Goal: Transaction & Acquisition: Purchase product/service

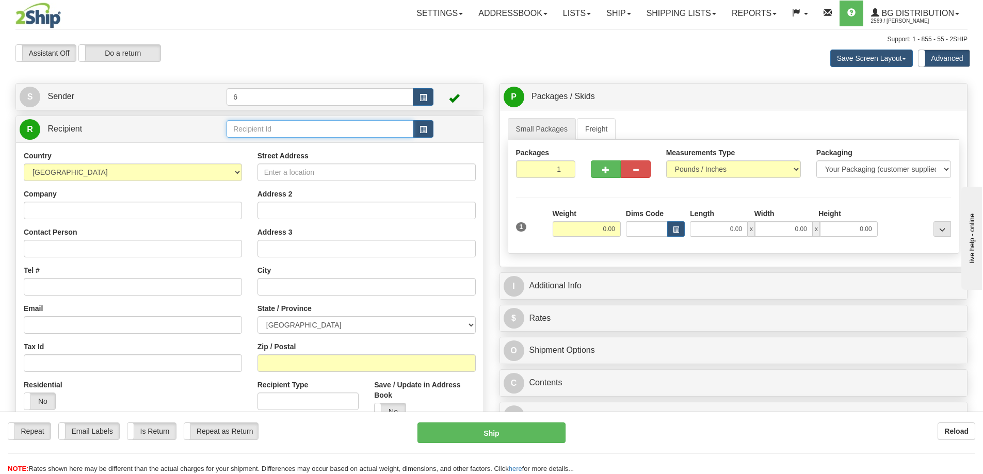
click at [259, 130] on input "text" at bounding box center [320, 129] width 187 height 18
type input "ULINE"
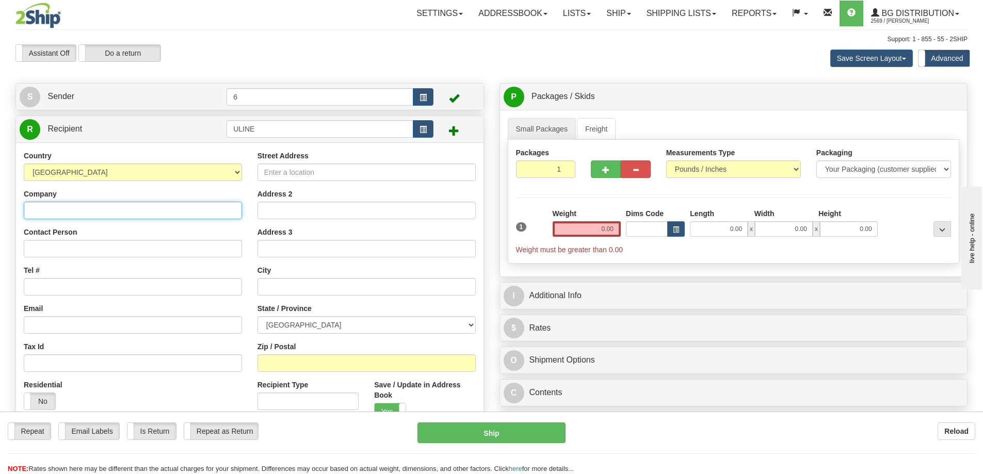
click at [77, 206] on input "Company" at bounding box center [133, 211] width 218 height 18
type input "ULINE"
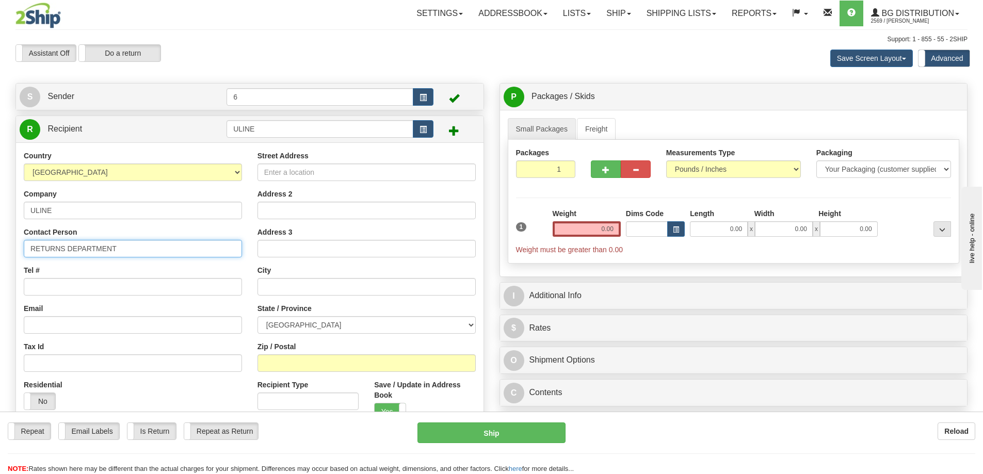
type input "RETURNS DEPARTMENT"
type input "18002955510"
click at [306, 170] on input "Street Address" at bounding box center [367, 173] width 218 height 18
type input "[STREET_ADDRESS]"
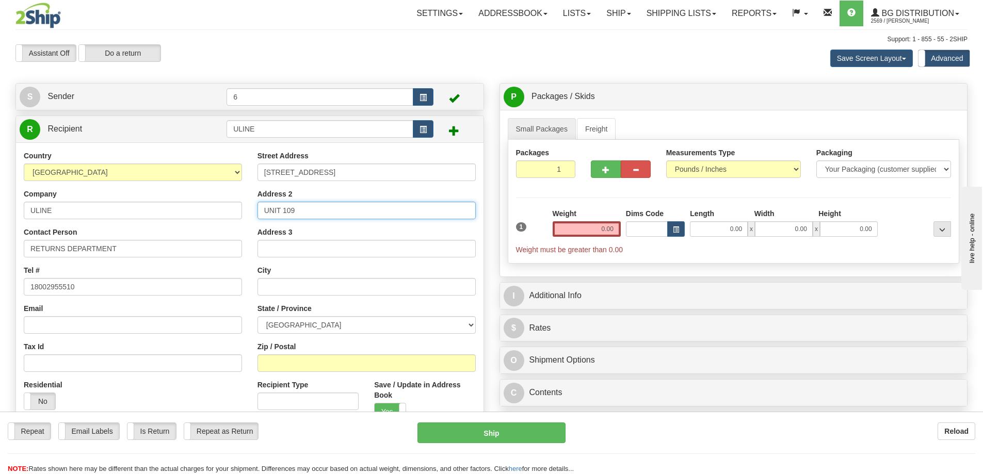
type input "UNIT 109"
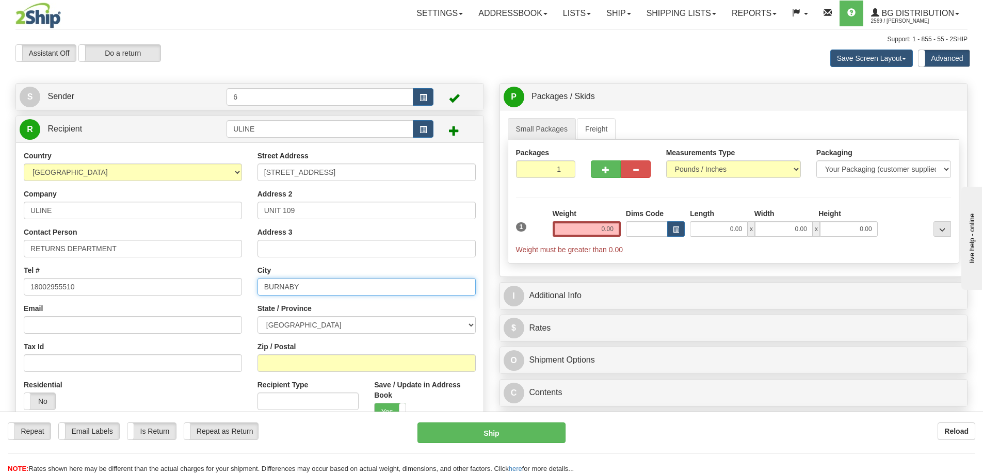
type input "BURNABY"
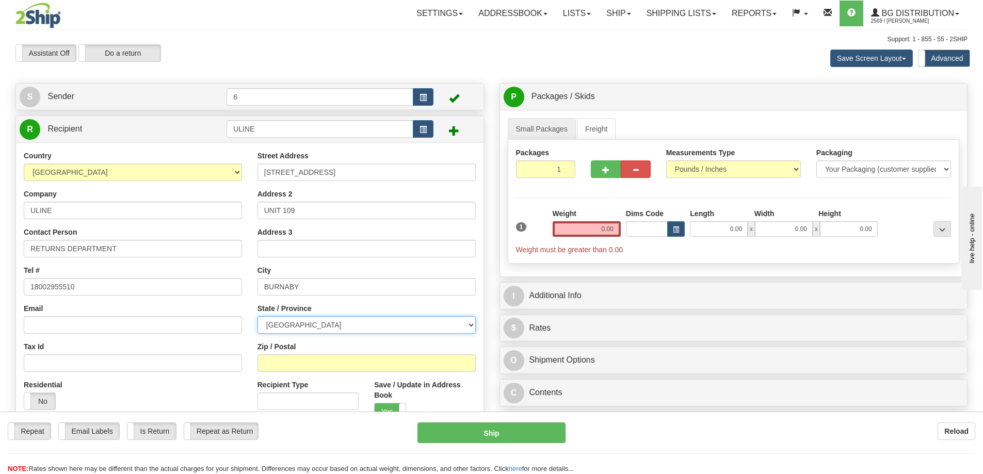
click at [327, 324] on select "[GEOGRAPHIC_DATA] [GEOGRAPHIC_DATA] [GEOGRAPHIC_DATA] [GEOGRAPHIC_DATA] [GEOGRA…" at bounding box center [367, 325] width 218 height 18
select select "BC"
click at [258, 317] on select "[GEOGRAPHIC_DATA] [GEOGRAPHIC_DATA] [GEOGRAPHIC_DATA] [GEOGRAPHIC_DATA] [GEOGRA…" at bounding box center [367, 325] width 218 height 18
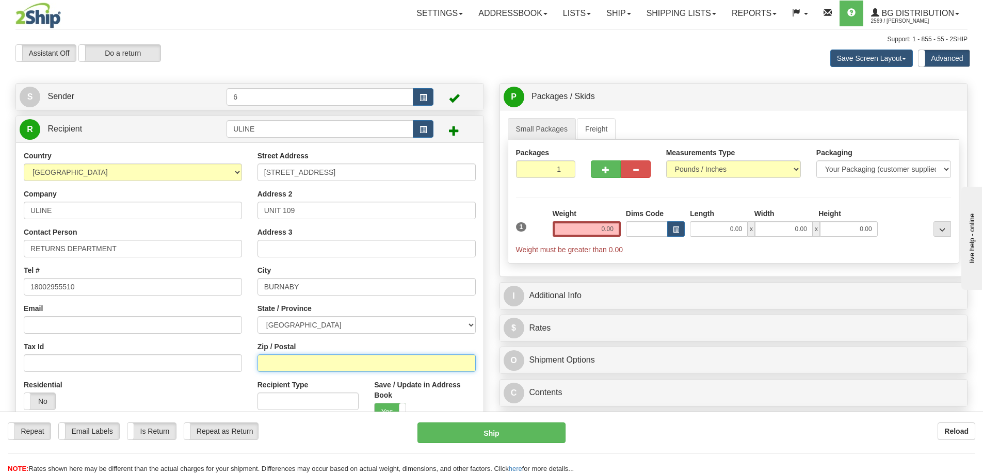
click at [317, 369] on input "Zip / Postal" at bounding box center [367, 364] width 218 height 18
type input "V3N0B9"
click at [594, 235] on input "0.00" at bounding box center [587, 228] width 68 height 15
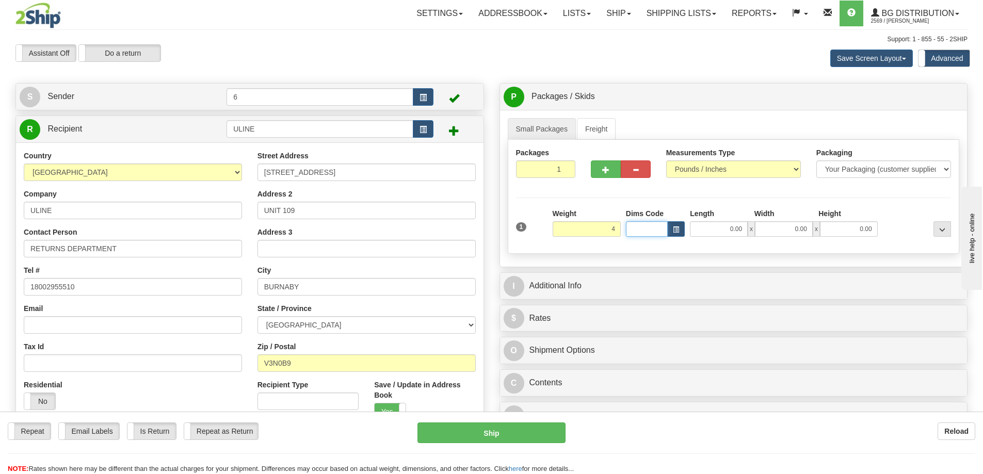
type input "4.00"
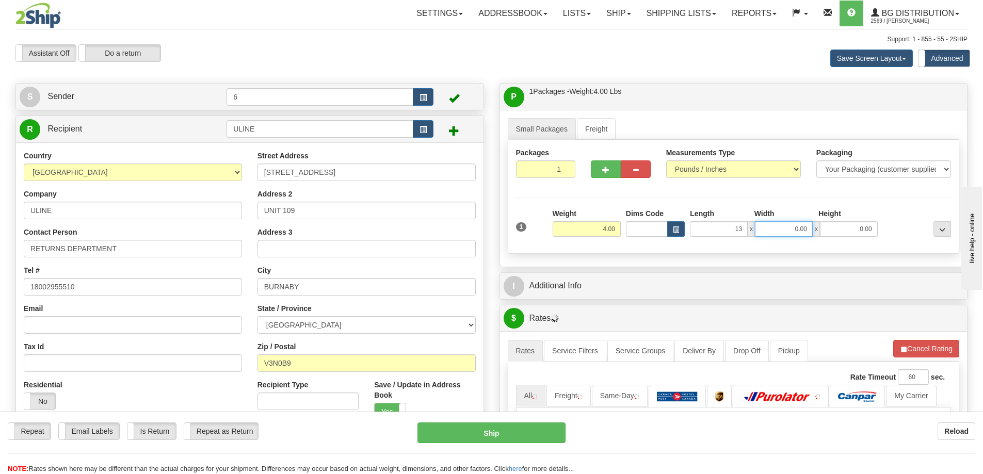
type input "13.00"
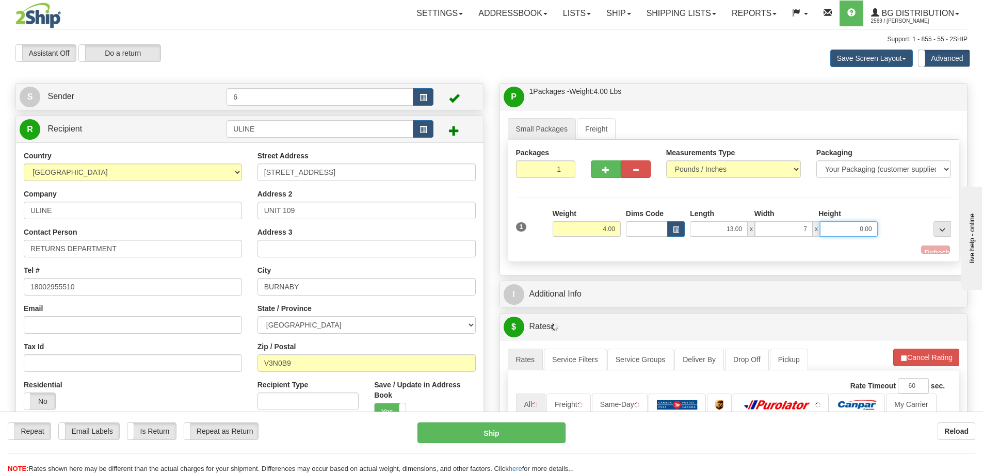
type input "7.00"
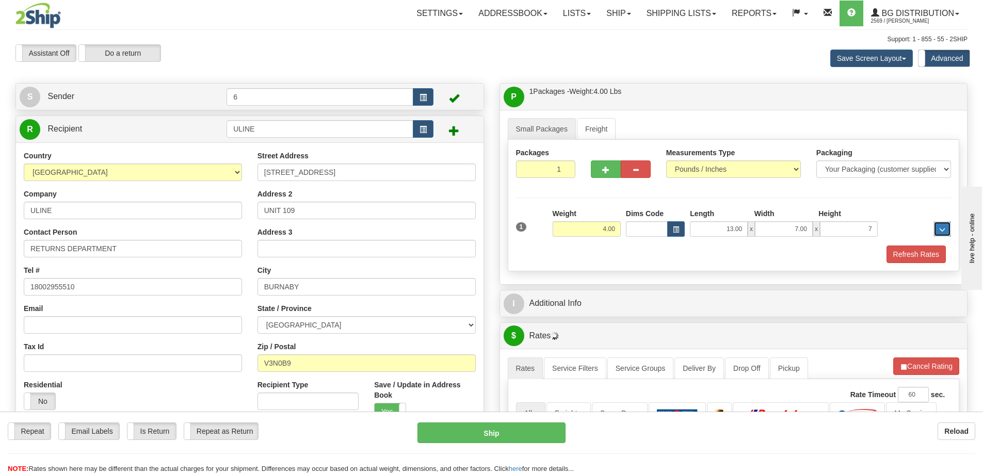
type input "7.00"
click at [922, 254] on button "Refresh Rates" at bounding box center [916, 255] width 59 height 18
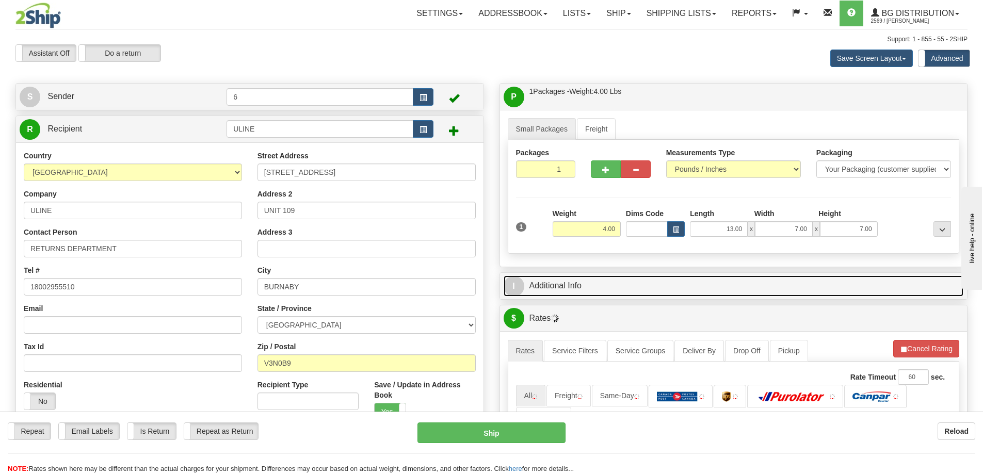
click at [830, 289] on link "I Additional Info" at bounding box center [734, 286] width 460 height 21
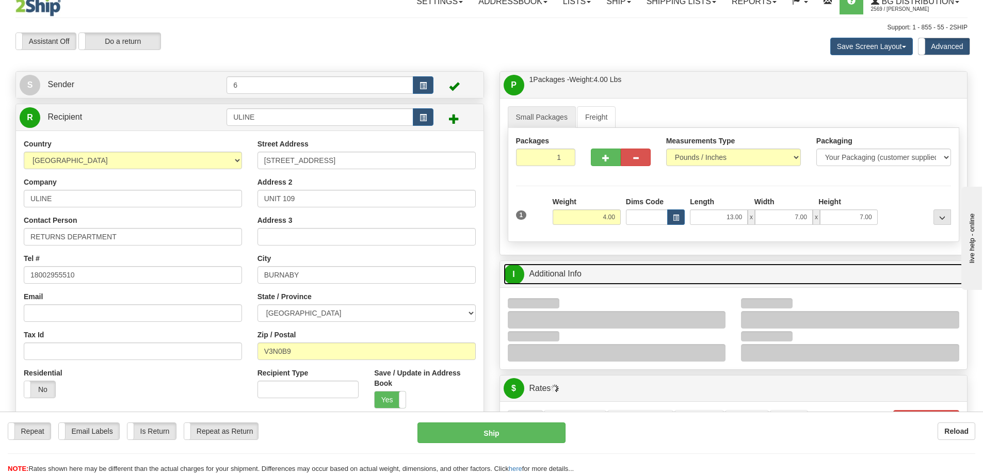
scroll to position [206, 0]
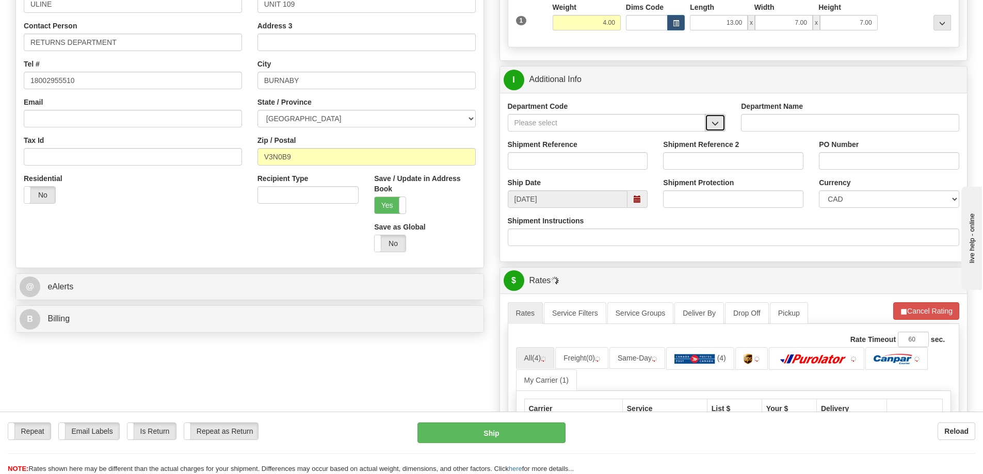
click at [714, 125] on span "button" at bounding box center [715, 123] width 7 height 7
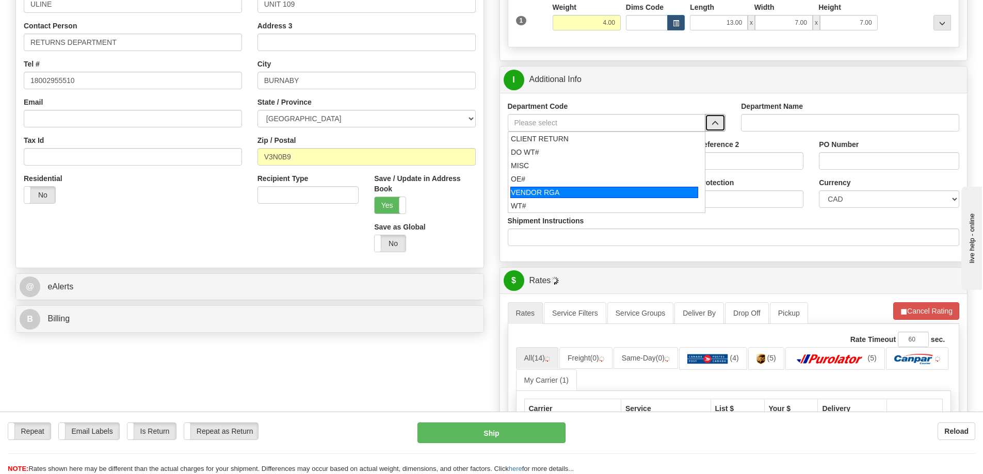
click at [528, 191] on div "VENDOR RGA" at bounding box center [604, 192] width 188 height 11
type input "VENDOR RGA"
type input "VENDOR RETURNS"
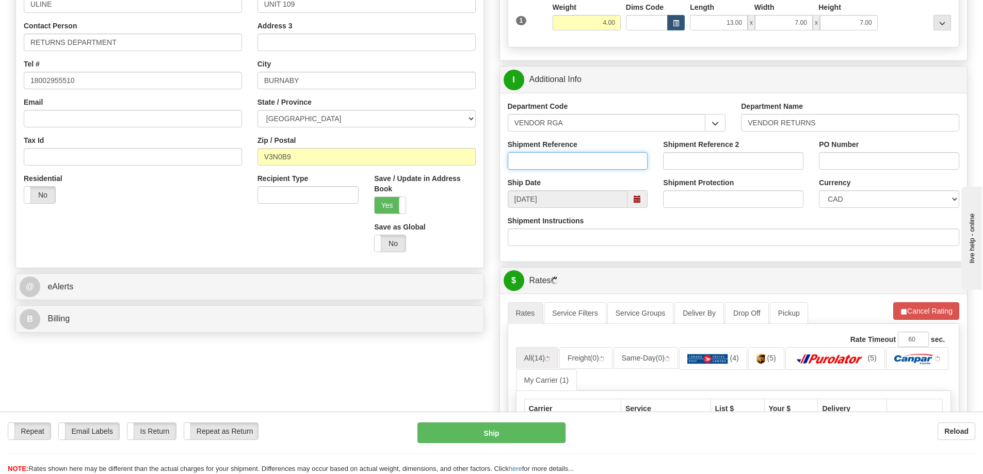
click at [540, 159] on input "Shipment Reference" at bounding box center [578, 161] width 140 height 18
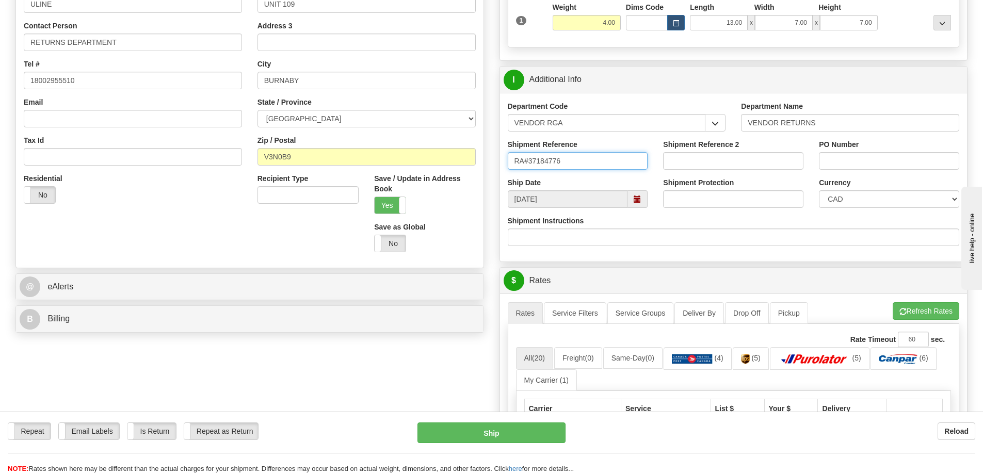
type input "RA#37184776"
paste input "RA#37184776"
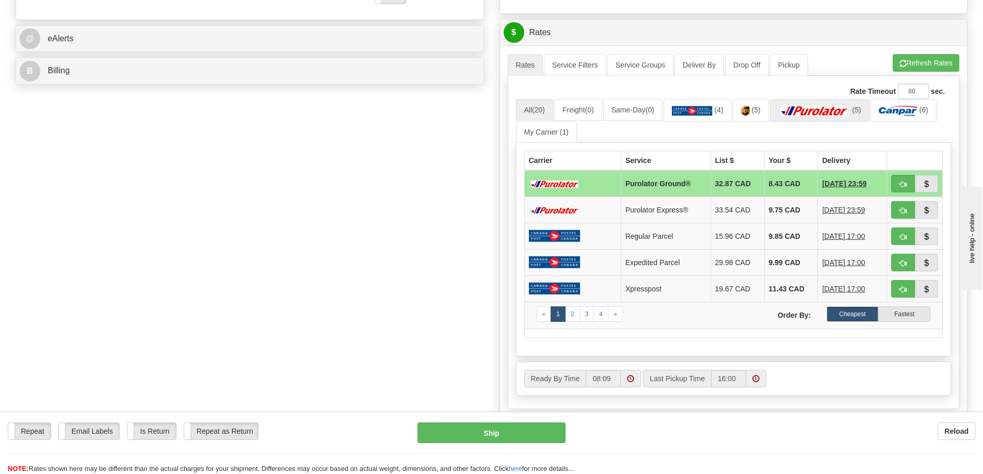
scroll to position [361, 0]
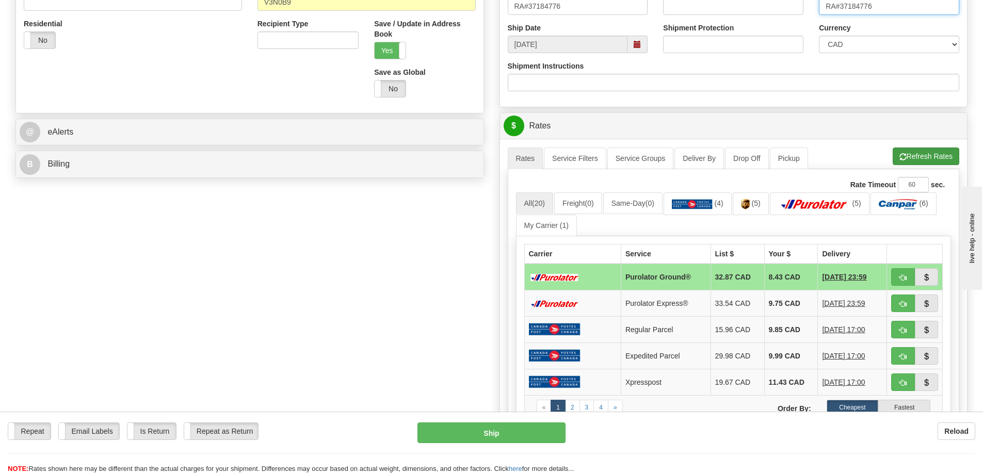
type input "RA#37184776"
click at [930, 153] on button "Refresh Rates" at bounding box center [926, 157] width 67 height 18
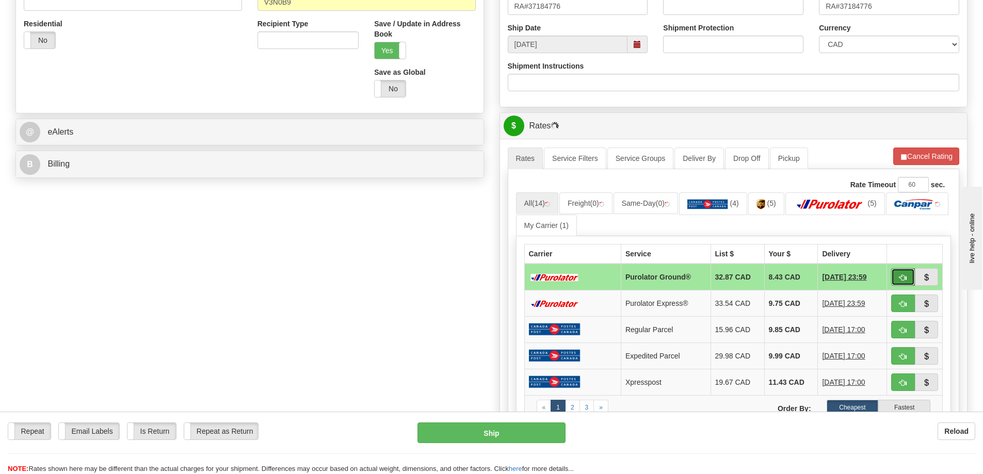
click at [905, 279] on span "button" at bounding box center [902, 278] width 7 height 7
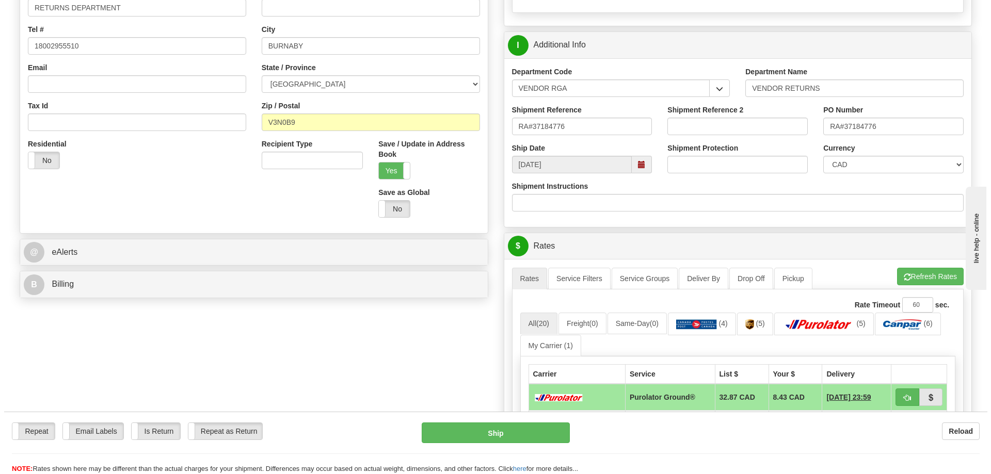
scroll to position [258, 0]
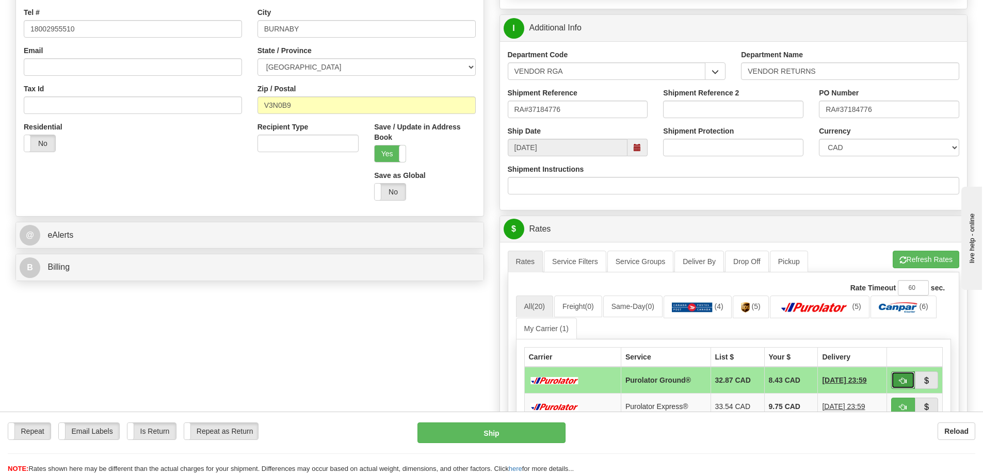
click at [899, 381] on span "button" at bounding box center [902, 381] width 7 height 7
type input "260"
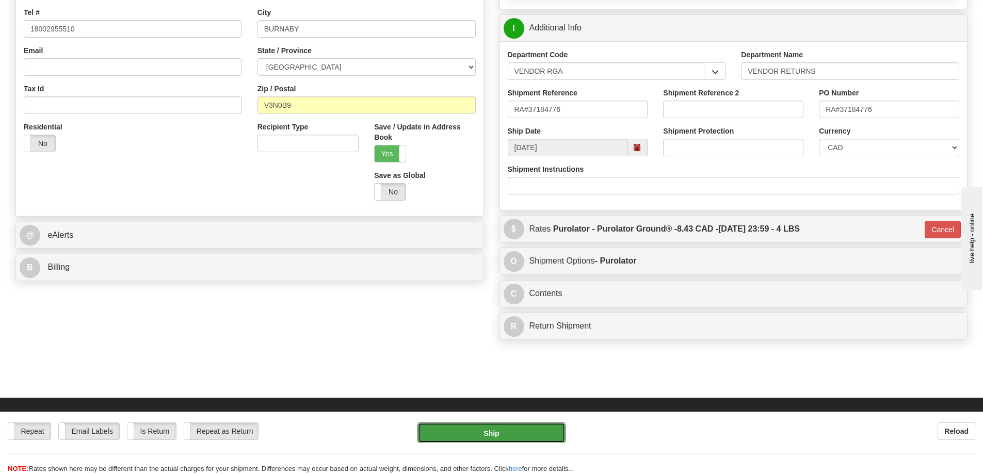
click at [544, 436] on button "Ship" at bounding box center [491, 433] width 148 height 21
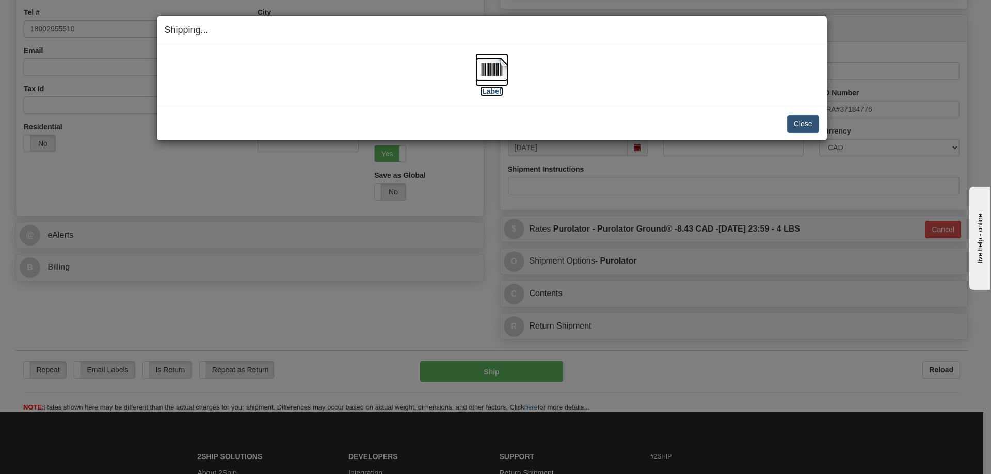
click at [494, 90] on label "[Label]" at bounding box center [492, 91] width 24 height 10
click at [799, 123] on button "Close" at bounding box center [803, 124] width 32 height 18
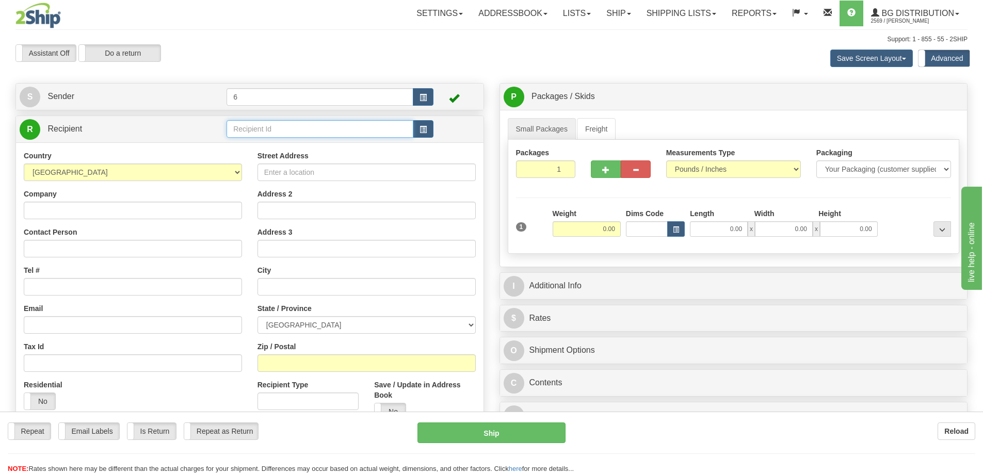
click at [264, 131] on input "text" at bounding box center [320, 129] width 187 height 18
click at [263, 131] on input "text" at bounding box center [320, 129] width 187 height 18
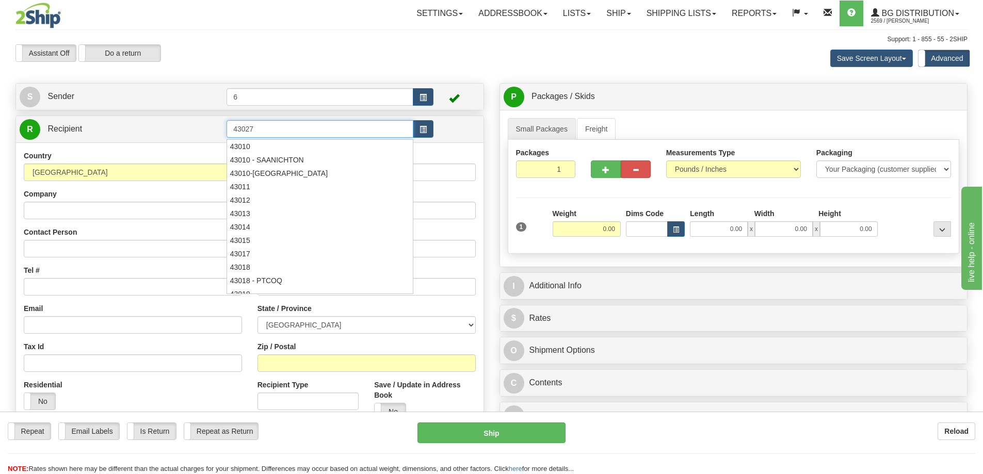
type input "43027"
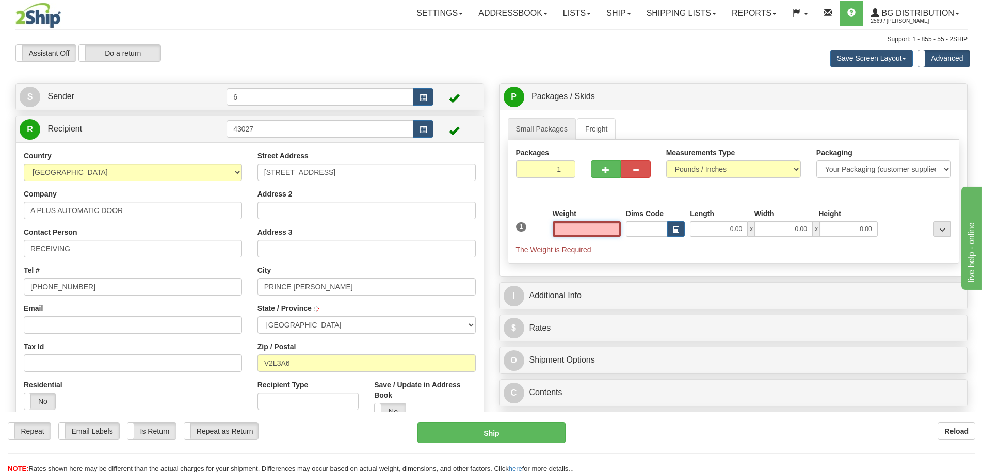
click at [600, 231] on input "text" at bounding box center [587, 228] width 68 height 15
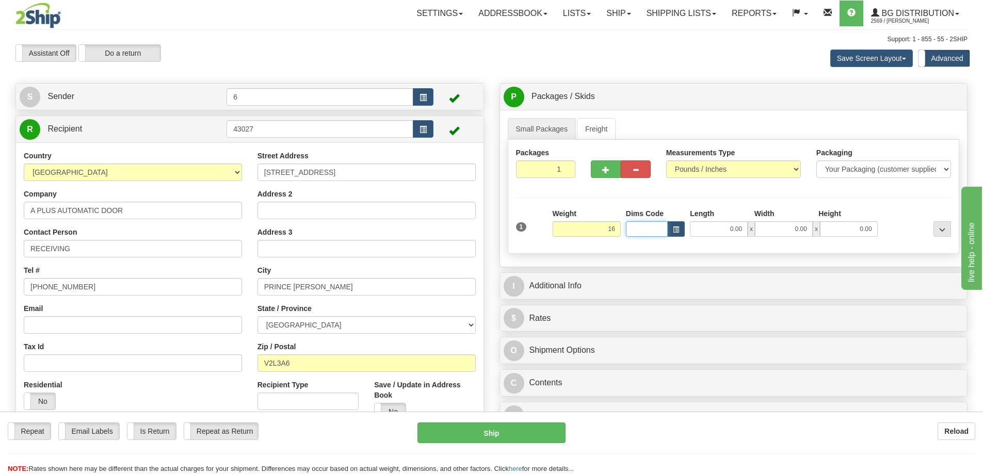
type input "16.00"
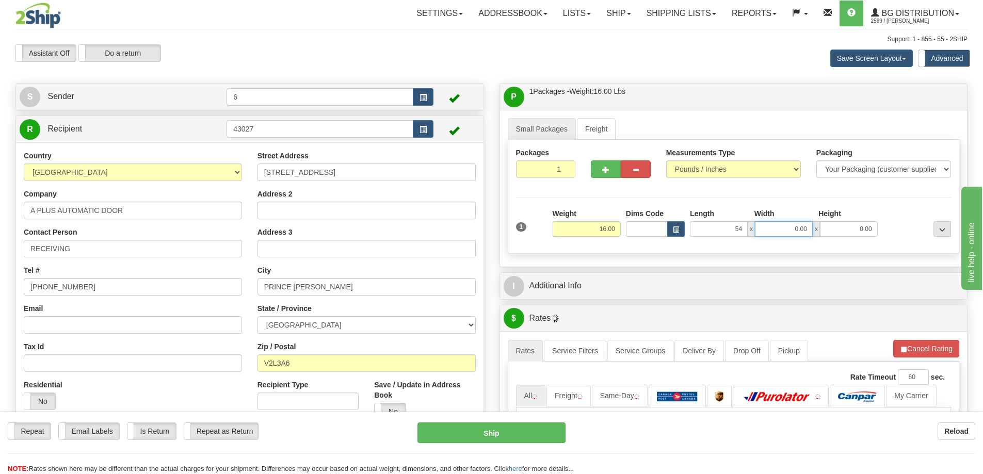
type input "54.00"
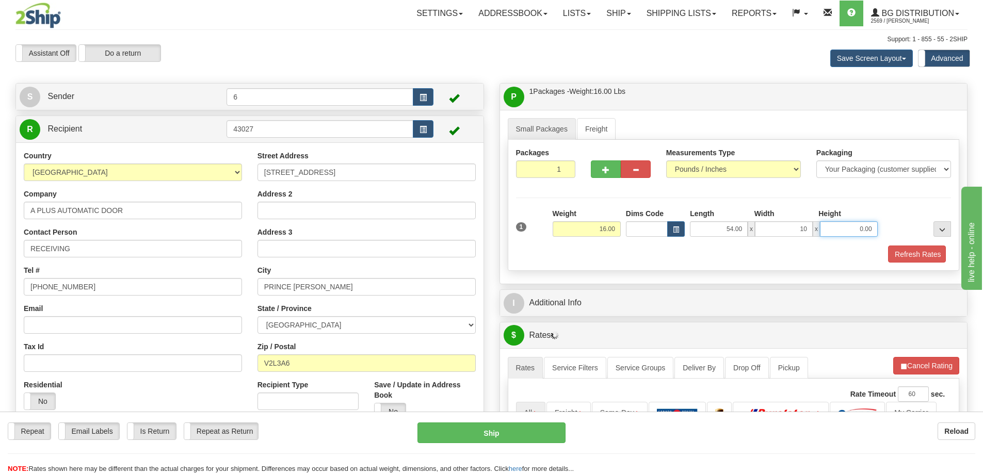
type input "10.00"
type input "15.00"
drag, startPoint x: 923, startPoint y: 254, endPoint x: 892, endPoint y: 287, distance: 45.6
click at [922, 254] on button "Refresh Rates" at bounding box center [916, 255] width 59 height 18
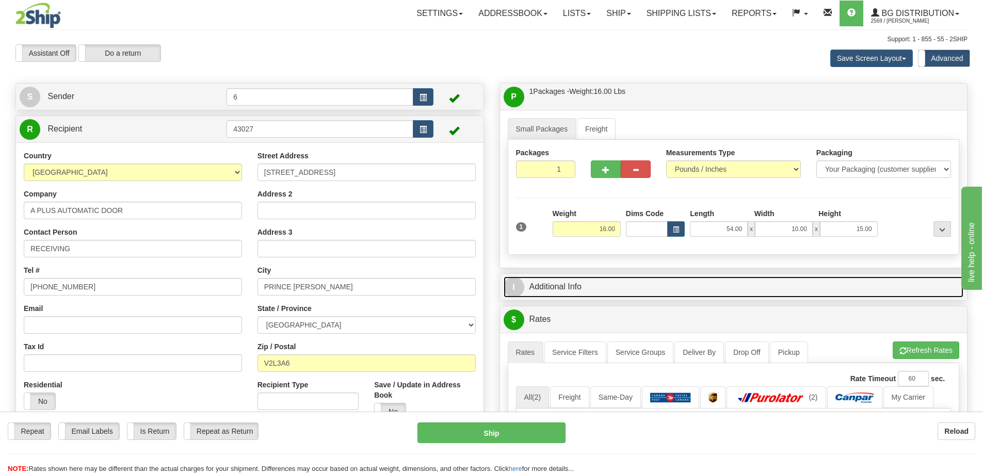
click at [888, 292] on link "I Additional Info" at bounding box center [734, 287] width 460 height 21
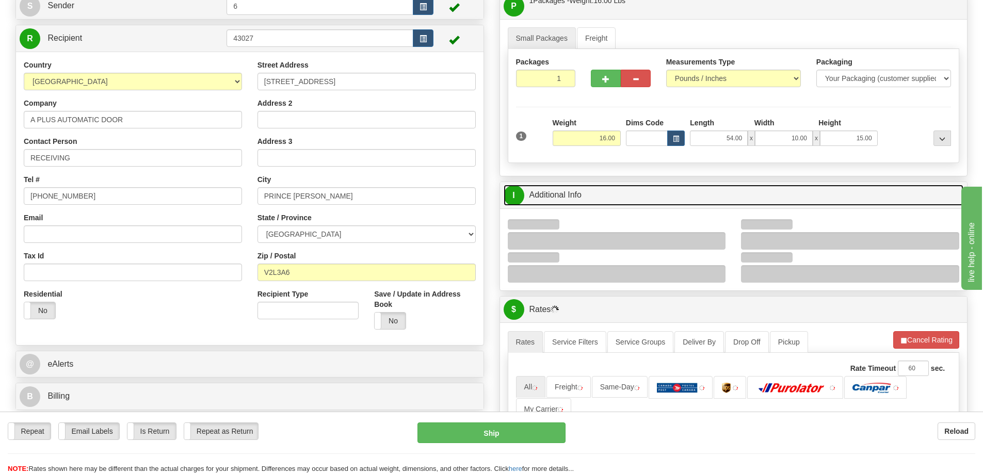
scroll to position [258, 0]
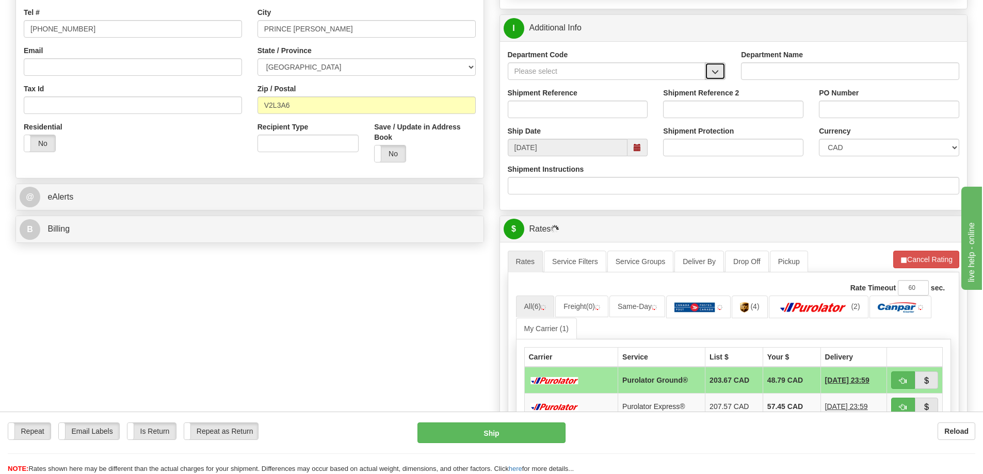
click at [717, 73] on span "button" at bounding box center [715, 72] width 7 height 7
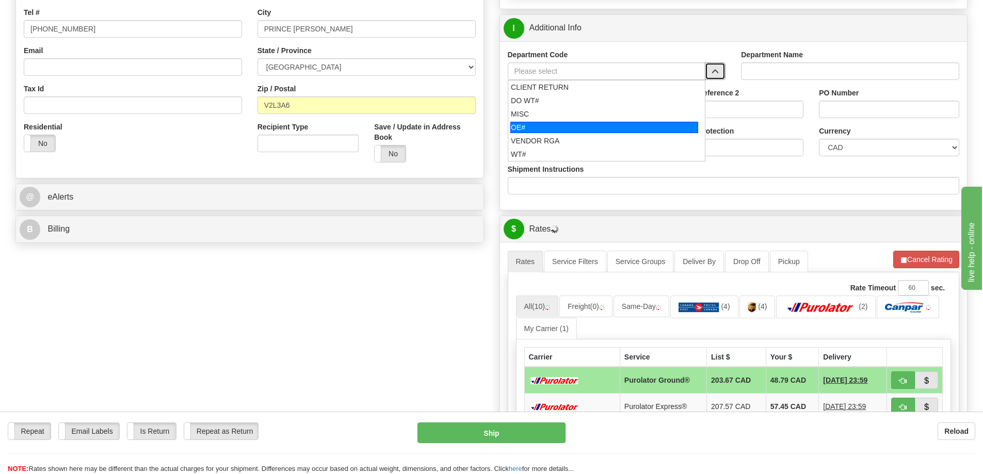
click at [583, 131] on div "OE#" at bounding box center [604, 127] width 188 height 11
type input "OE#"
type input "ORDERS"
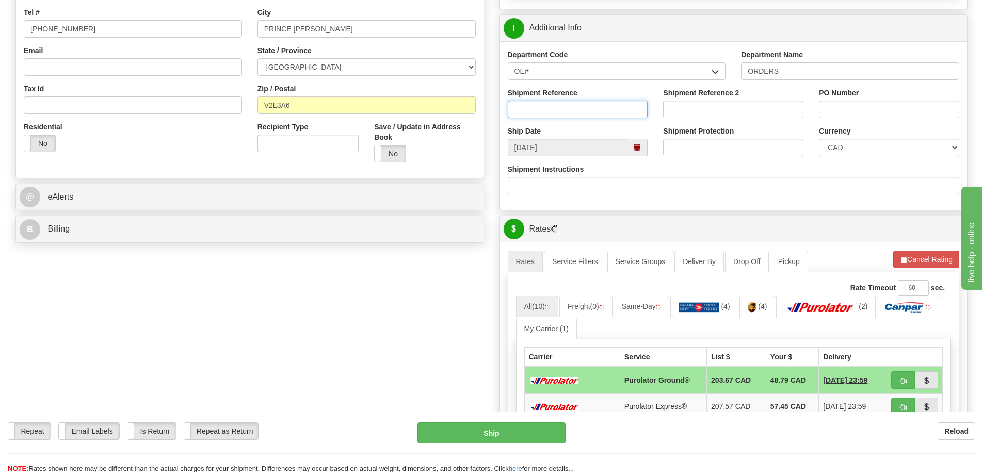
click at [573, 109] on input "Shipment Reference" at bounding box center [578, 110] width 140 height 18
type input "60033750-00"
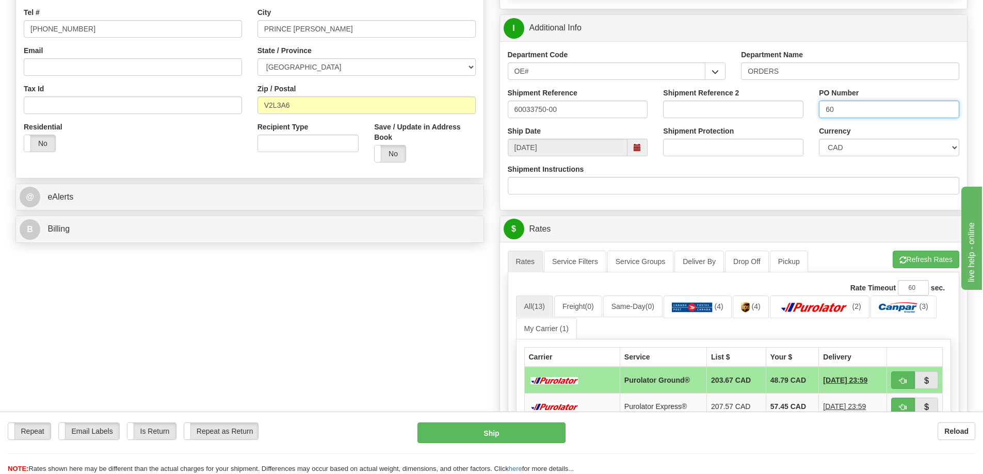
type input "6"
type input "625-8925"
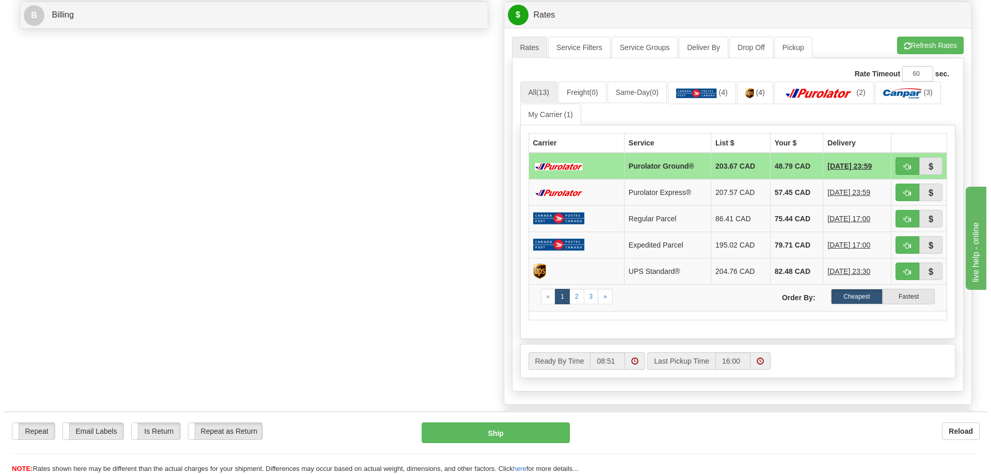
scroll to position [361, 0]
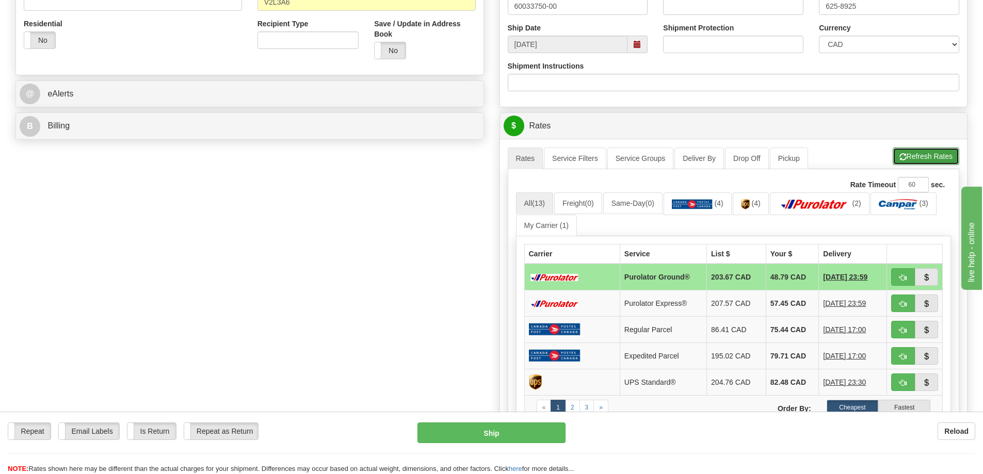
click at [928, 162] on button "Refresh Rates" at bounding box center [926, 157] width 67 height 18
click at [904, 280] on span "button" at bounding box center [902, 278] width 7 height 7
type input "260"
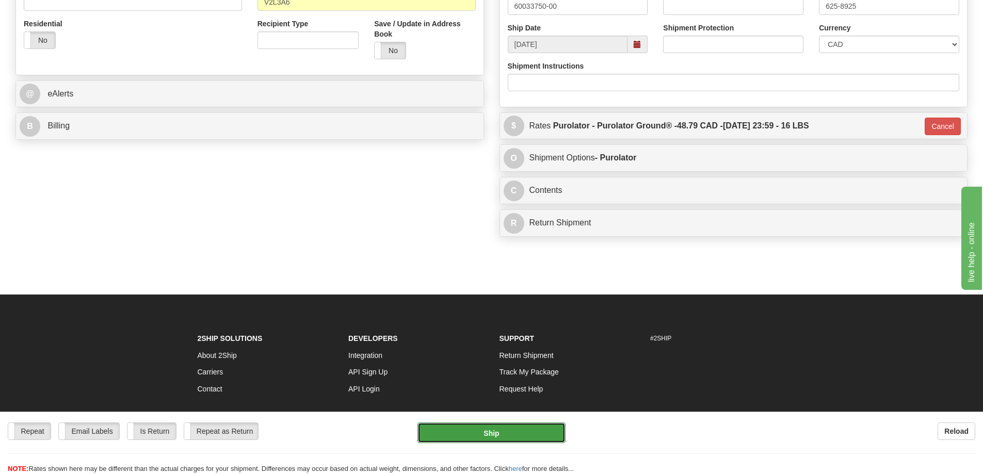
click at [522, 436] on button "Ship" at bounding box center [491, 433] width 148 height 21
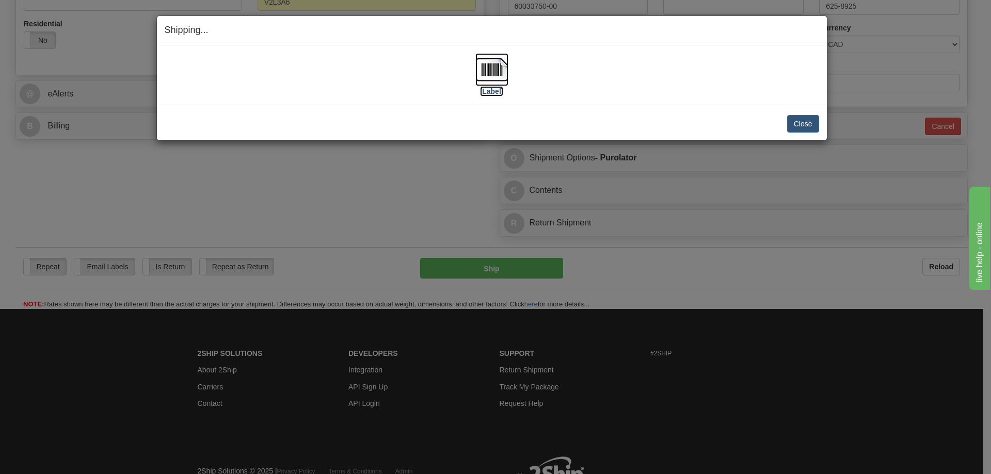
click at [492, 90] on label "[Label]" at bounding box center [492, 91] width 24 height 10
click at [790, 122] on button "Close" at bounding box center [803, 124] width 32 height 18
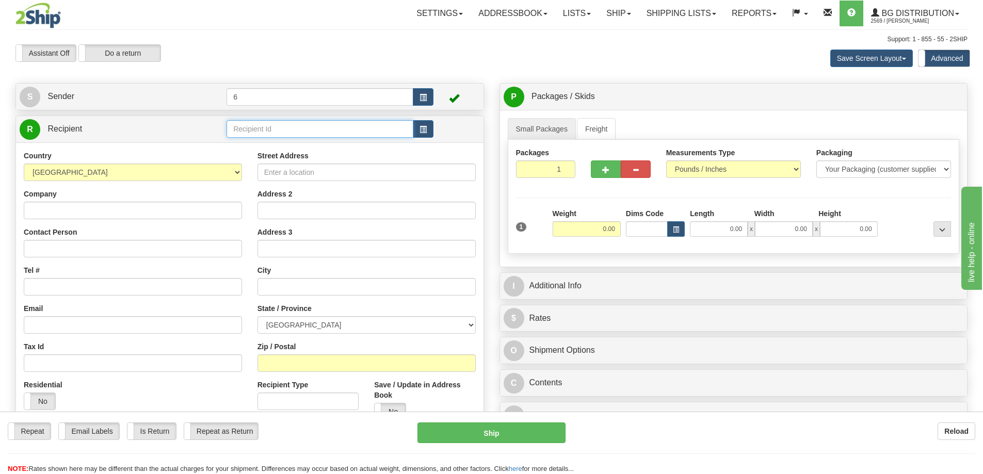
click at [266, 132] on input "text" at bounding box center [320, 129] width 187 height 18
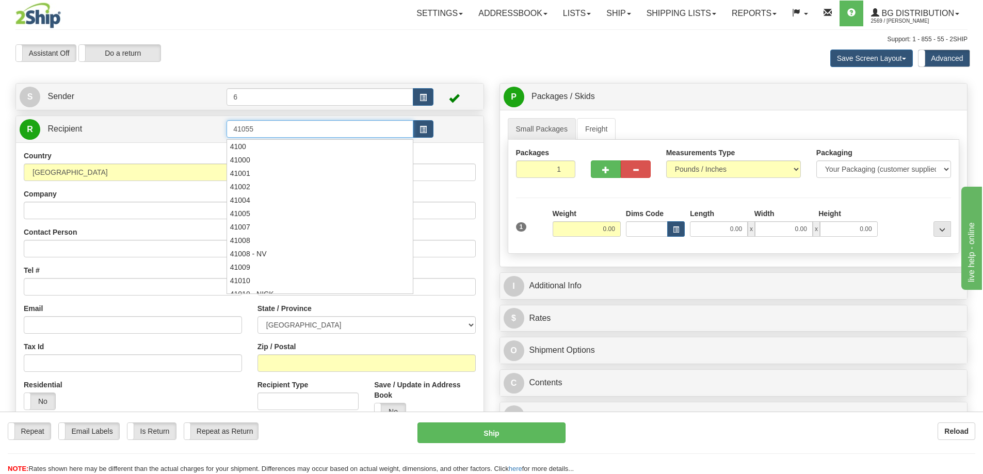
type input "41055"
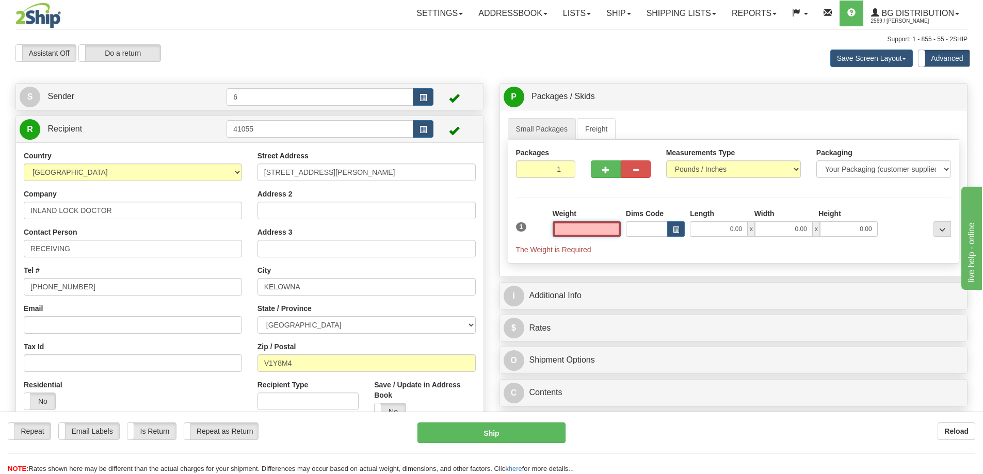
click at [583, 227] on input "text" at bounding box center [587, 228] width 68 height 15
type input "11.00"
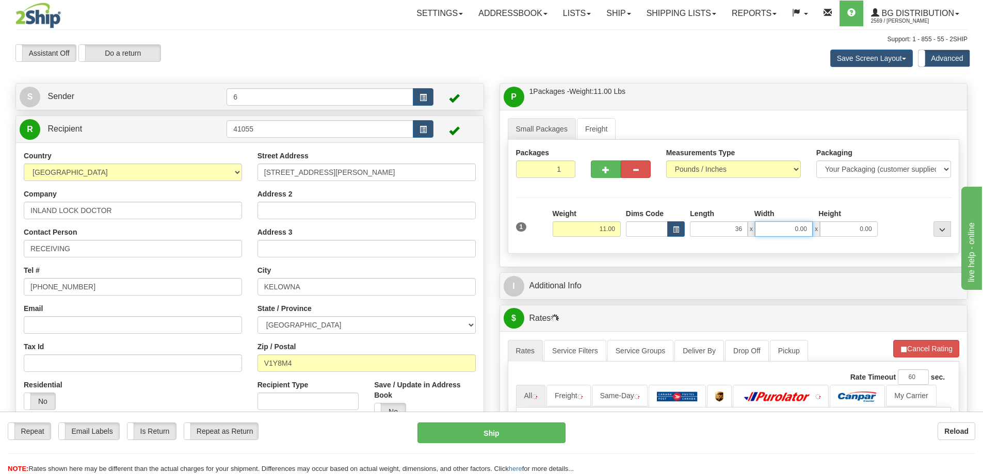
type input "36.00"
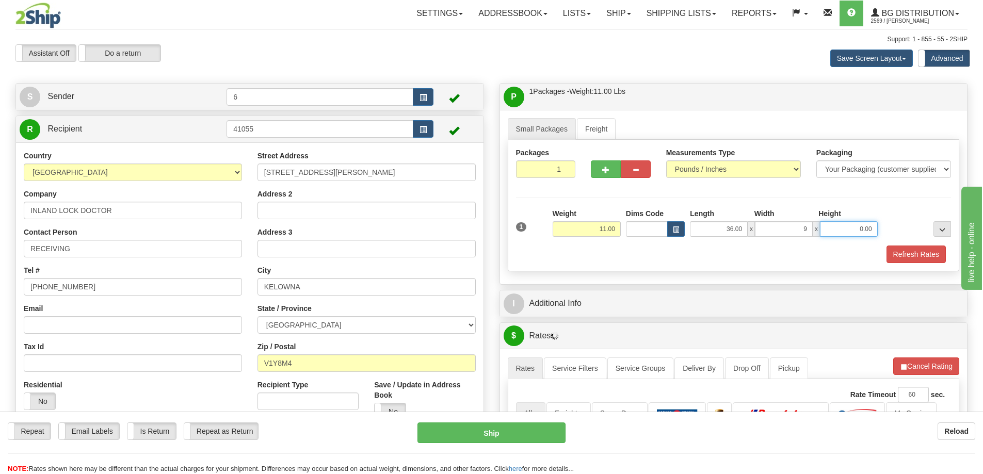
type input "9.00"
type input "3.00"
click at [609, 168] on button "button" at bounding box center [606, 169] width 30 height 18
radio input "true"
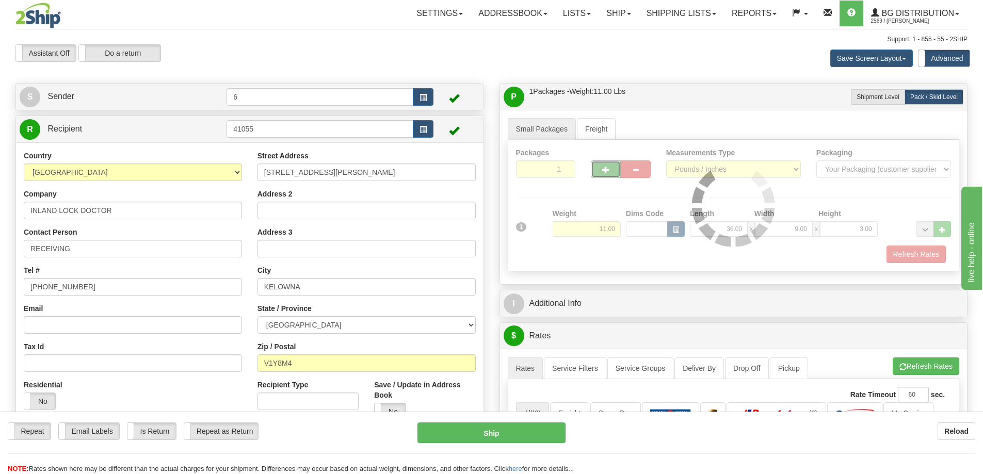
type input "2"
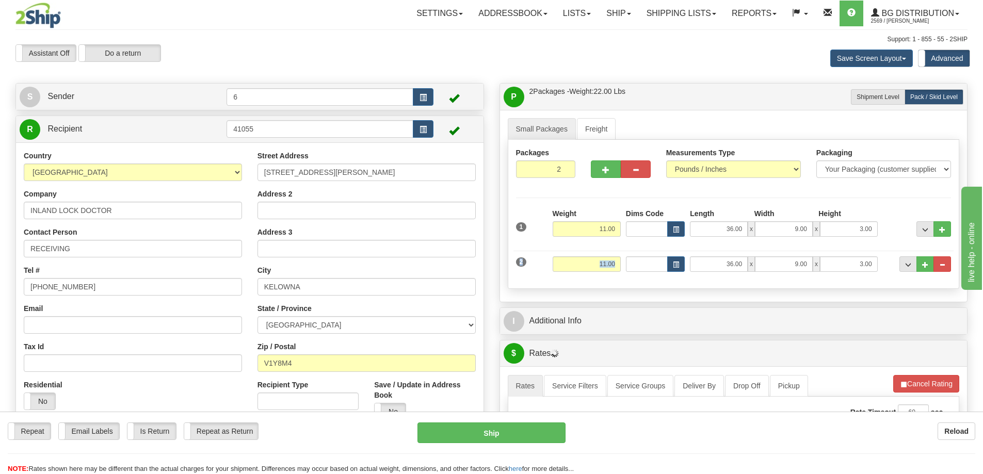
drag, startPoint x: 586, startPoint y: 256, endPoint x: 647, endPoint y: 259, distance: 60.4
click at [647, 259] on div "2 Weight 11.00 Dims Code Length Width Height" at bounding box center [733, 263] width 441 height 35
type input "38.00"
type input "17.00"
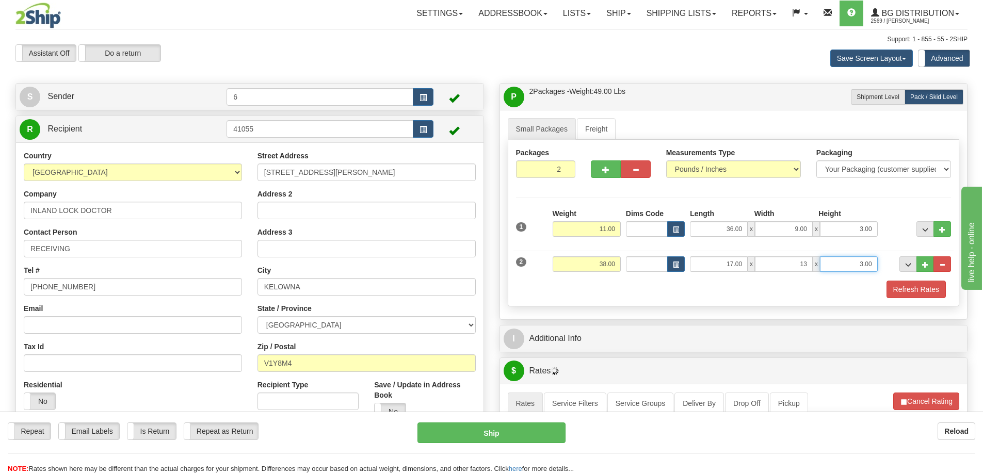
type input "13.00"
type input "11"
type input "11.00"
click at [607, 170] on span "button" at bounding box center [605, 170] width 7 height 7
type input "3"
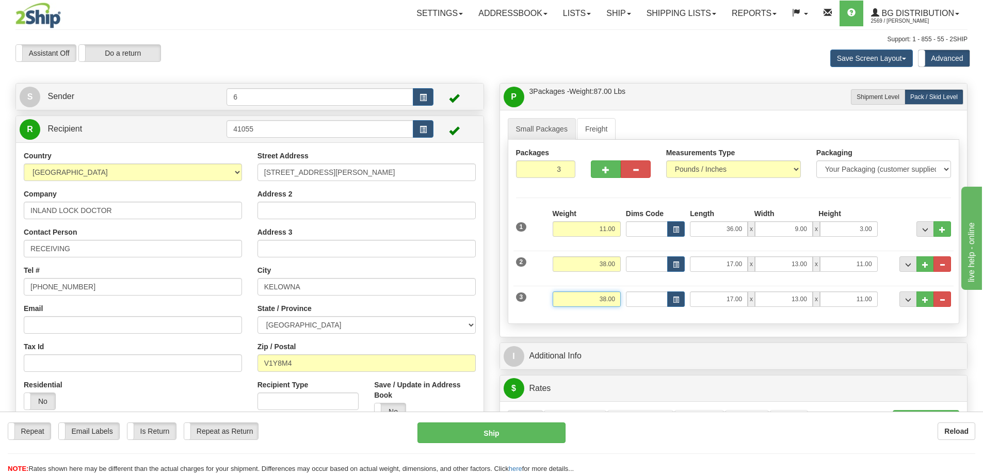
drag, startPoint x: 595, startPoint y: 302, endPoint x: 674, endPoint y: 315, distance: 80.4
click at [674, 315] on div "3 Weight 38.00 Dims Code Length Width Height" at bounding box center [733, 298] width 441 height 35
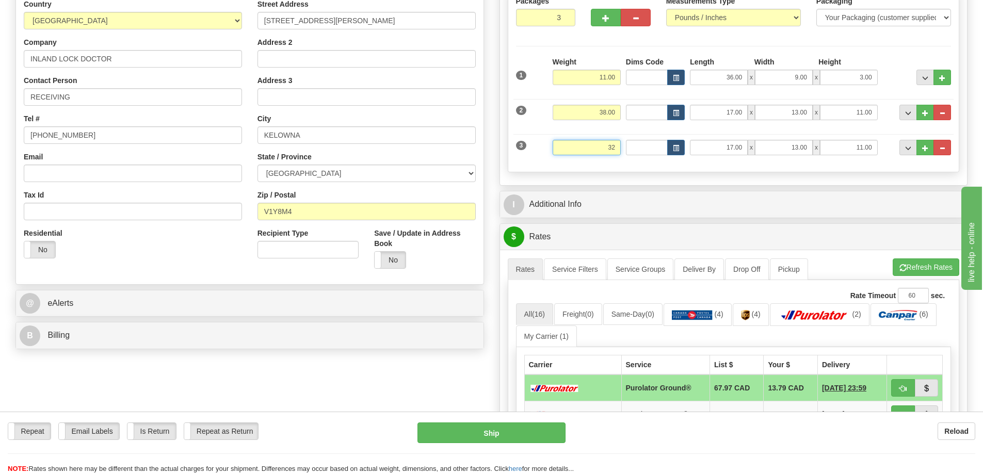
scroll to position [155, 0]
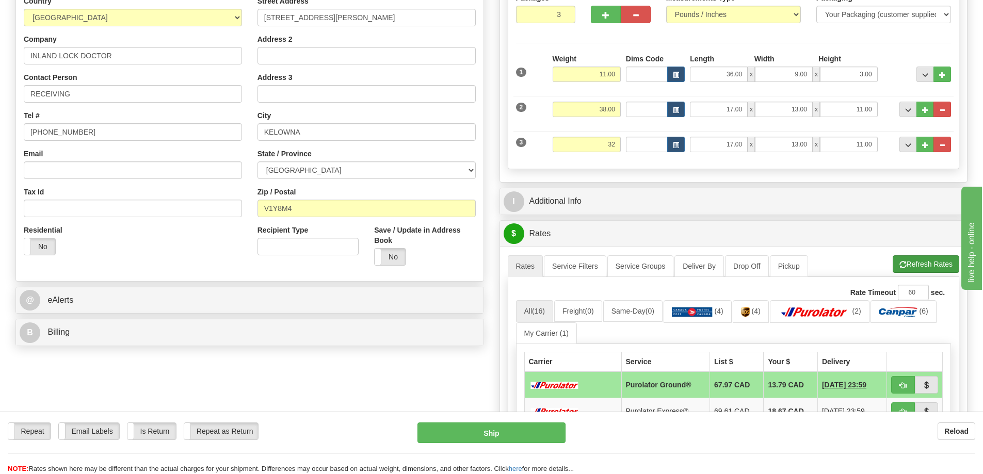
type input "32.00"
click at [935, 261] on li "Refresh Rates Cancel Rating" at bounding box center [926, 264] width 67 height 18
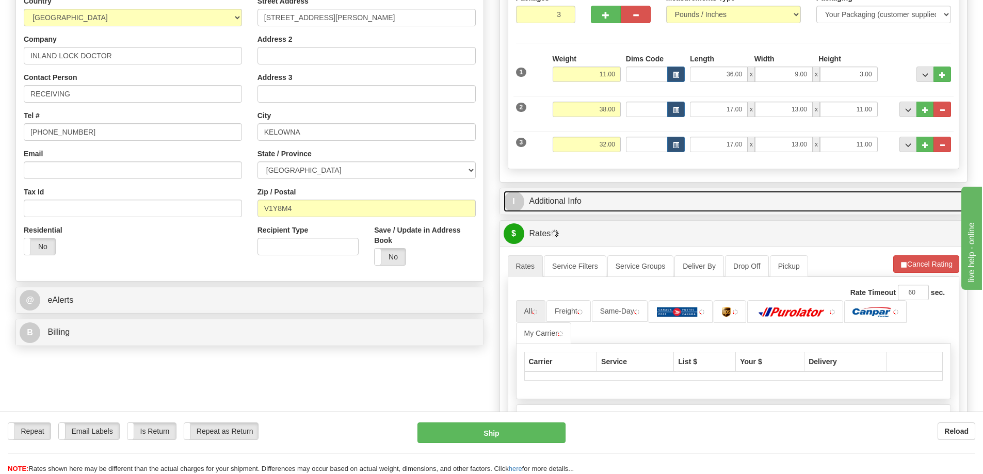
click at [732, 194] on link "I Additional Info" at bounding box center [734, 201] width 460 height 21
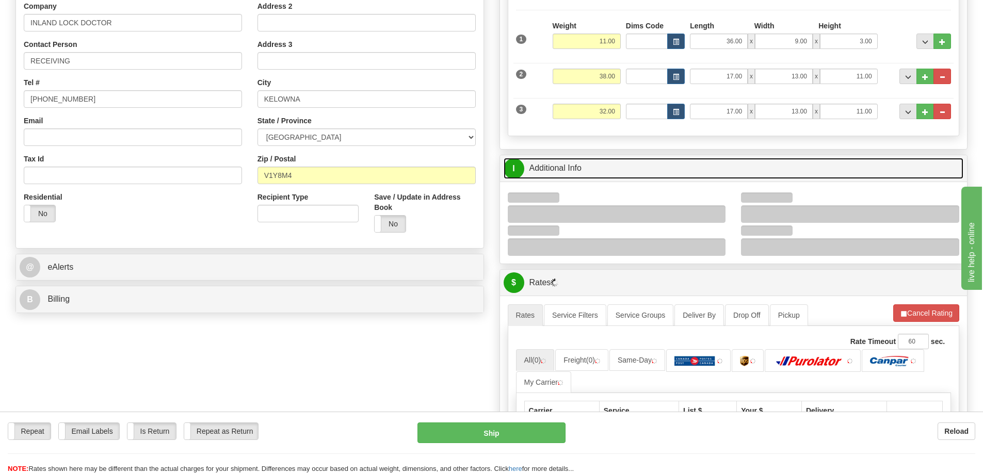
scroll to position [206, 0]
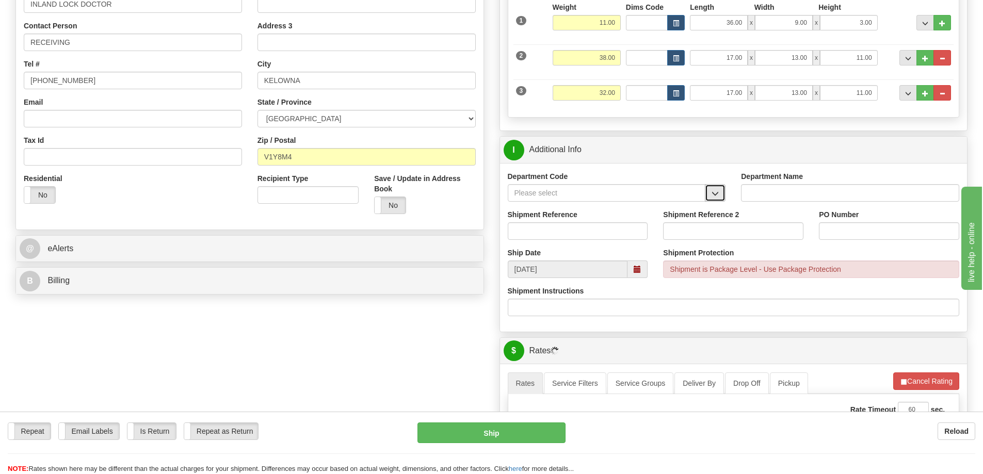
drag, startPoint x: 723, startPoint y: 194, endPoint x: 714, endPoint y: 195, distance: 8.8
click at [717, 195] on button "button" at bounding box center [715, 193] width 21 height 18
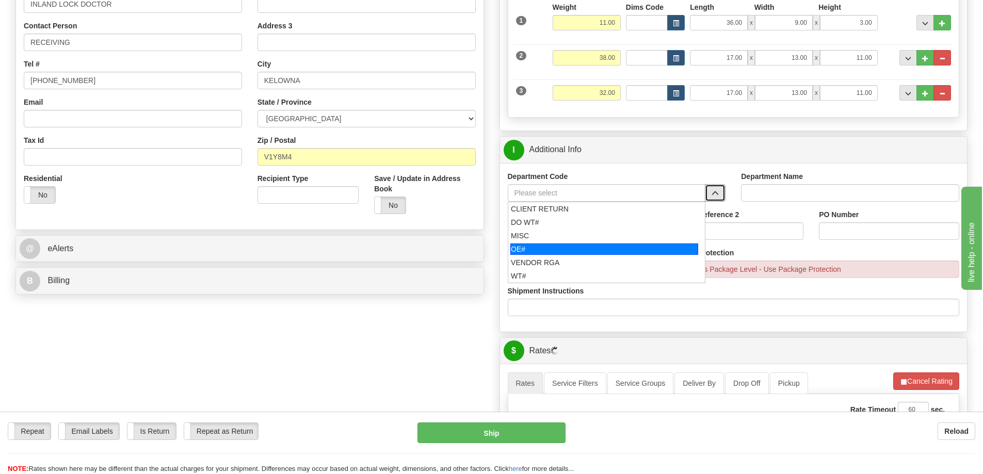
click at [530, 249] on div "OE#" at bounding box center [604, 249] width 188 height 11
type input "OE#"
type input "ORDERS"
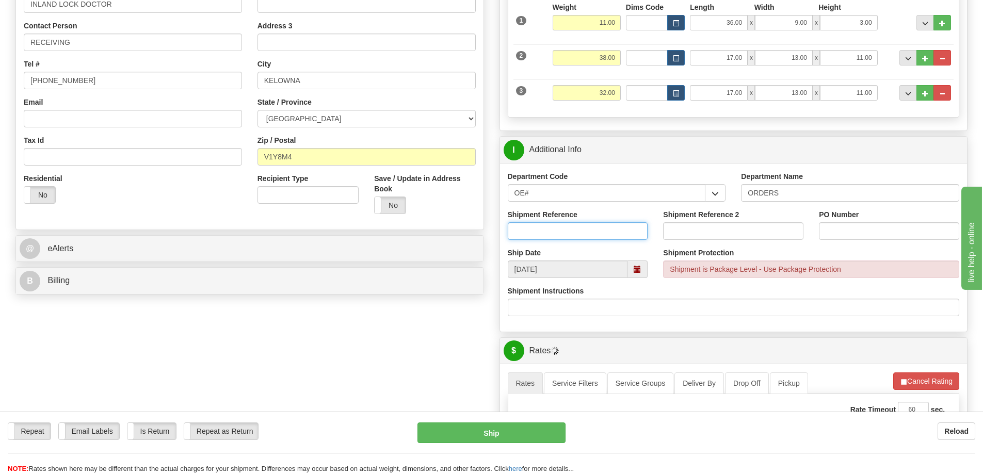
click at [539, 227] on input "Shipment Reference" at bounding box center [578, 231] width 140 height 18
type input "60033734-00 SAMPLE"
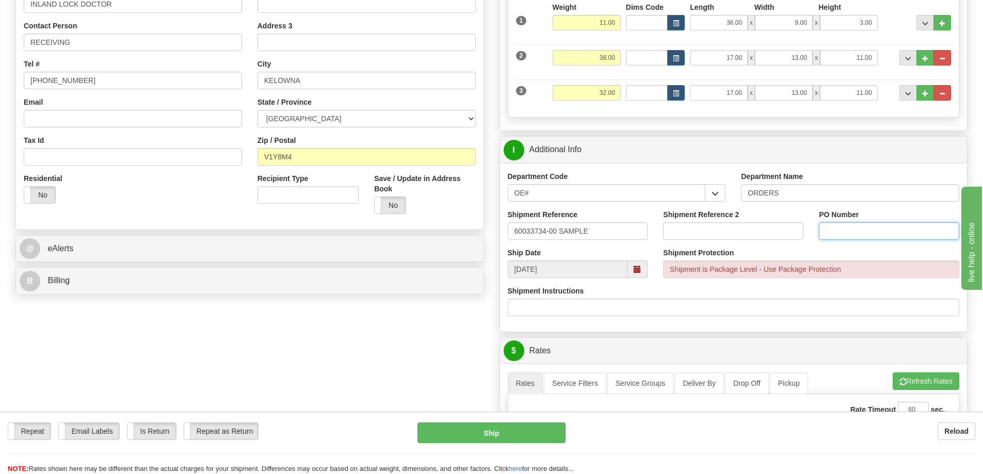
paste input "60033734-00 SAMPLE"
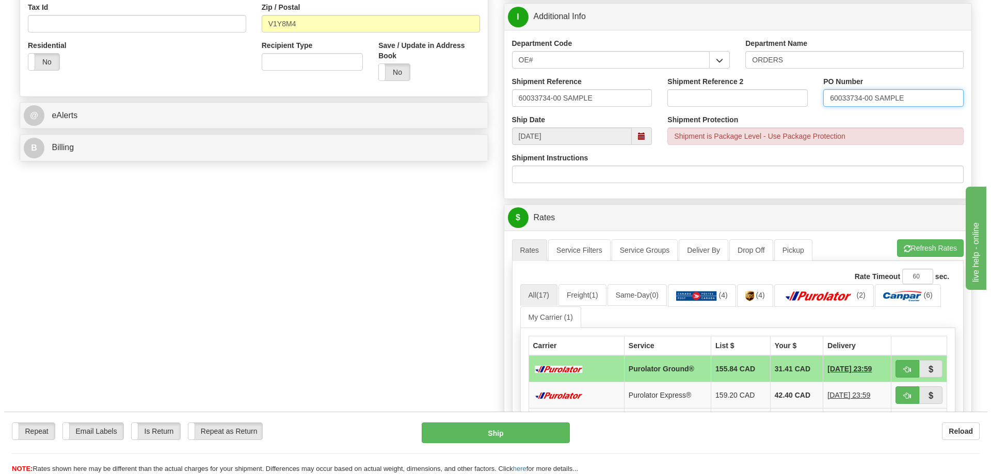
scroll to position [413, 0]
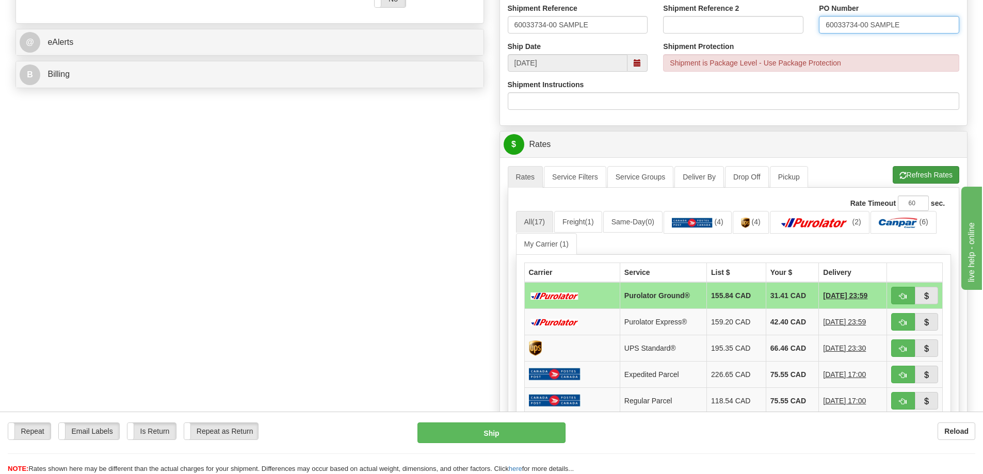
type input "60033734-00 SAMPLE"
click at [907, 171] on button "Refresh Rates" at bounding box center [926, 175] width 67 height 18
click at [890, 303] on td at bounding box center [915, 295] width 56 height 27
click at [909, 296] on button "button" at bounding box center [903, 296] width 24 height 18
type input "260"
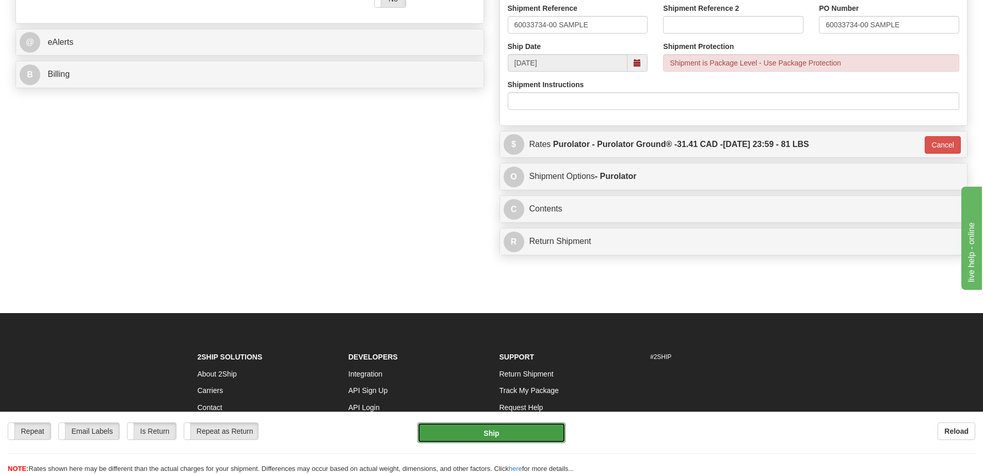
click at [499, 433] on button "Ship" at bounding box center [491, 433] width 148 height 21
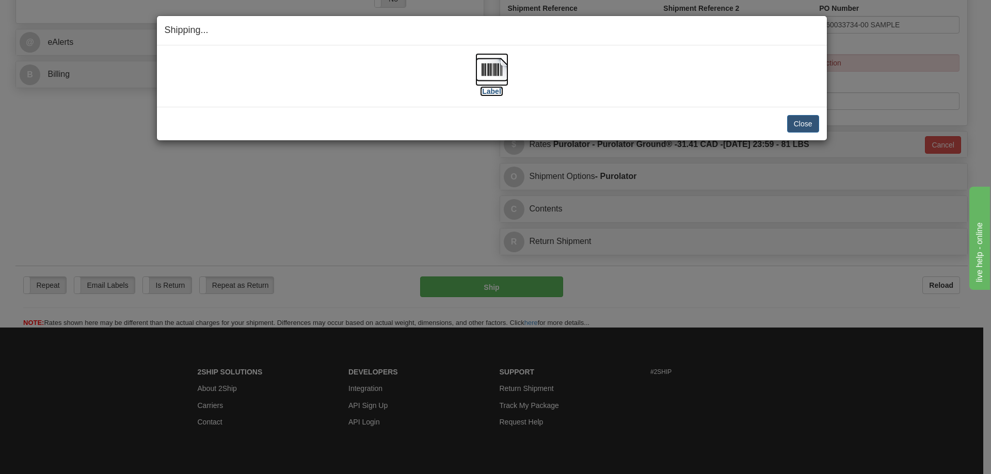
click at [487, 88] on label "[Label]" at bounding box center [492, 91] width 24 height 10
click at [801, 119] on button "Close" at bounding box center [803, 124] width 32 height 18
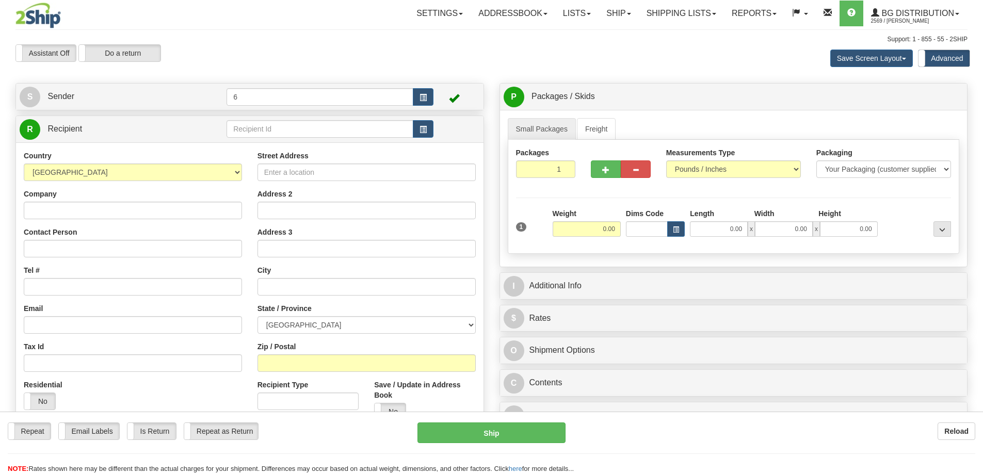
click at [265, 133] on div "Toggle navigation Settings Shipping Preferences Fields Preferences New" at bounding box center [491, 298] width 983 height 597
click at [265, 133] on input "text" at bounding box center [320, 129] width 187 height 18
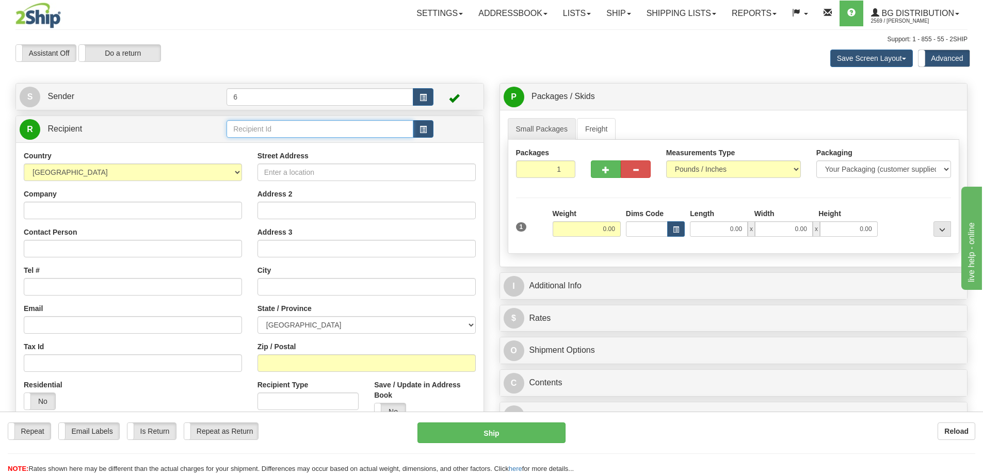
click at [265, 131] on input "text" at bounding box center [320, 129] width 187 height 18
type input "1"
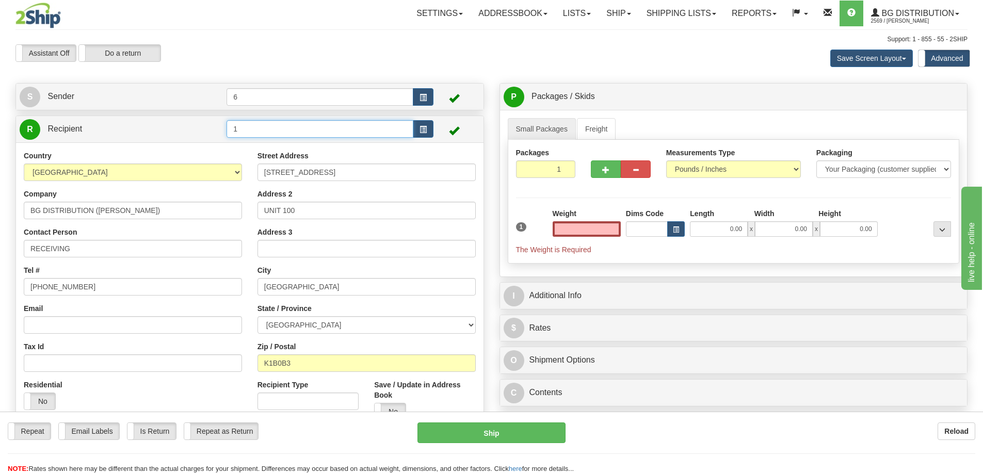
type input "0.00"
drag, startPoint x: 262, startPoint y: 133, endPoint x: 171, endPoint y: 138, distance: 91.5
click at [172, 138] on tr "R Recipient 2" at bounding box center [250, 129] width 460 height 21
type input "2"
type input "0.00"
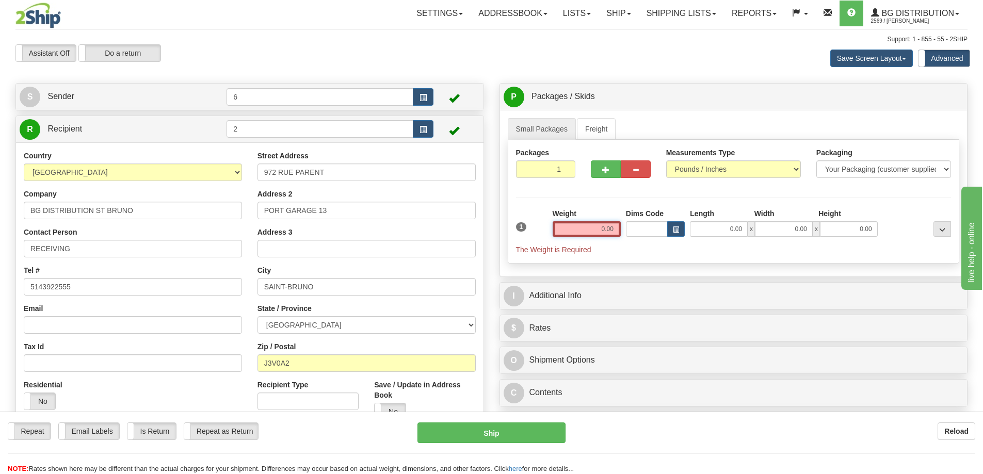
click at [603, 226] on input "0.00" at bounding box center [587, 228] width 68 height 15
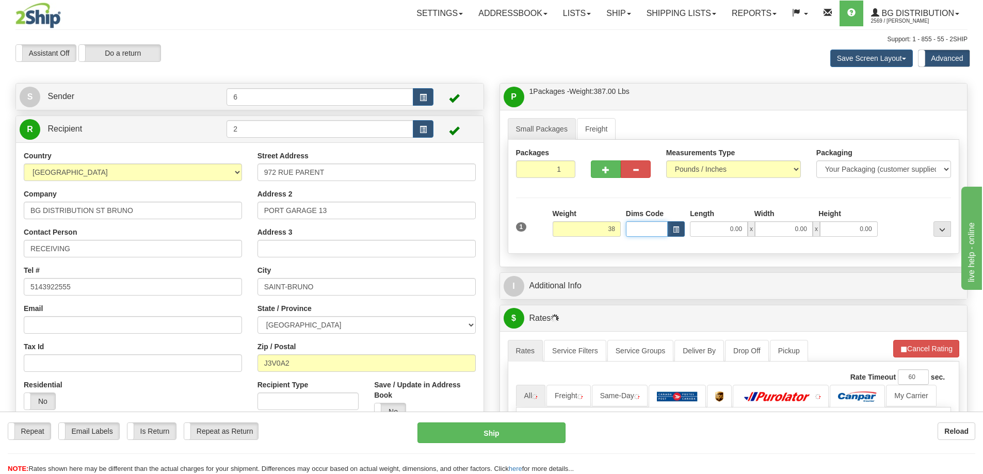
type input "38.00"
type input "20.00"
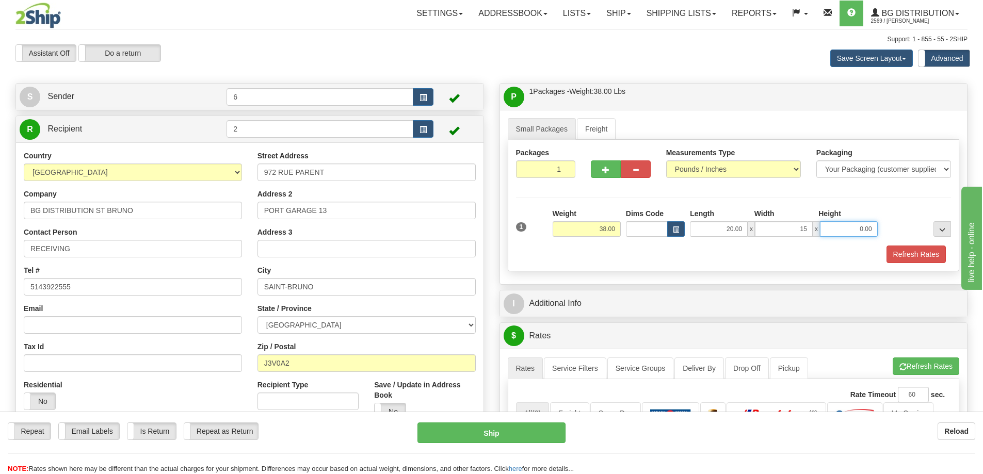
type input "15.00"
type input "9.00"
drag, startPoint x: 554, startPoint y: 170, endPoint x: 625, endPoint y: 173, distance: 71.3
click at [625, 173] on div "Packages 1 1" at bounding box center [733, 168] width 451 height 40
type input "8"
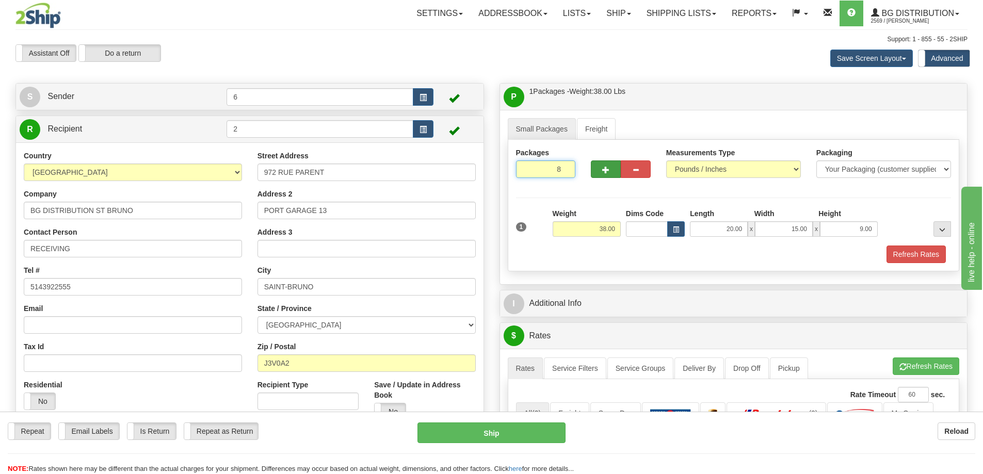
radio input "true"
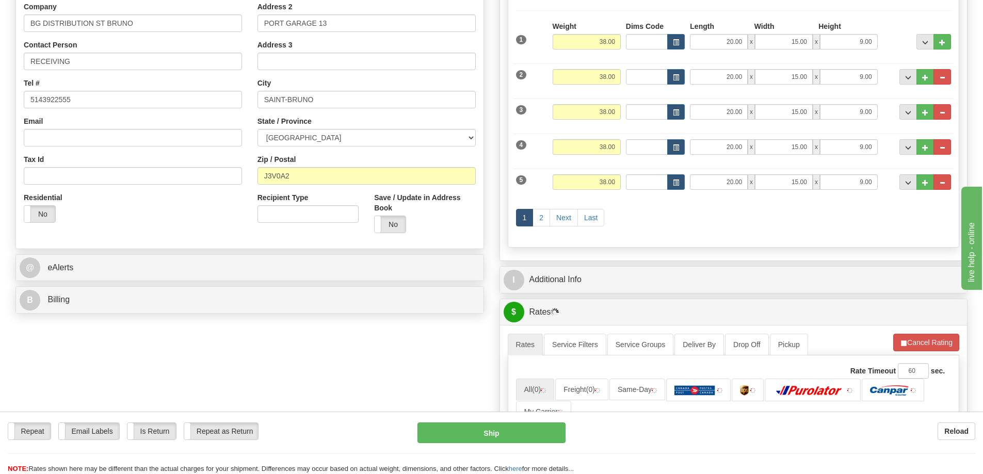
scroll to position [310, 0]
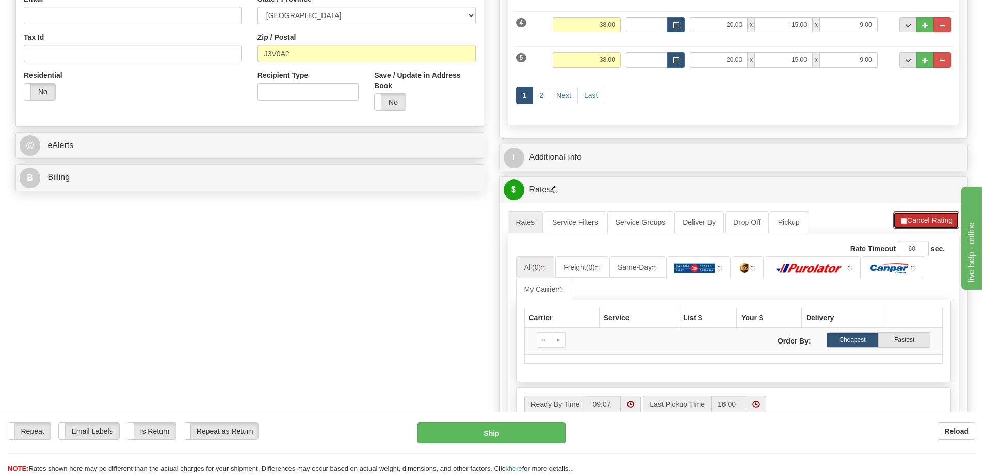
click at [932, 219] on button "Cancel Rating" at bounding box center [926, 221] width 66 height 18
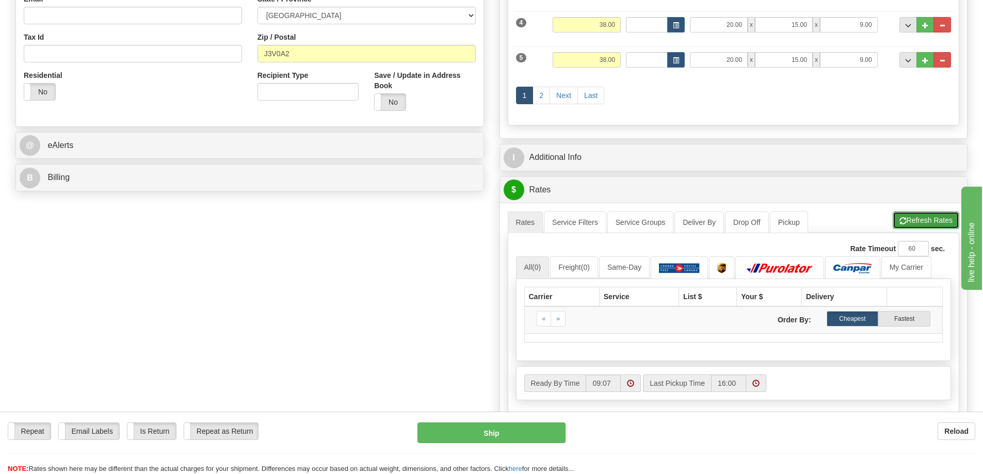
click at [929, 222] on button "Refresh Rates" at bounding box center [926, 221] width 67 height 18
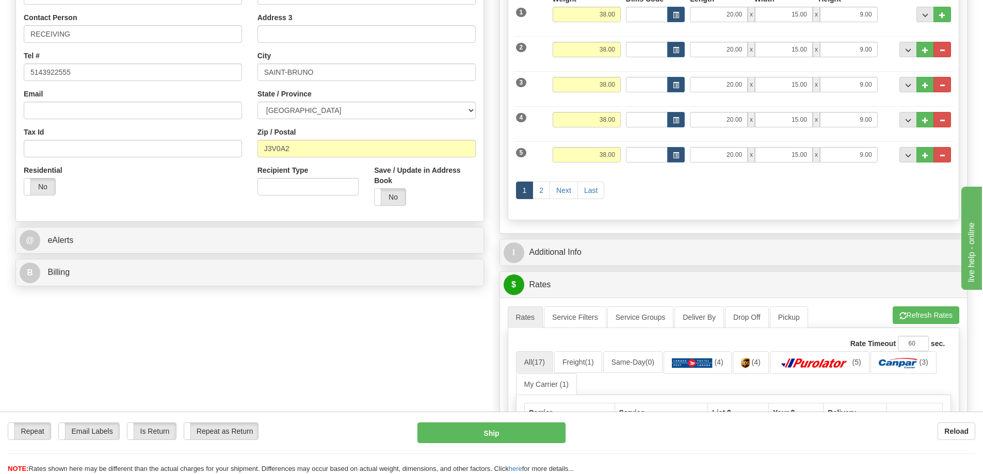
scroll to position [0, 0]
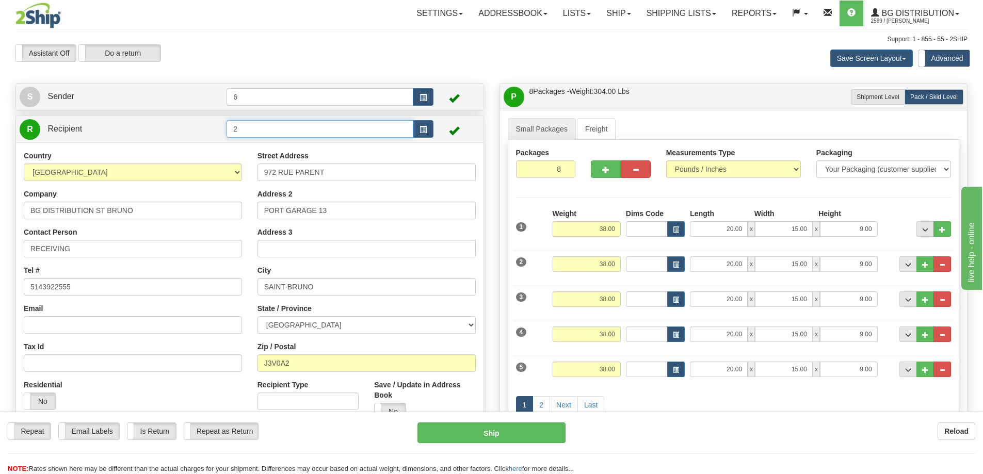
drag, startPoint x: 264, startPoint y: 137, endPoint x: 59, endPoint y: 150, distance: 205.3
click at [63, 151] on div "R Recipient 2" at bounding box center [249, 276] width 469 height 321
type input "44004"
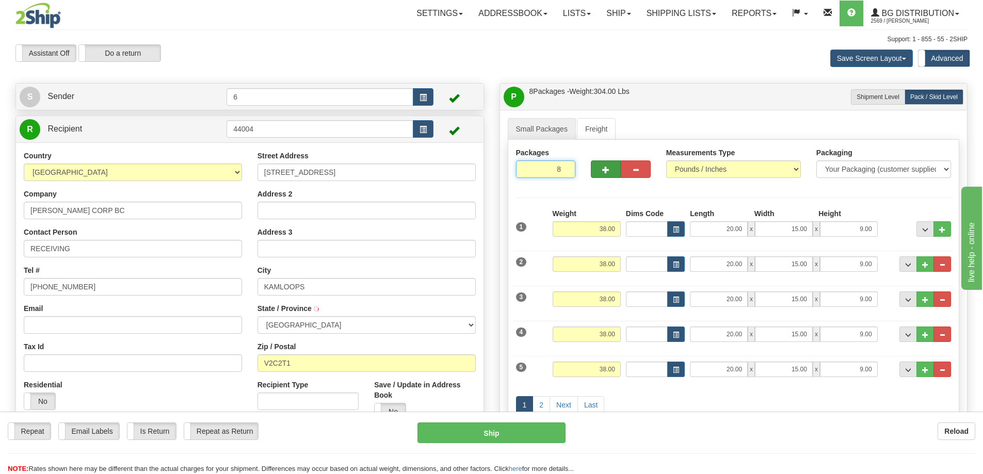
drag, startPoint x: 549, startPoint y: 167, endPoint x: 615, endPoint y: 173, distance: 66.9
click at [615, 173] on div "Packages 8 8" at bounding box center [733, 168] width 451 height 40
type input "1"
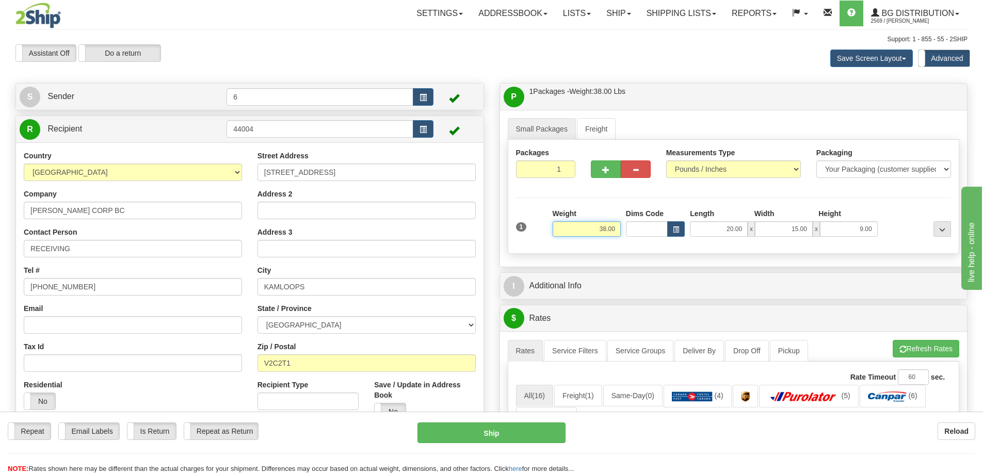
drag, startPoint x: 589, startPoint y: 236, endPoint x: 687, endPoint y: 235, distance: 97.5
click at [703, 235] on div "1 Weight 38.00 Dims Code x x" at bounding box center [733, 226] width 441 height 37
type input "28.00"
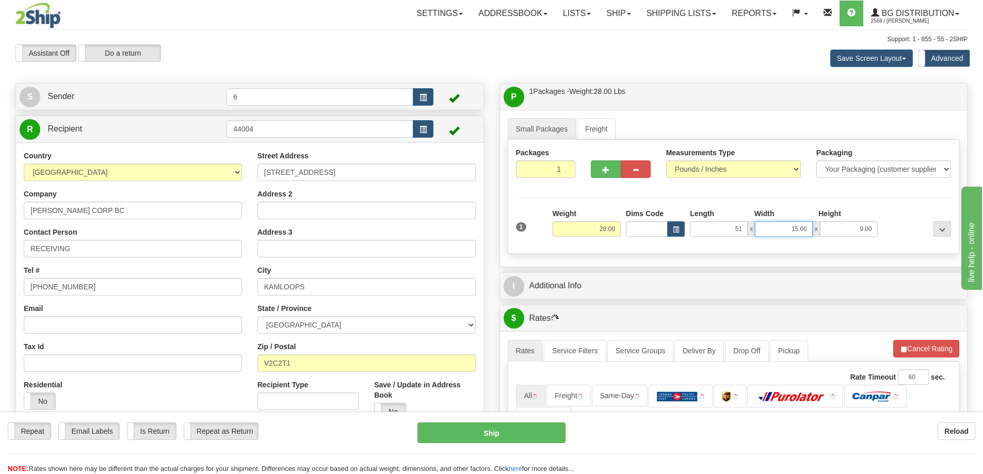
type input "51.00"
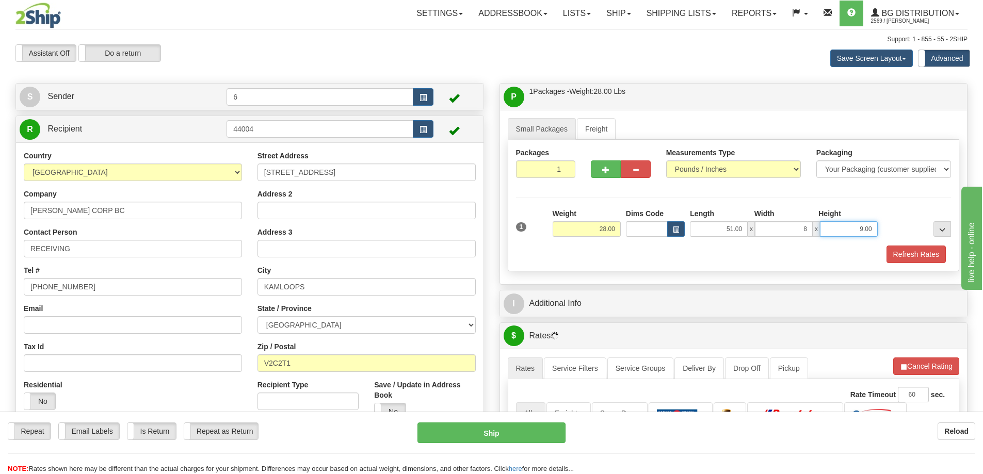
type input "8.00"
type input "7.00"
click at [912, 254] on button "Refresh Rates" at bounding box center [916, 255] width 59 height 18
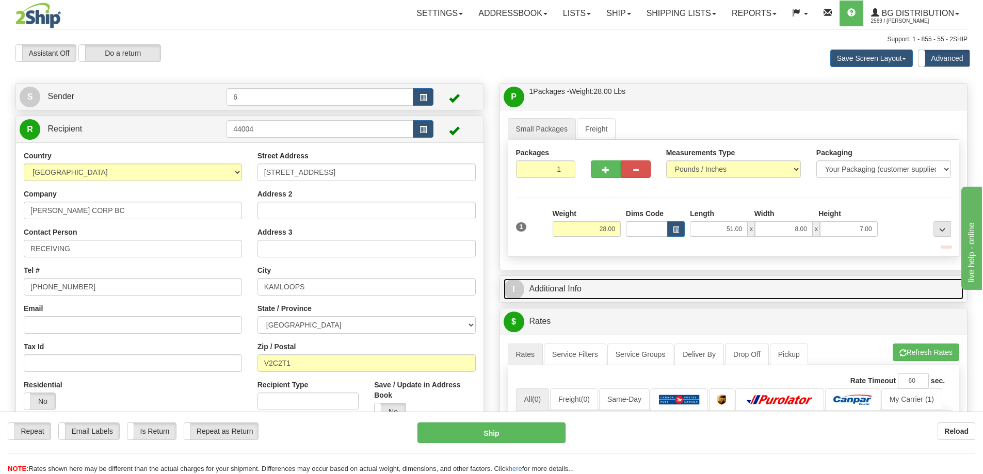
click at [865, 286] on link "I Additional Info" at bounding box center [734, 289] width 460 height 21
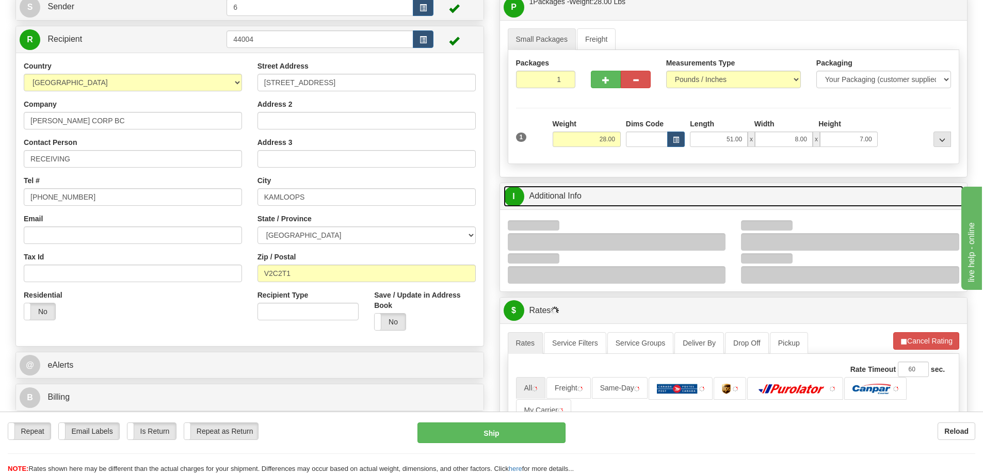
scroll to position [206, 0]
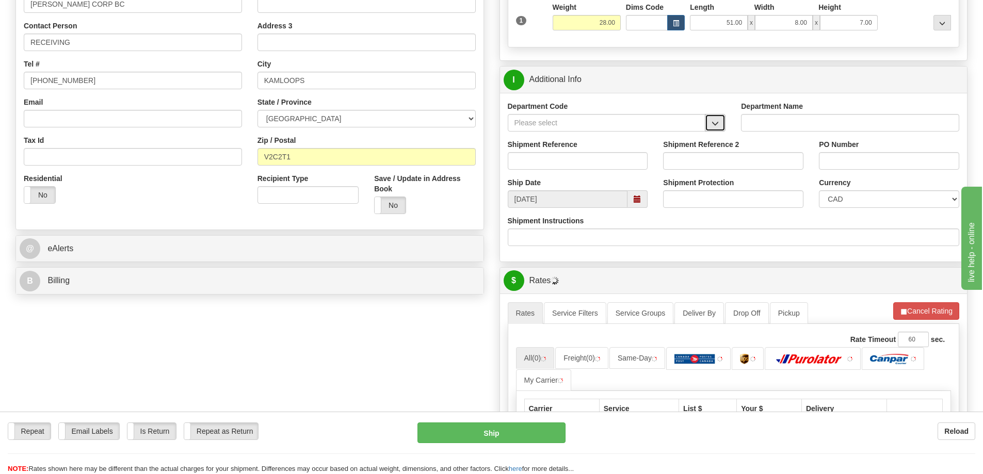
drag, startPoint x: 718, startPoint y: 128, endPoint x: 699, endPoint y: 132, distance: 19.9
click at [718, 127] on span "button" at bounding box center [715, 123] width 7 height 7
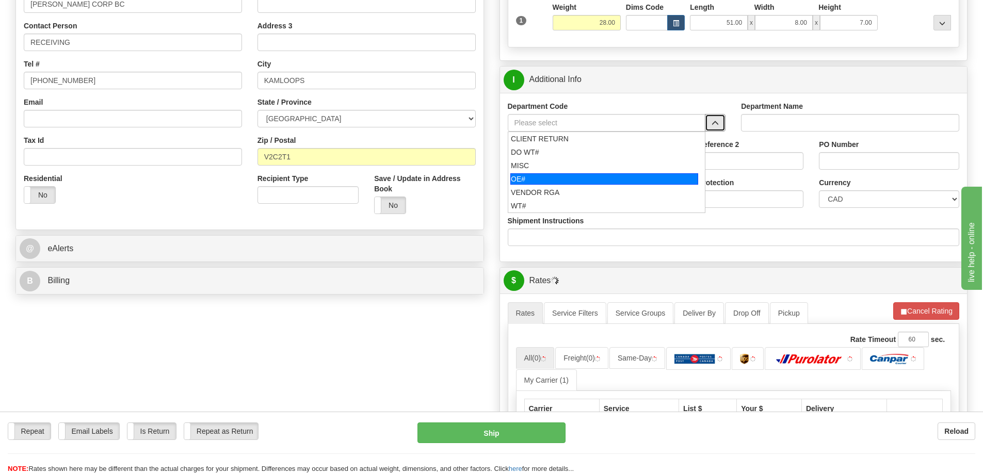
click at [558, 175] on div "OE#" at bounding box center [604, 178] width 188 height 11
type input "OE#"
type input "ORDERS"
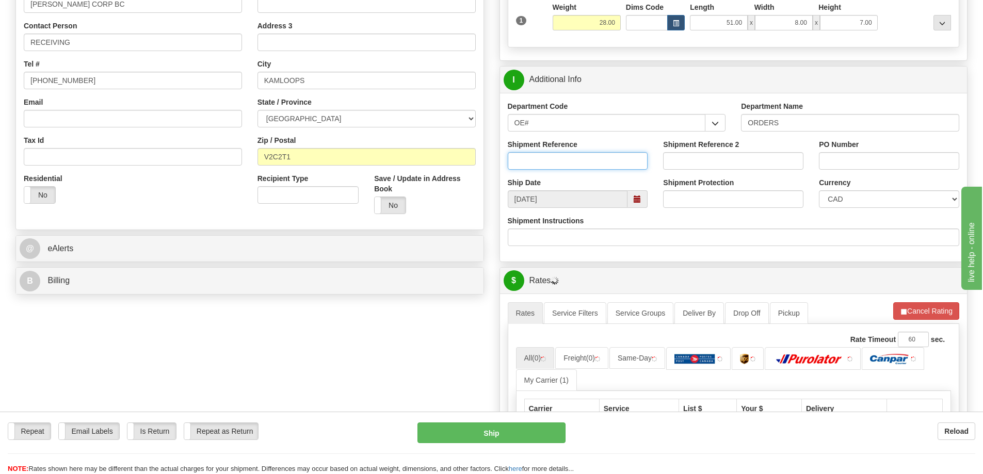
click at [554, 160] on input "Shipment Reference" at bounding box center [578, 161] width 140 height 18
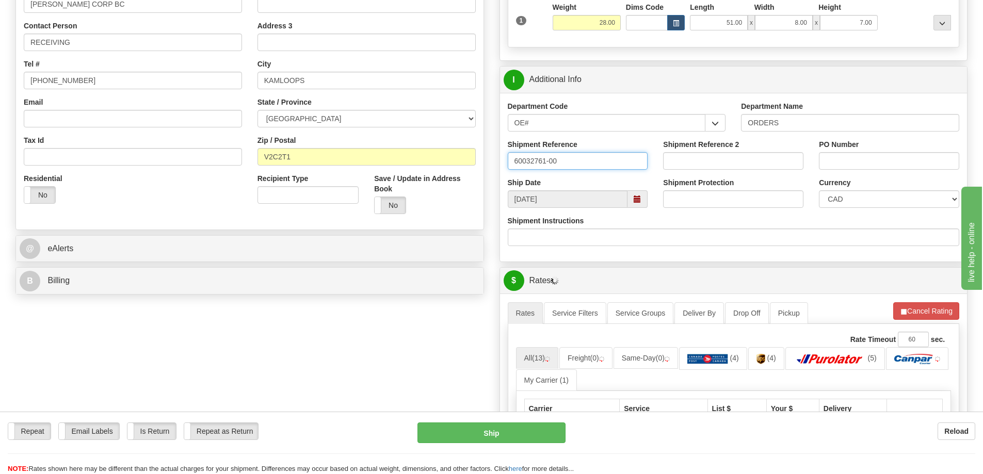
type input "60032761-00"
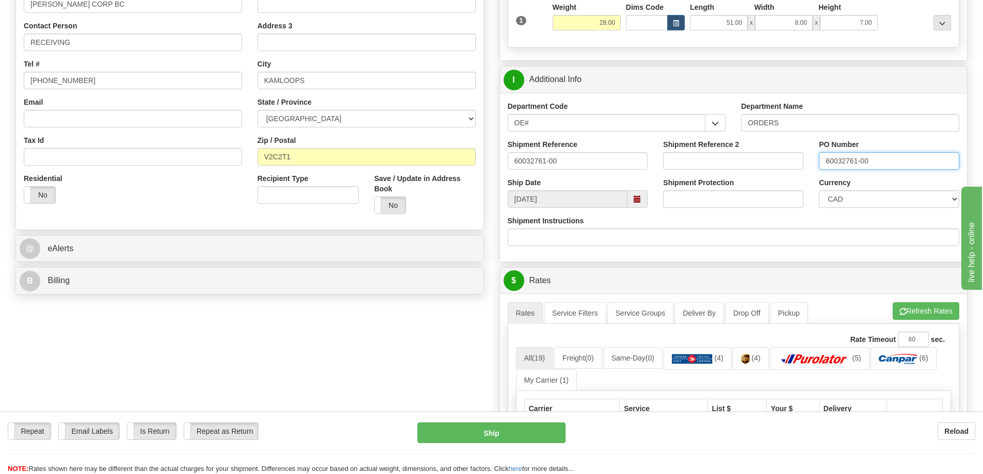
type input "60032761-00"
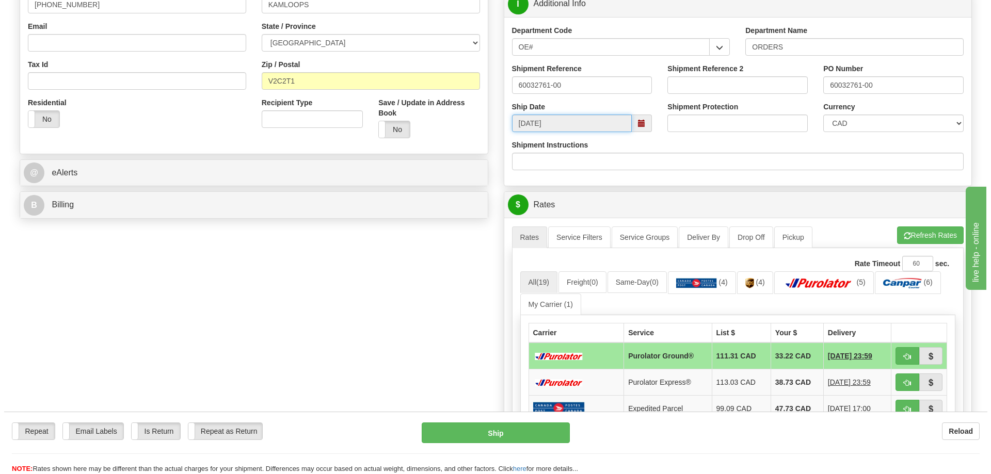
scroll to position [413, 0]
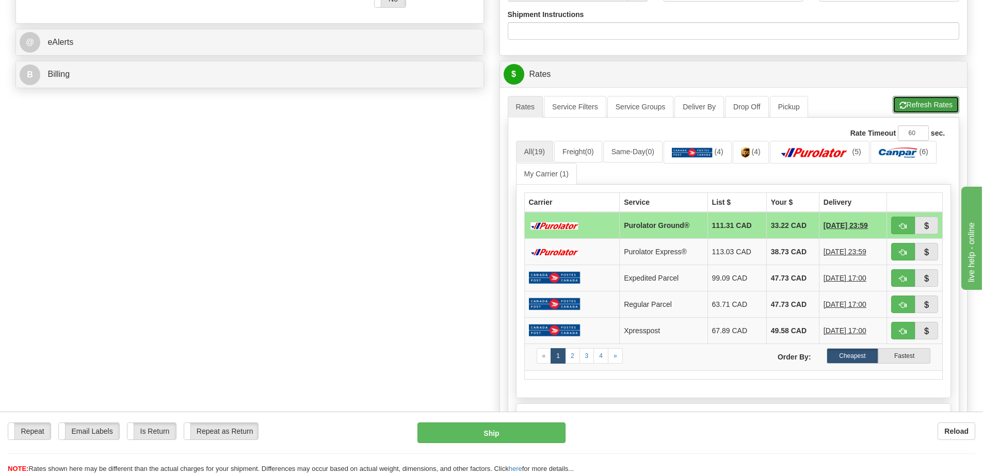
click at [935, 105] on button "Refresh Rates" at bounding box center [926, 105] width 67 height 18
click at [906, 228] on span "button" at bounding box center [902, 226] width 7 height 7
type input "260"
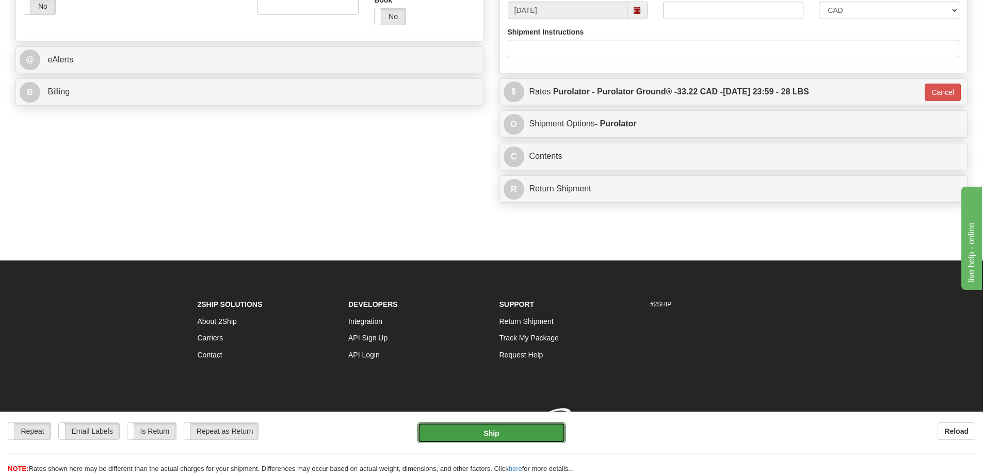
click at [465, 424] on button "Ship" at bounding box center [491, 433] width 148 height 21
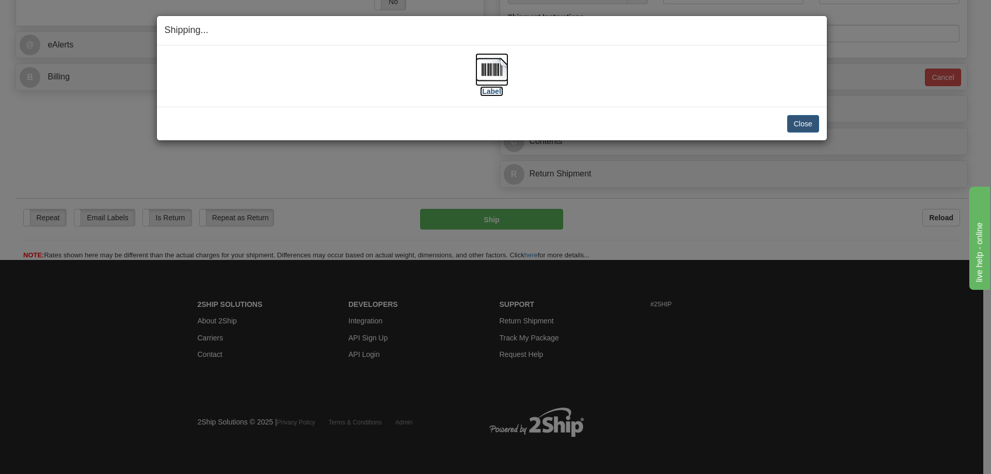
click at [501, 88] on label "[Label]" at bounding box center [492, 91] width 24 height 10
click at [798, 126] on button "Close" at bounding box center [803, 124] width 32 height 18
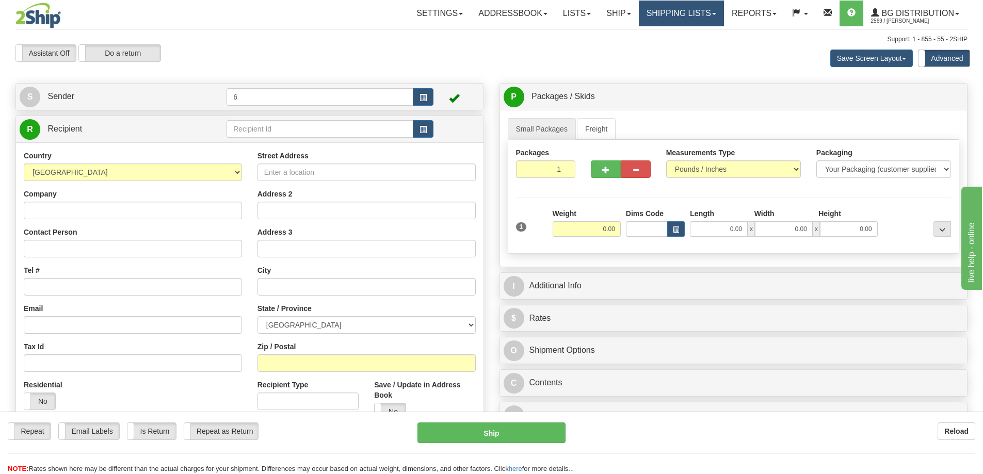
click at [674, 10] on link "Shipping lists" at bounding box center [681, 14] width 85 height 26
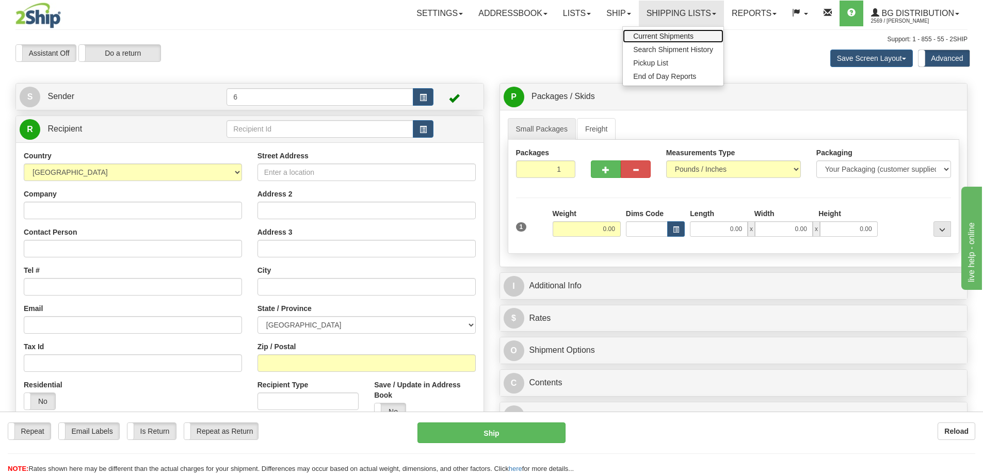
click at [672, 33] on span "Current Shipments" at bounding box center [663, 36] width 60 height 8
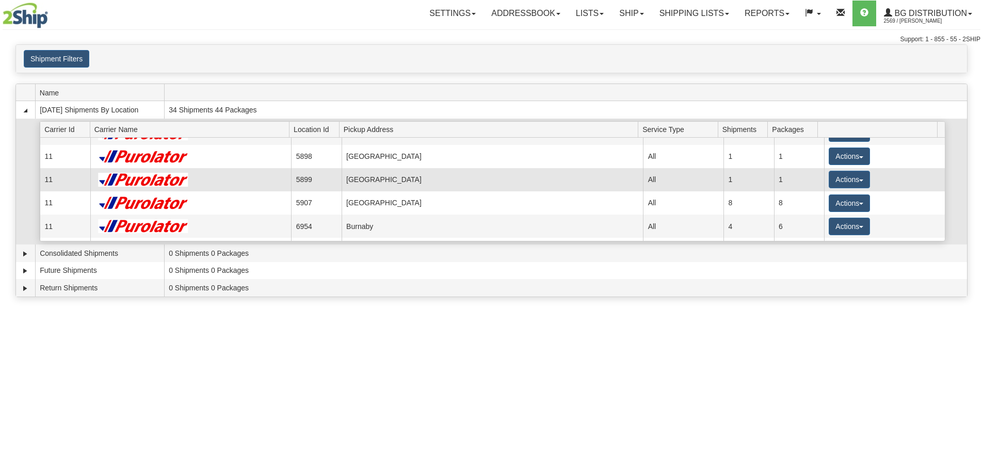
scroll to position [103, 0]
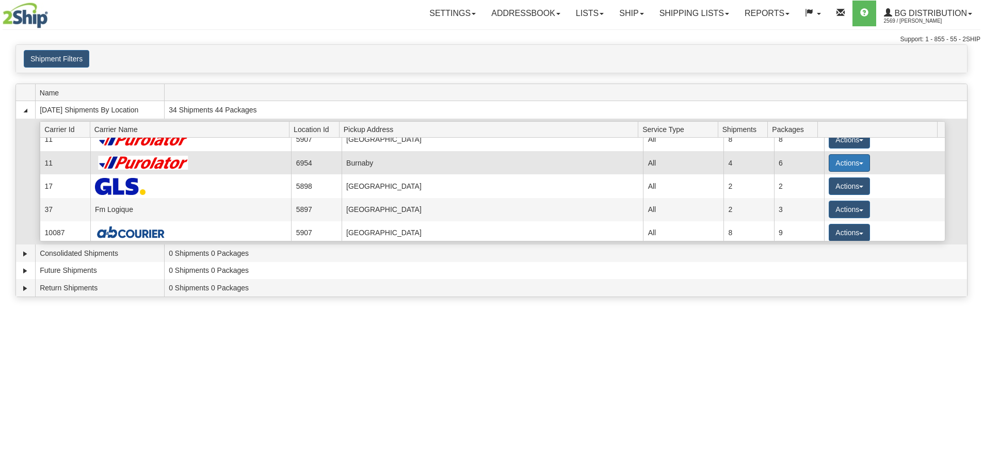
click at [833, 162] on button "Actions" at bounding box center [849, 163] width 41 height 18
click at [817, 183] on span "Details" at bounding box center [811, 182] width 28 height 7
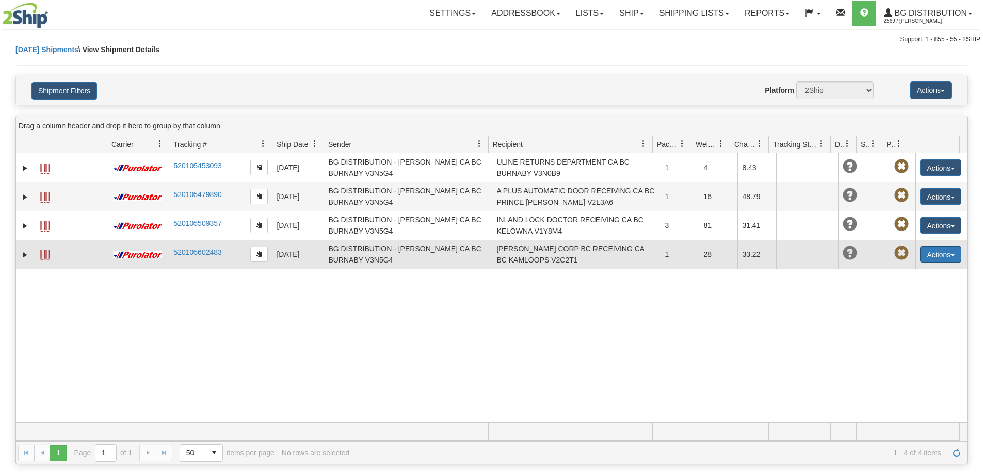
click at [930, 256] on button "Actions" at bounding box center [940, 254] width 41 height 17
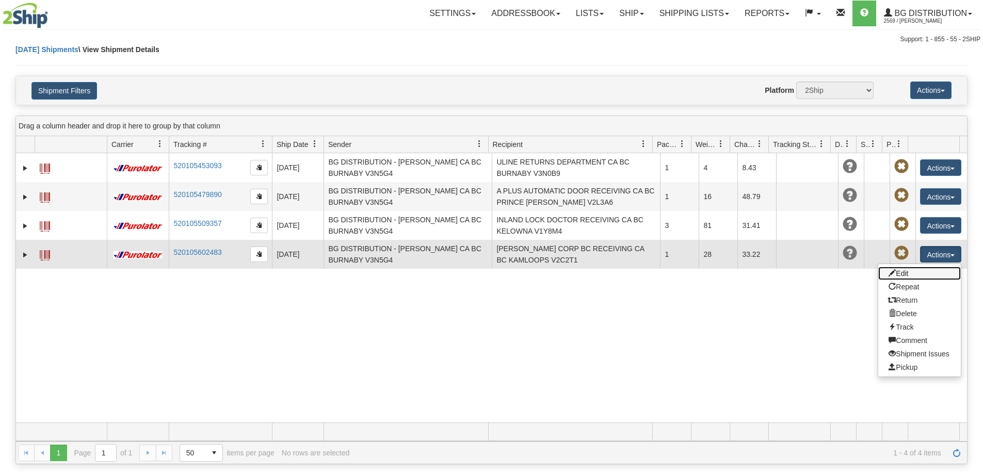
click at [903, 276] on link "Edit" at bounding box center [919, 273] width 83 height 13
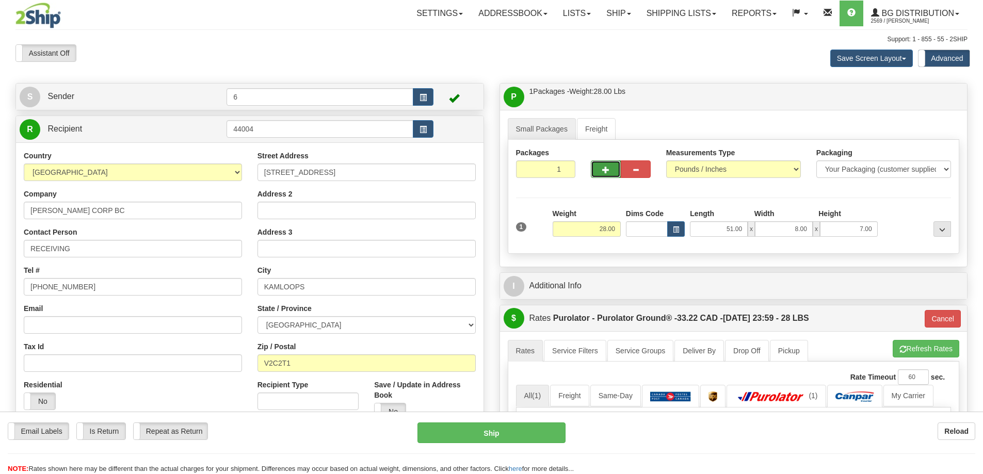
click at [603, 175] on button "button" at bounding box center [606, 169] width 30 height 18
radio input "true"
type input "2"
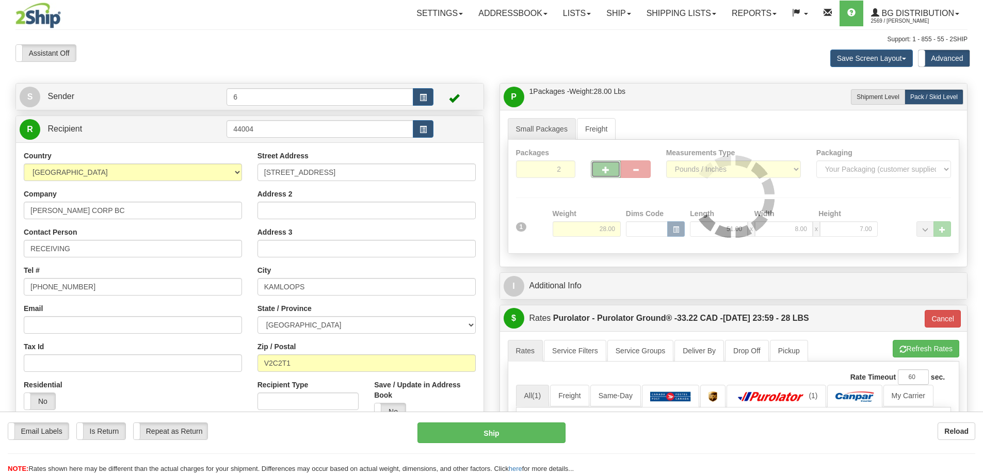
type input "260"
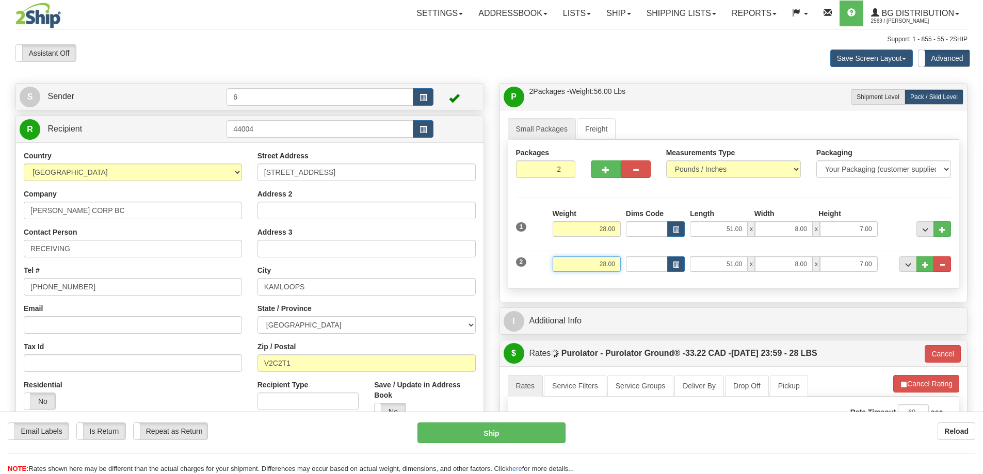
drag, startPoint x: 586, startPoint y: 261, endPoint x: 693, endPoint y: 255, distance: 107.0
click at [691, 255] on div "2 Weight 28.00 Dims Code Length Width Height" at bounding box center [733, 263] width 441 height 35
type input "7.00"
type input "11.00"
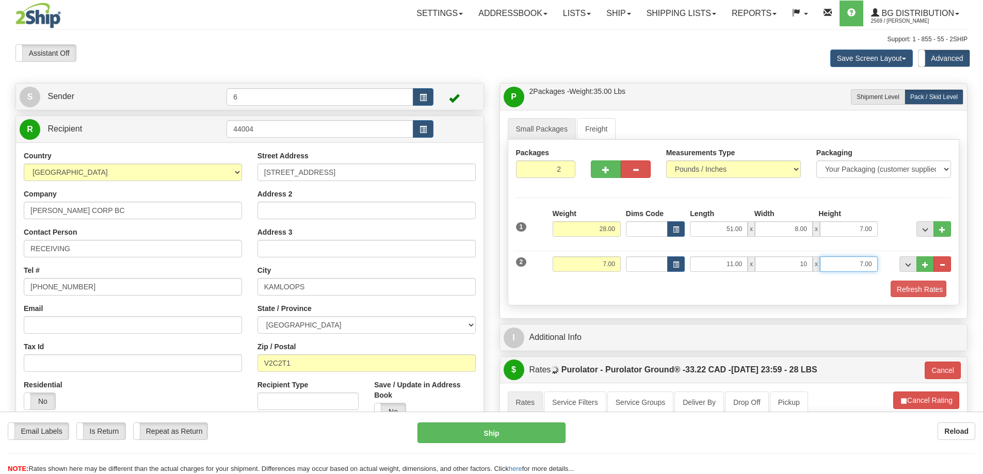
type input "10.00"
type input "7.00"
click at [914, 290] on button "Refresh Rates" at bounding box center [916, 290] width 59 height 18
type input "260"
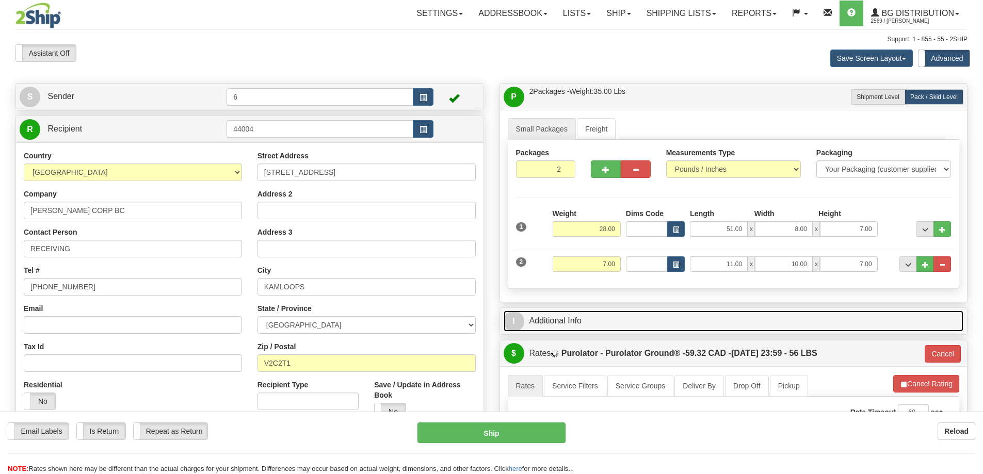
click at [765, 316] on link "I Additional Info" at bounding box center [734, 321] width 460 height 21
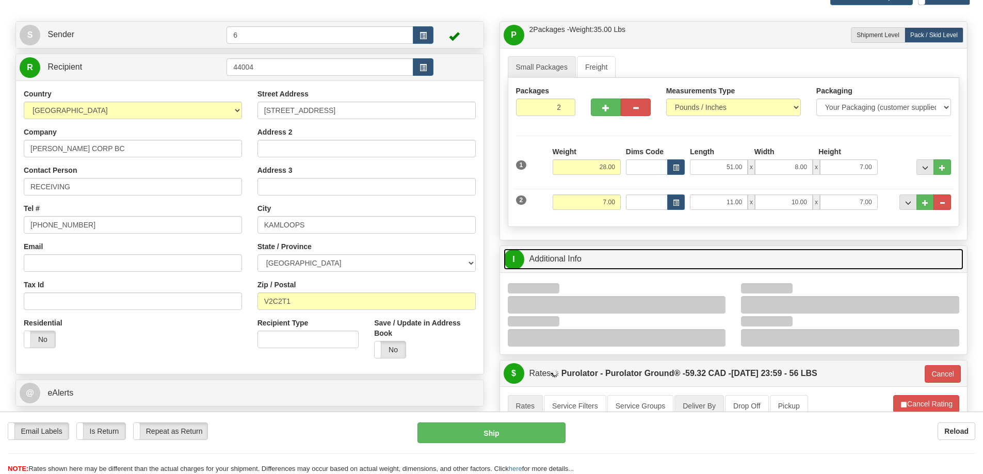
scroll to position [155, 0]
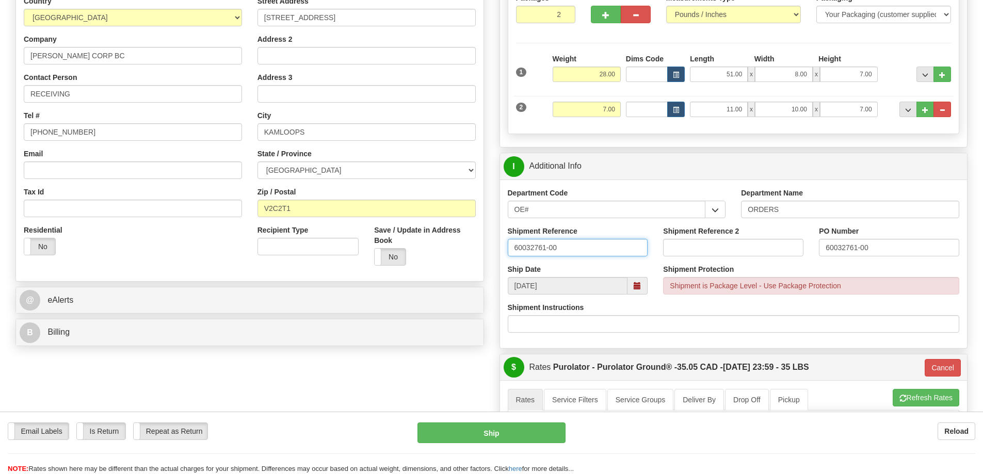
click at [585, 252] on input "60032761-00" at bounding box center [578, 248] width 140 height 18
type input "60032761-00 60033160-00"
paste input "60033160-00"
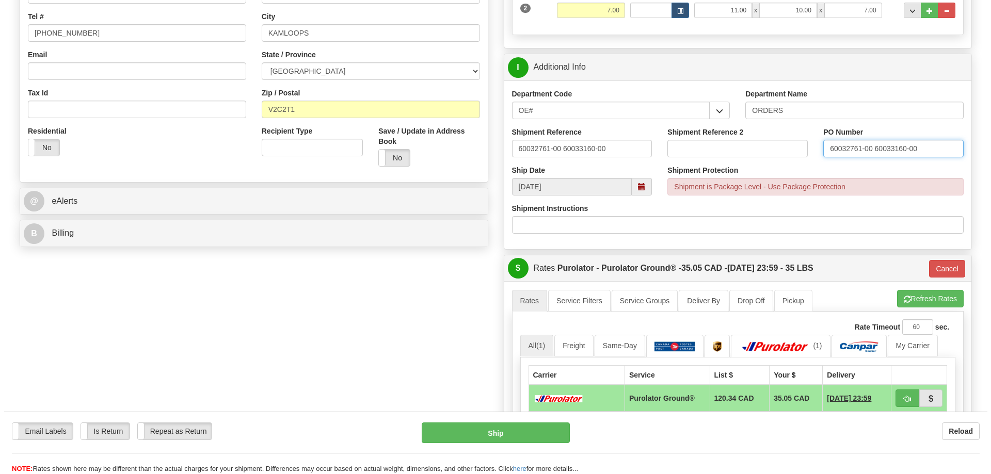
scroll to position [413, 0]
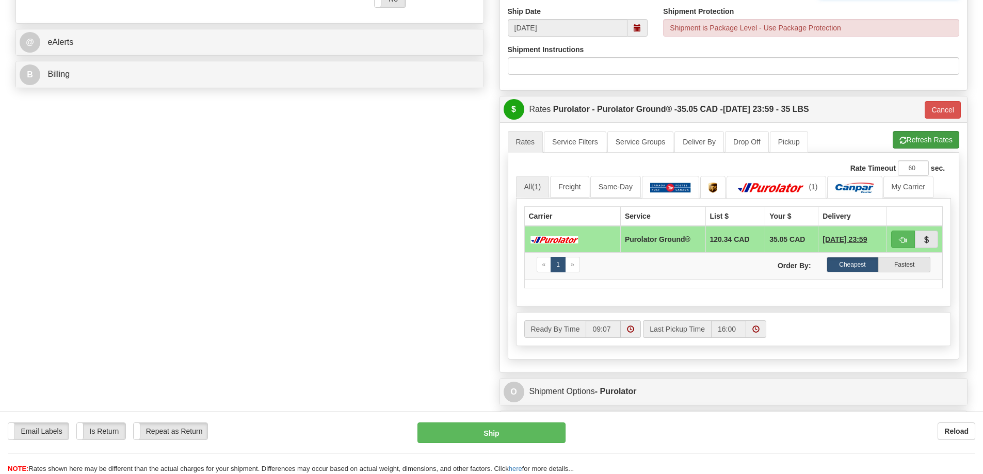
type input "60032761-00 60033160-00"
click at [930, 144] on button "Refresh Rates" at bounding box center [926, 140] width 67 height 18
type input "260"
click at [503, 430] on button "Ship" at bounding box center [491, 433] width 148 height 21
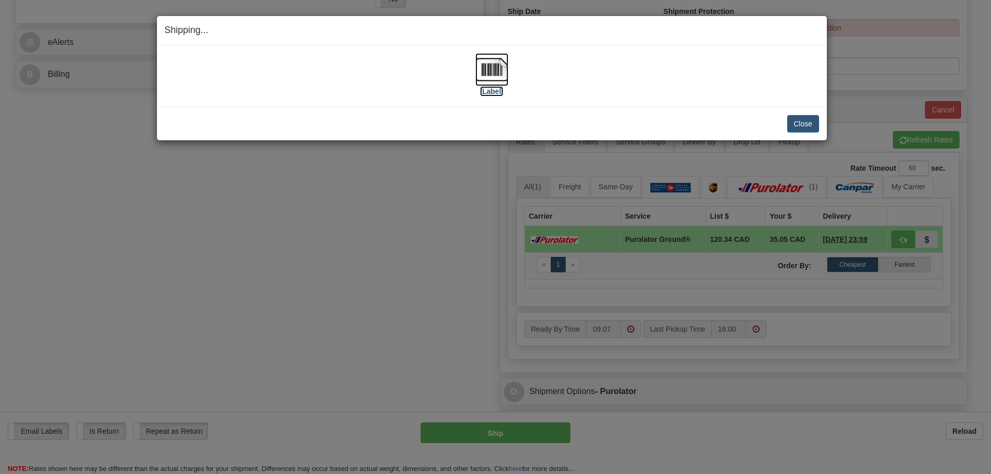
click at [494, 93] on label "[Label]" at bounding box center [492, 91] width 24 height 10
drag, startPoint x: 1, startPoint y: 132, endPoint x: 810, endPoint y: 122, distance: 809.2
click at [810, 122] on button "Close" at bounding box center [803, 124] width 32 height 18
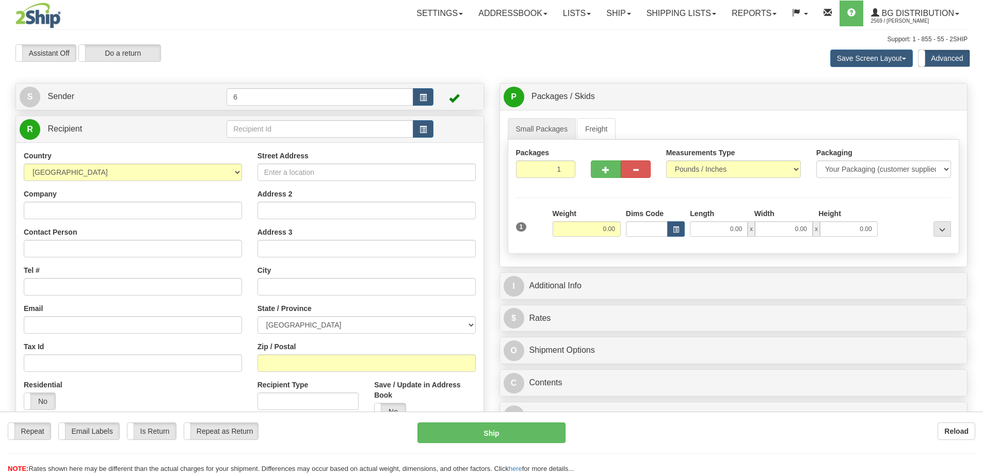
click at [256, 133] on div at bounding box center [491, 237] width 983 height 474
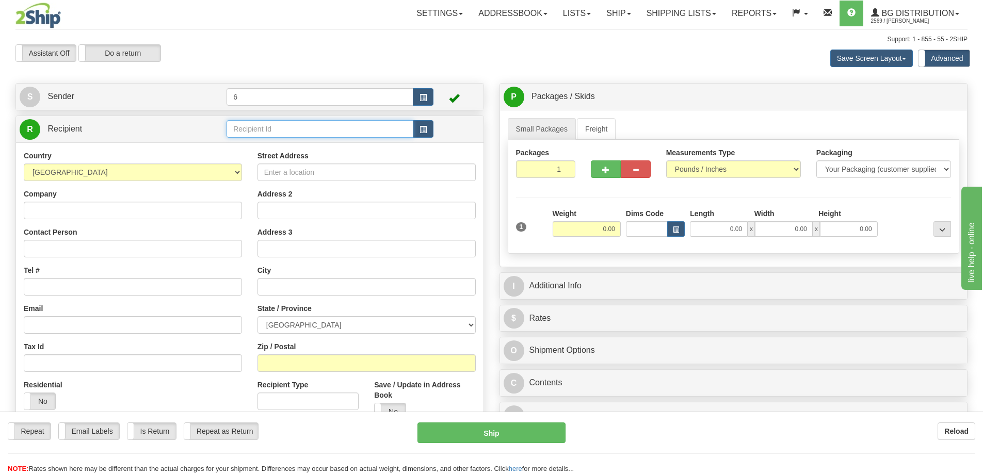
click at [256, 133] on input "text" at bounding box center [320, 129] width 187 height 18
click at [255, 133] on input "text" at bounding box center [320, 129] width 187 height 18
type input "45031"
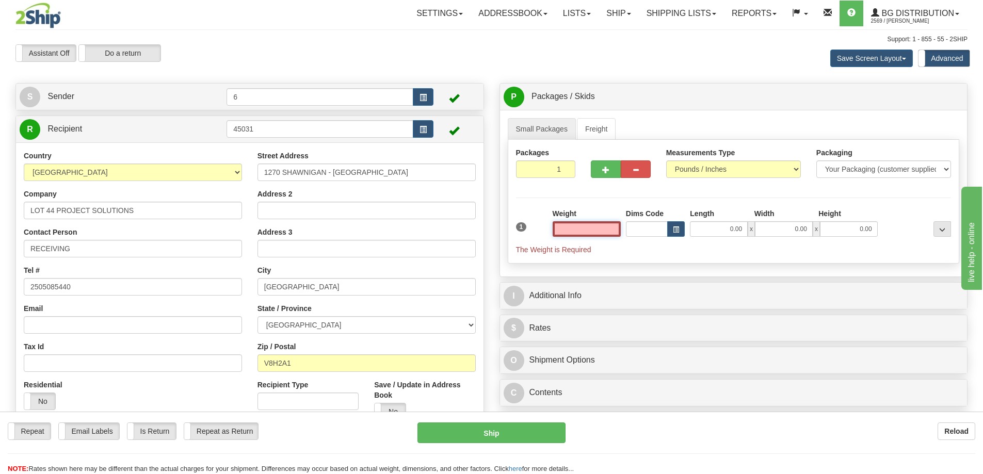
click at [589, 224] on input "text" at bounding box center [587, 228] width 68 height 15
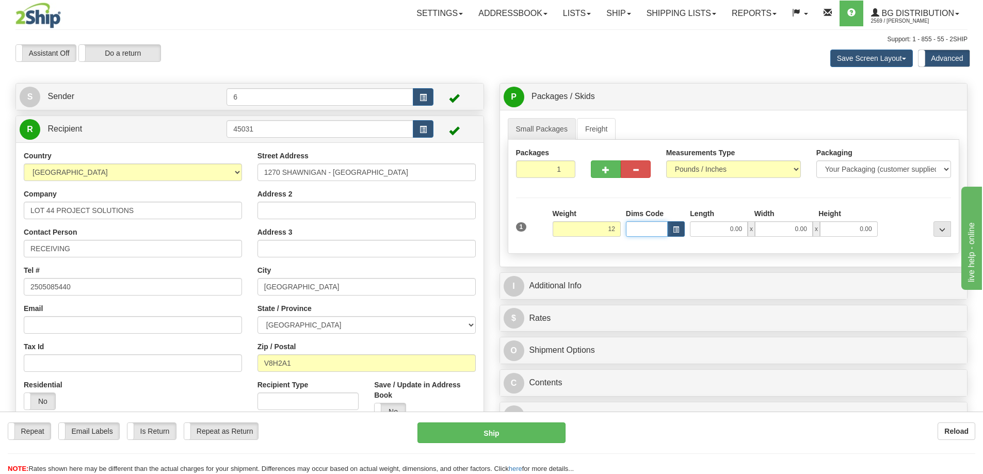
type input "12.00"
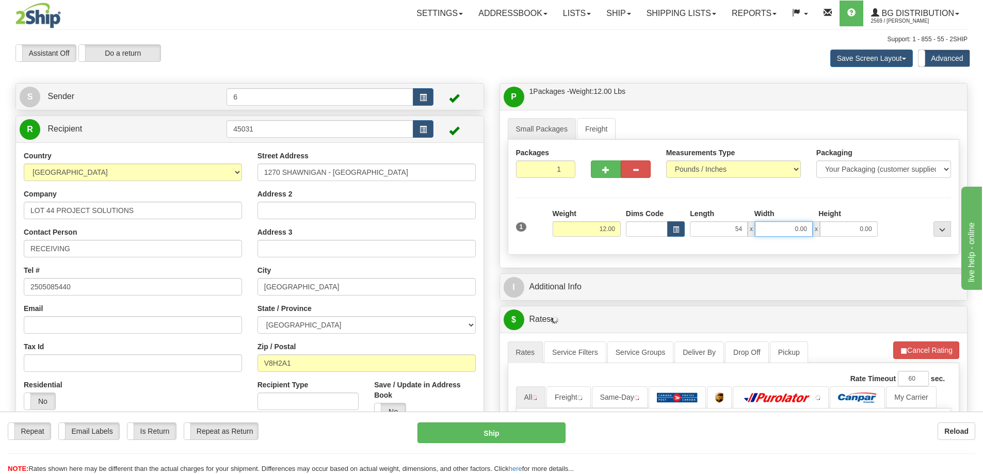
type input "54.00"
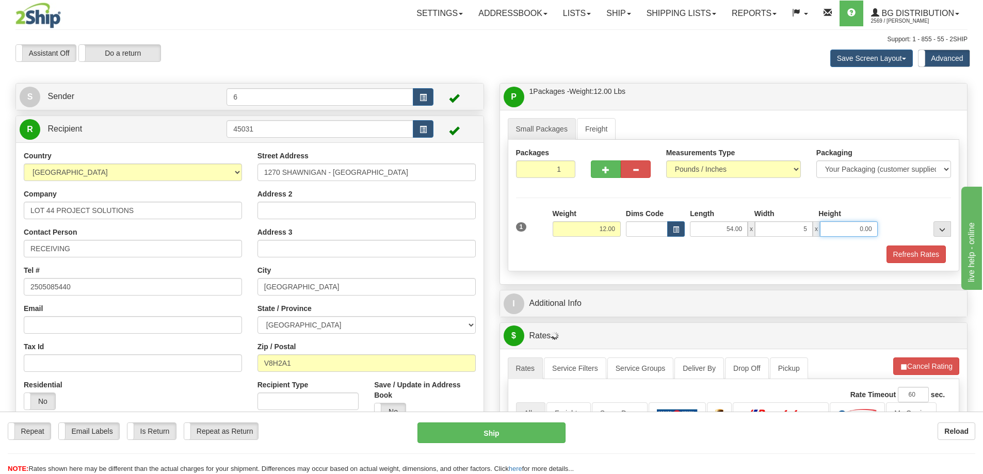
type input "5.00"
click at [931, 256] on button "Refresh Rates" at bounding box center [916, 255] width 59 height 18
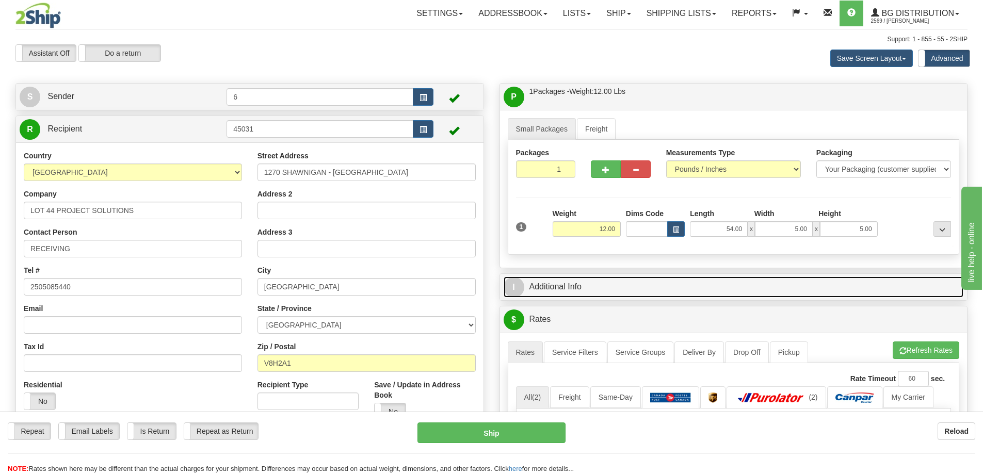
click at [890, 288] on link "I Additional Info" at bounding box center [734, 287] width 460 height 21
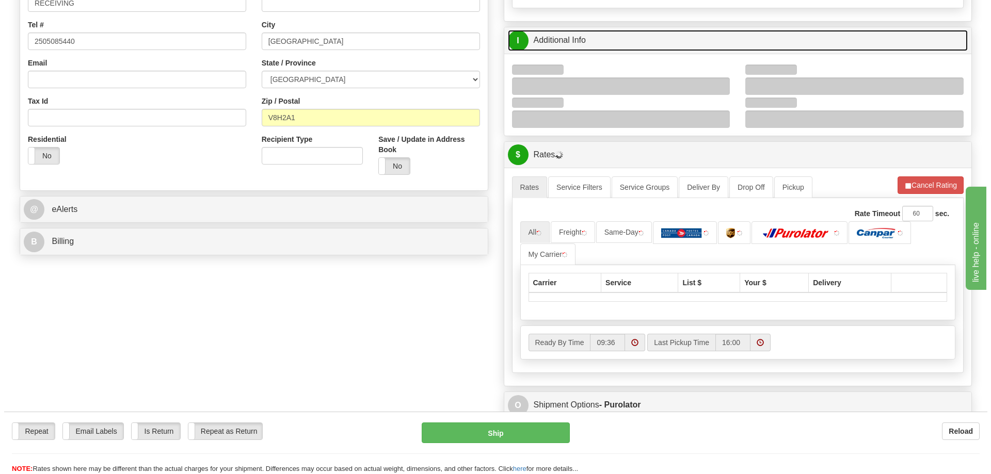
scroll to position [258, 0]
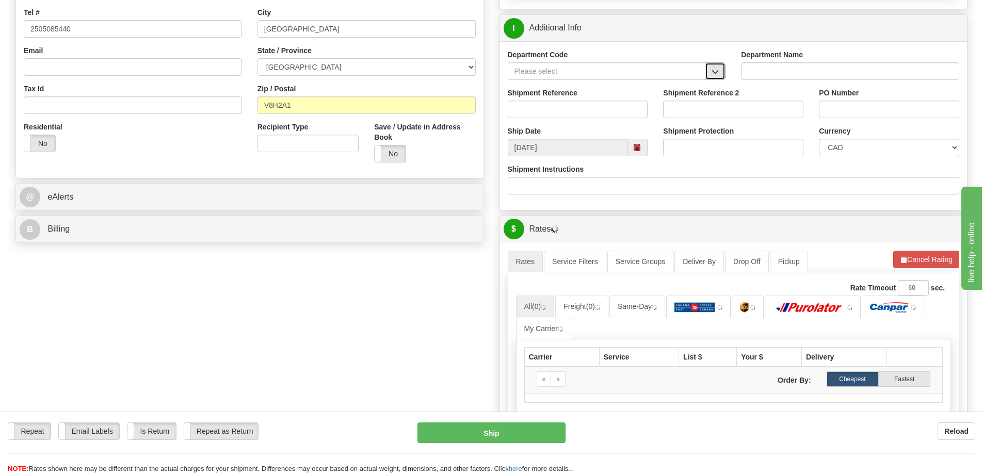
click at [720, 67] on button "button" at bounding box center [715, 71] width 21 height 18
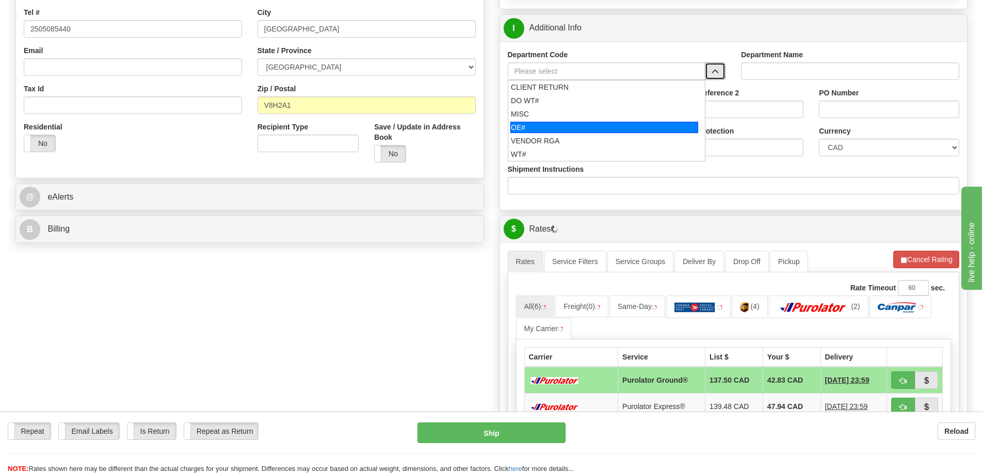
drag, startPoint x: 552, startPoint y: 129, endPoint x: 550, endPoint y: 109, distance: 20.2
click at [550, 126] on div "OE#" at bounding box center [604, 127] width 188 height 11
type input "OE#"
type input "ORDERS"
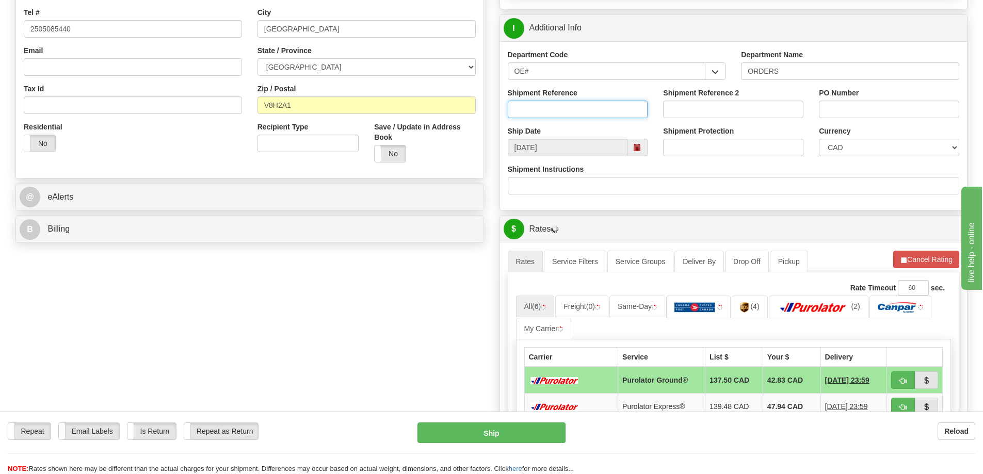
click at [550, 109] on input "Shipment Reference" at bounding box center [578, 110] width 140 height 18
type input "60034103-00"
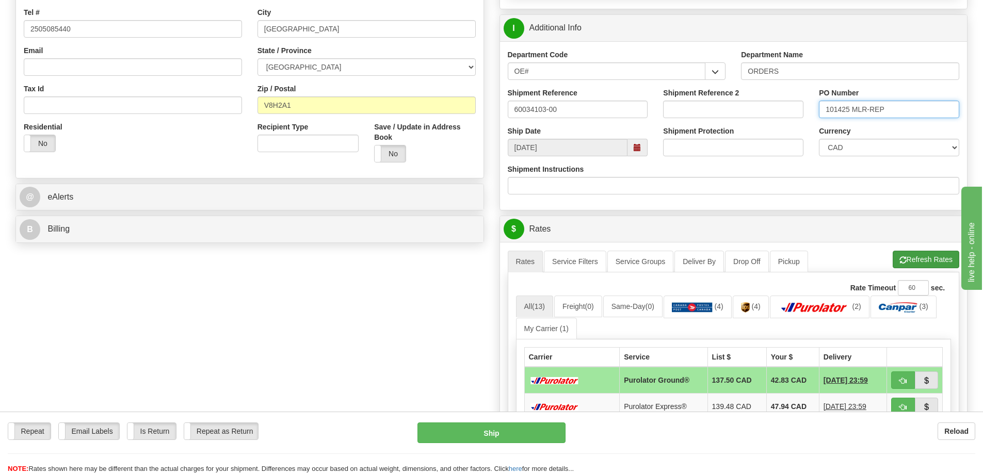
type input "101425 MLR-REP"
drag, startPoint x: 915, startPoint y: 255, endPoint x: 872, endPoint y: 224, distance: 52.6
click at [914, 255] on button "Refresh Rates" at bounding box center [926, 260] width 67 height 18
click at [910, 383] on button "button" at bounding box center [903, 381] width 24 height 18
type input "260"
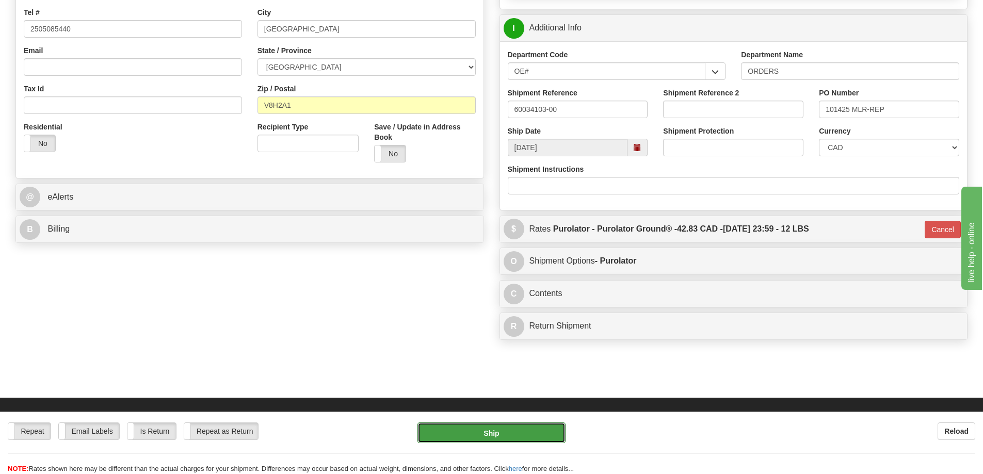
click at [468, 432] on button "Ship" at bounding box center [491, 433] width 148 height 21
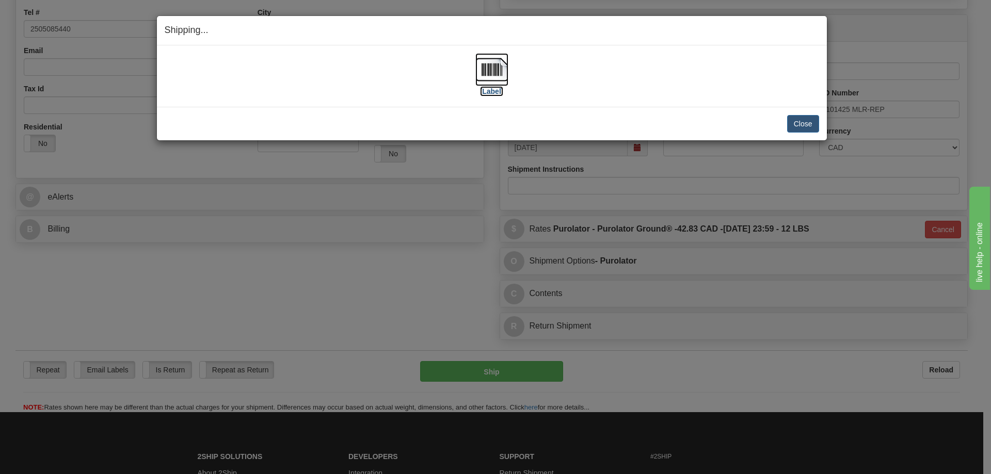
click at [494, 94] on label "[Label]" at bounding box center [492, 91] width 24 height 10
click at [803, 124] on button "Close" at bounding box center [803, 124] width 32 height 18
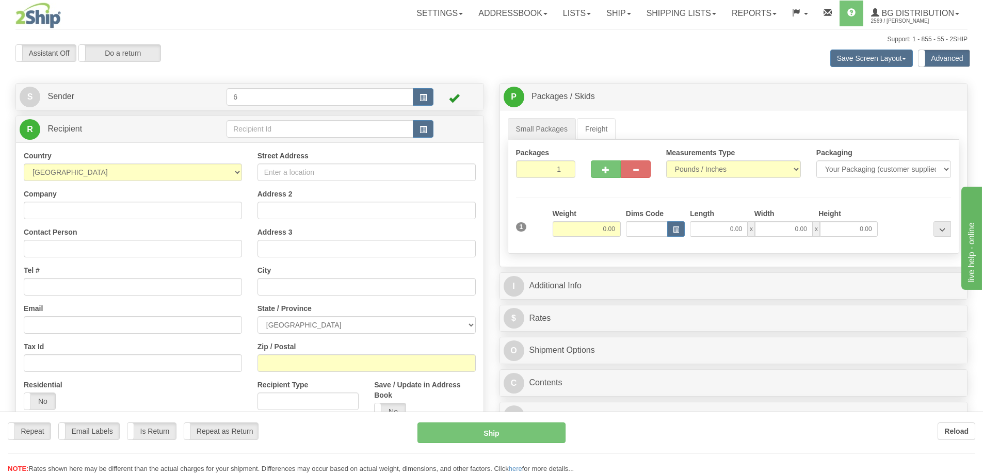
click at [254, 130] on div "Toggle navigation Settings Shipping Preferences Fields Preferences New" at bounding box center [491, 298] width 983 height 597
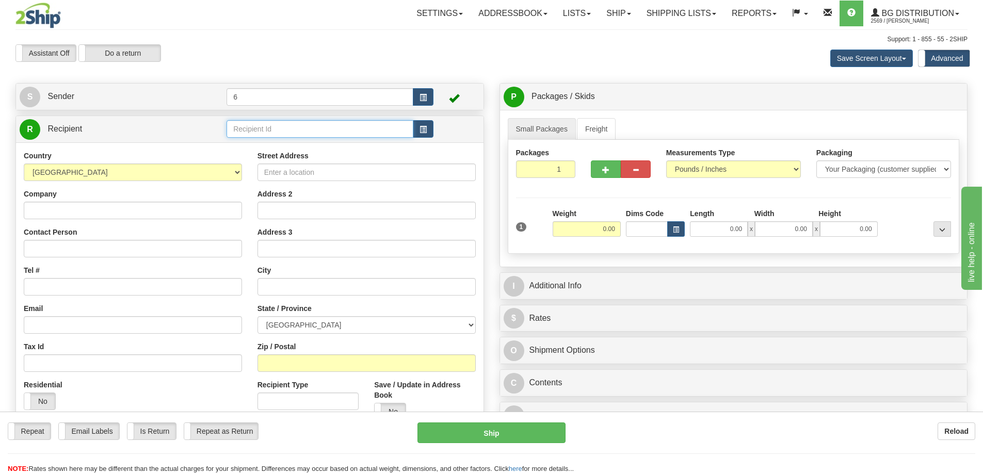
click at [254, 130] on input "text" at bounding box center [320, 129] width 187 height 18
type input "43017"
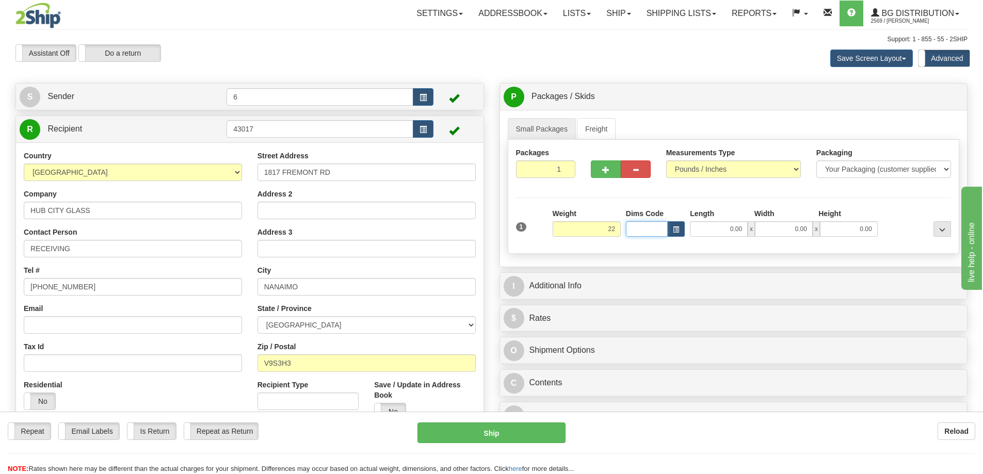
type input "22.00"
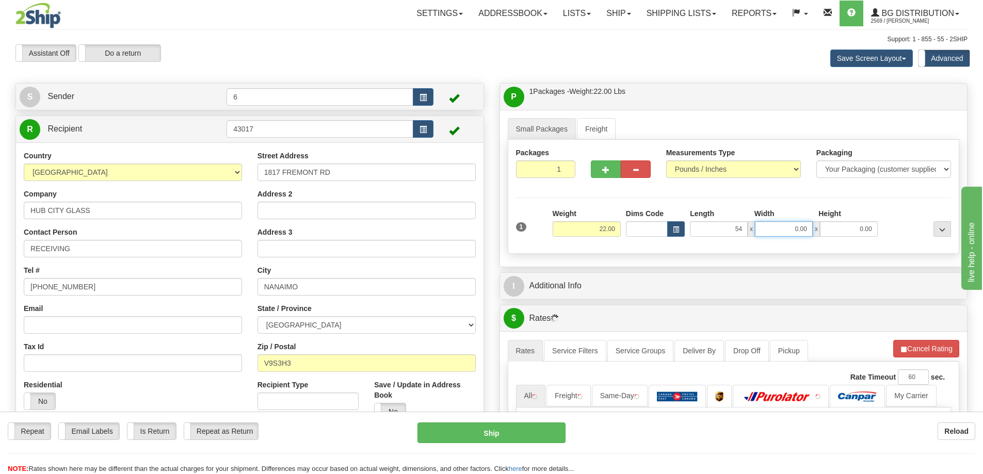
type input "54.00"
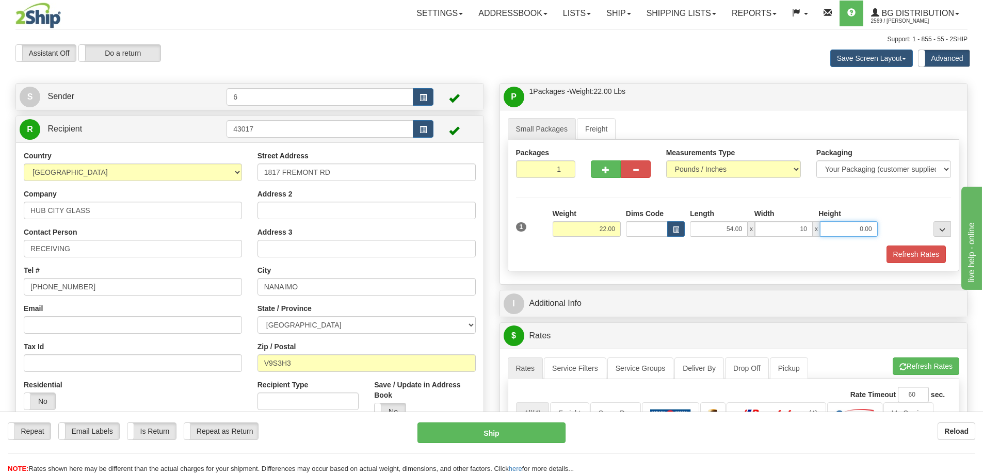
type input "10.00"
type input "45.00"
drag, startPoint x: 842, startPoint y: 232, endPoint x: 930, endPoint y: 227, distance: 88.4
click at [932, 226] on div "1 Weight 22.00 Dims Code x x" at bounding box center [733, 226] width 441 height 37
type input "5.00"
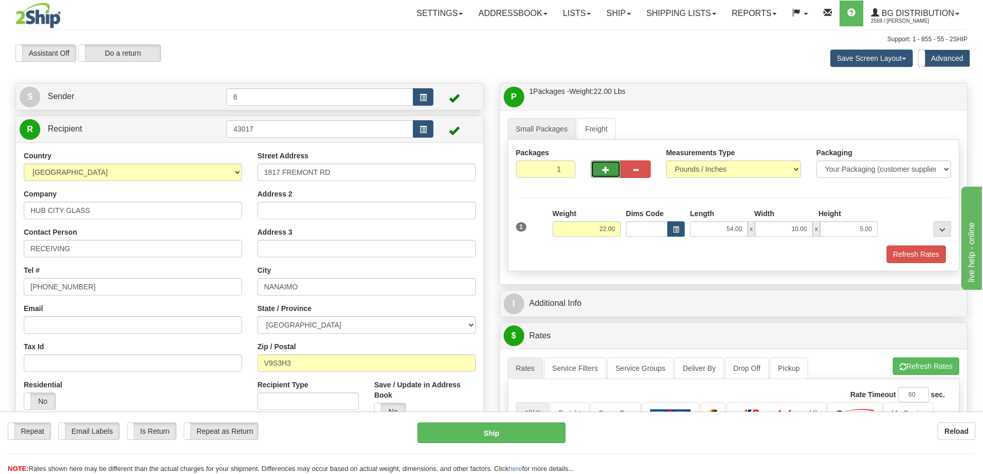
click at [601, 175] on button "button" at bounding box center [606, 169] width 30 height 18
radio input "true"
type input "2"
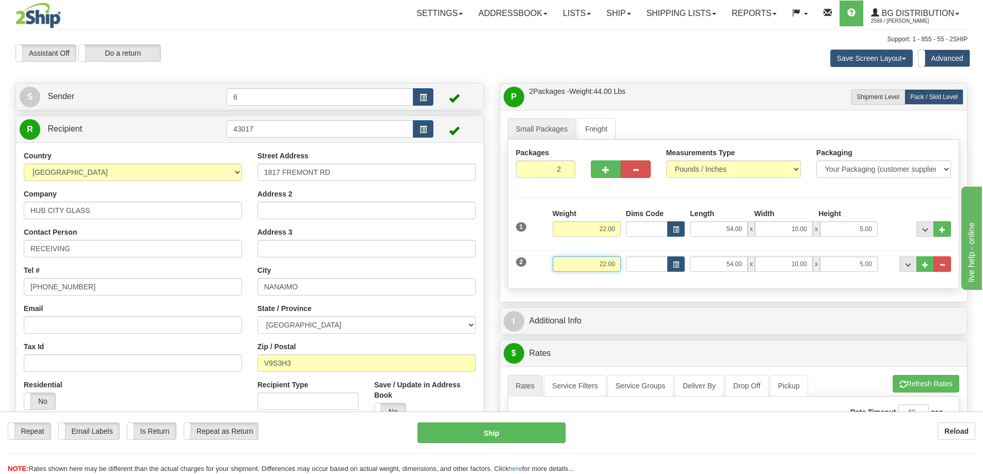
drag, startPoint x: 609, startPoint y: 264, endPoint x: 803, endPoint y: 237, distance: 195.4
click at [837, 253] on div "2 Weight 22.00 Dims Code Length Width Height" at bounding box center [733, 263] width 441 height 35
type input "26.00"
type input "17.00"
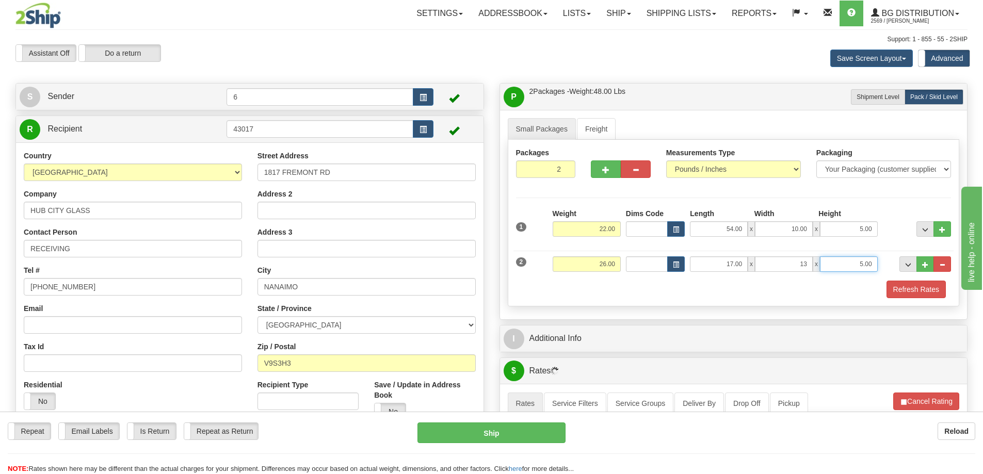
type input "13.00"
type input "11.00"
click at [930, 286] on button "Refresh Rates" at bounding box center [916, 290] width 59 height 18
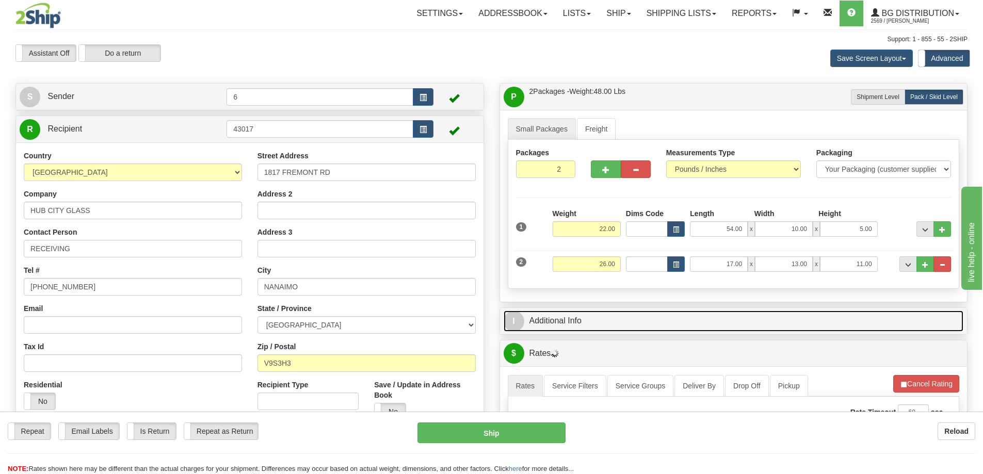
click at [889, 324] on link "I Additional Info" at bounding box center [734, 321] width 460 height 21
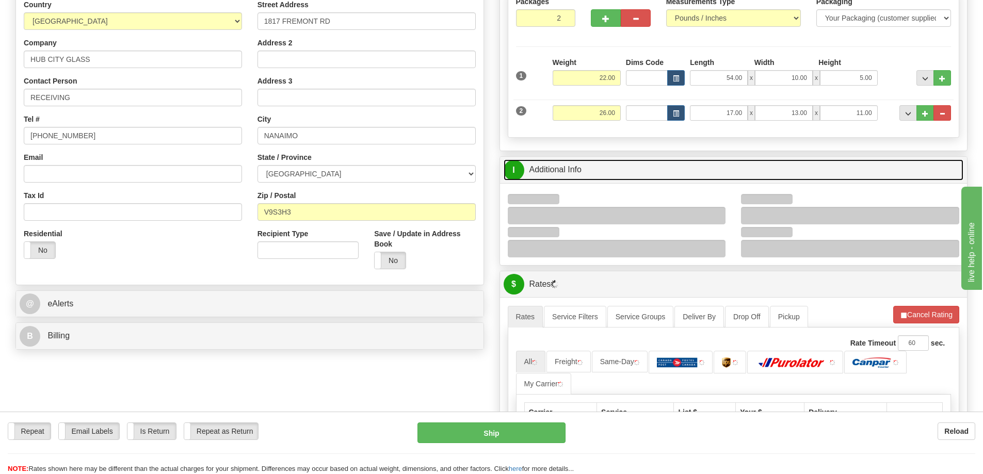
scroll to position [155, 0]
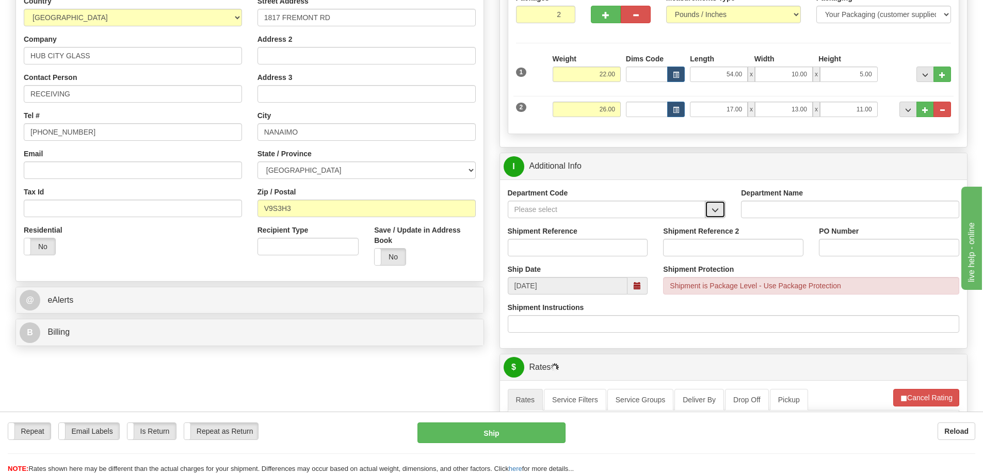
click at [716, 214] on span "button" at bounding box center [715, 210] width 7 height 7
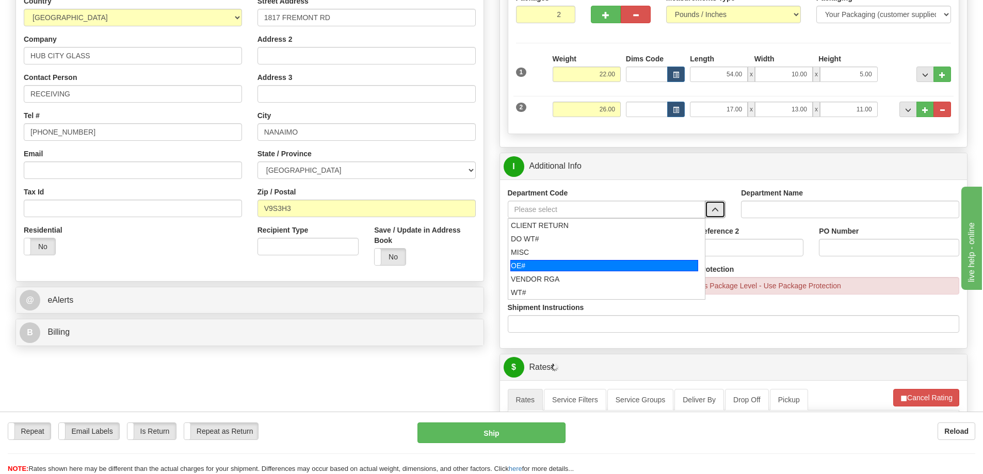
click at [551, 268] on div "OE#" at bounding box center [604, 265] width 188 height 11
type input "OE#"
type input "ORDERS"
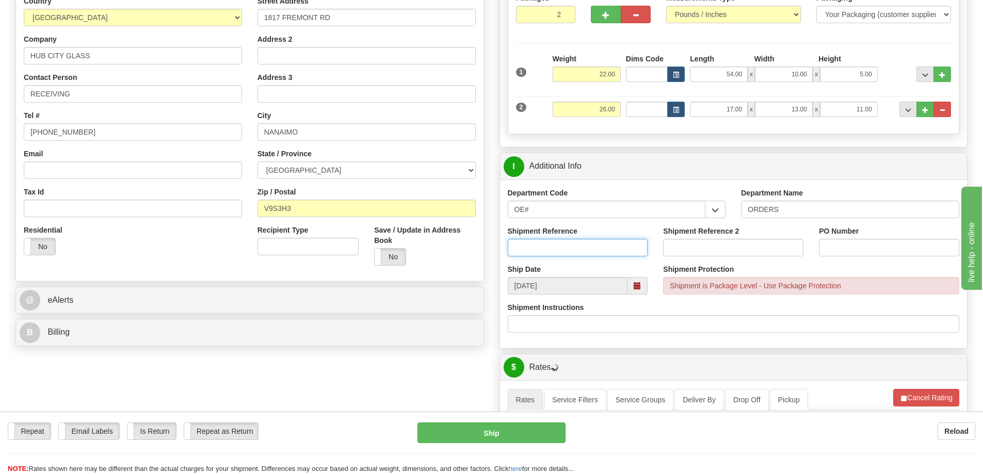
click at [548, 249] on input "Shipment Reference" at bounding box center [578, 248] width 140 height 18
type input "60033611-00"
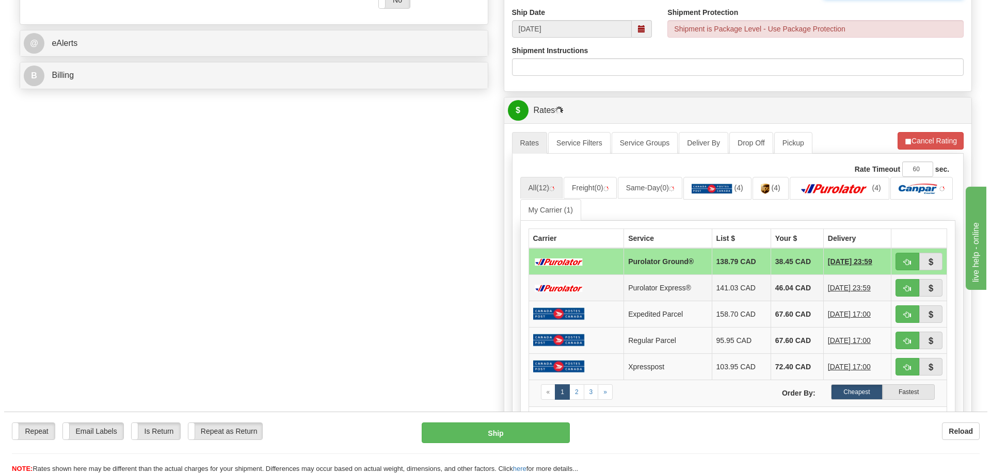
scroll to position [413, 0]
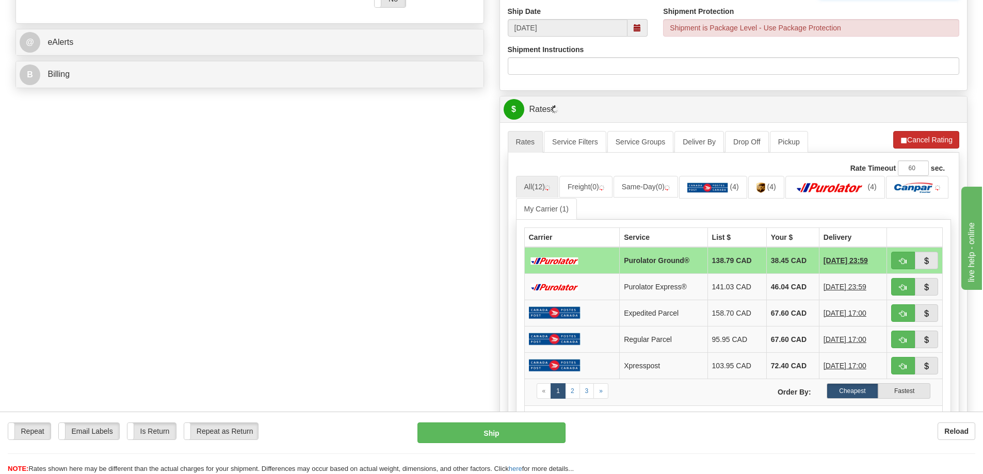
type input "NP32310"
click at [928, 147] on button "Cancel Rating" at bounding box center [926, 140] width 66 height 18
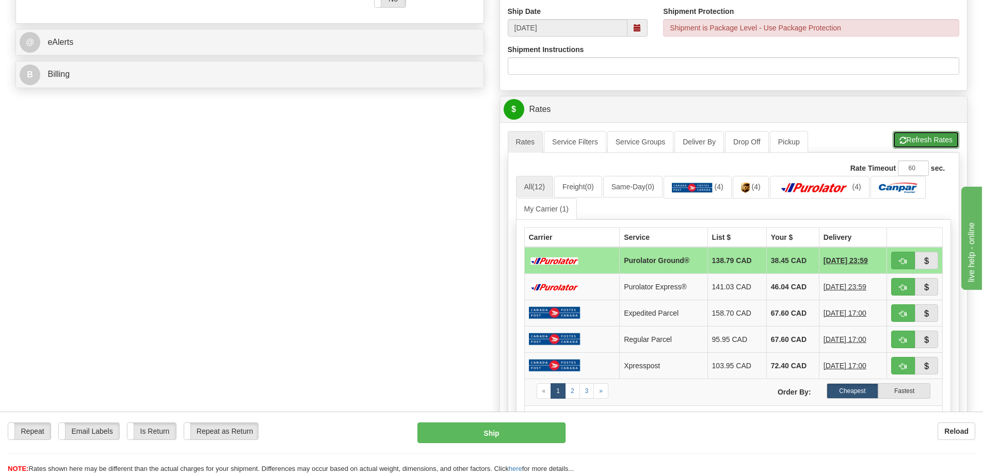
click at [927, 138] on button "Refresh Rates" at bounding box center [926, 140] width 67 height 18
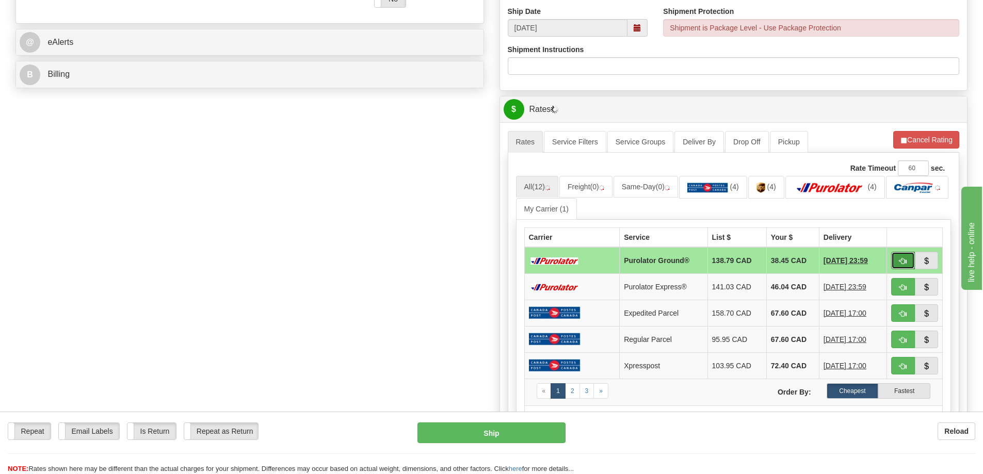
click at [907, 264] on button "button" at bounding box center [903, 261] width 24 height 18
click at [907, 265] on button "button" at bounding box center [903, 261] width 24 height 18
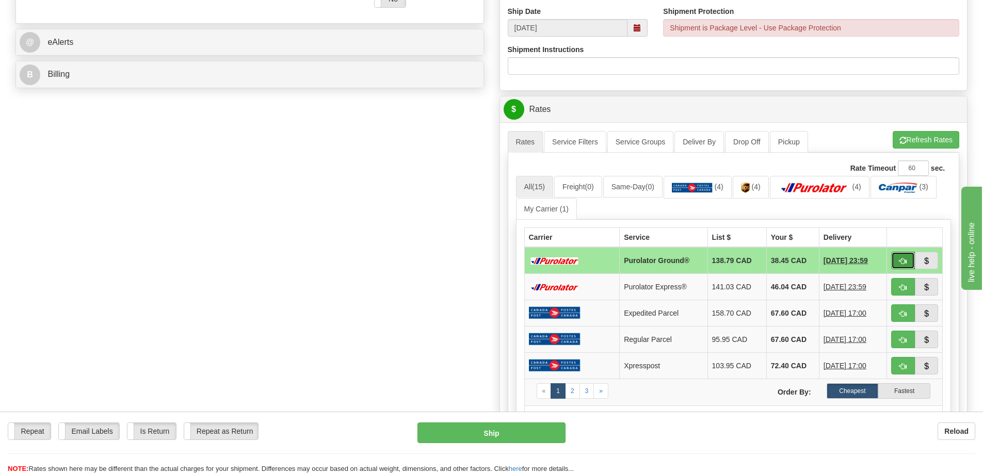
click at [904, 262] on span "button" at bounding box center [902, 261] width 7 height 7
type input "260"
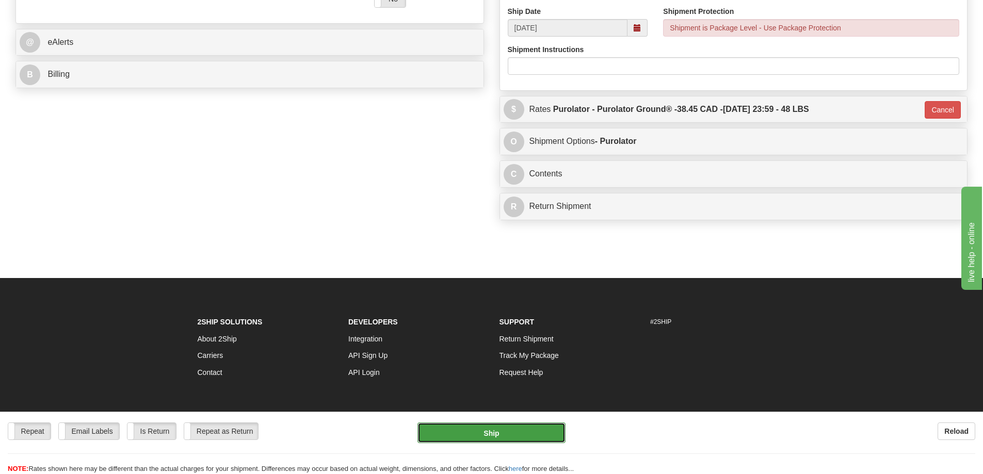
click at [502, 428] on button "Ship" at bounding box center [491, 433] width 148 height 21
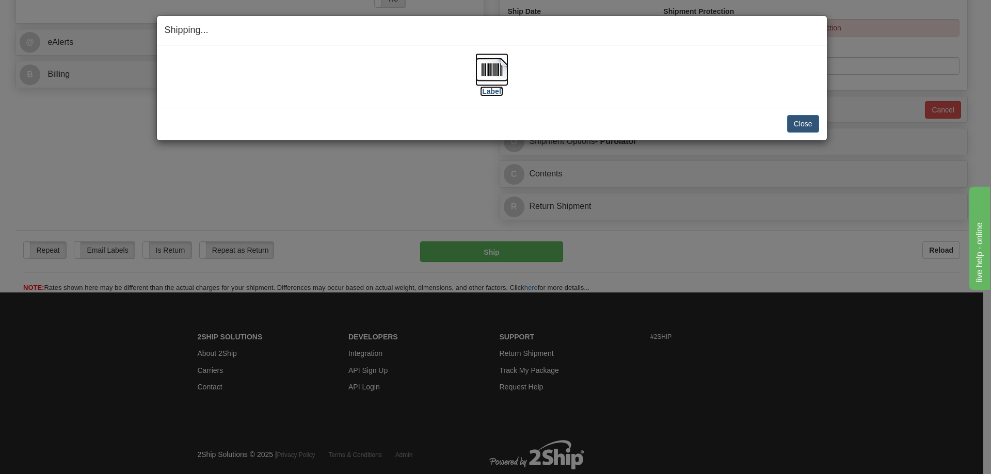
click at [489, 95] on label "[Label]" at bounding box center [492, 91] width 24 height 10
click at [810, 116] on button "Close" at bounding box center [803, 124] width 32 height 18
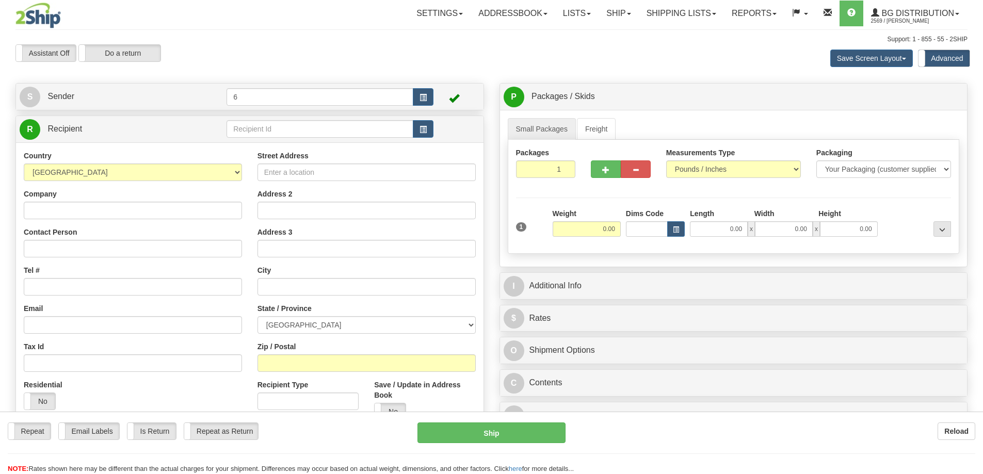
click at [271, 130] on div at bounding box center [491, 237] width 983 height 474
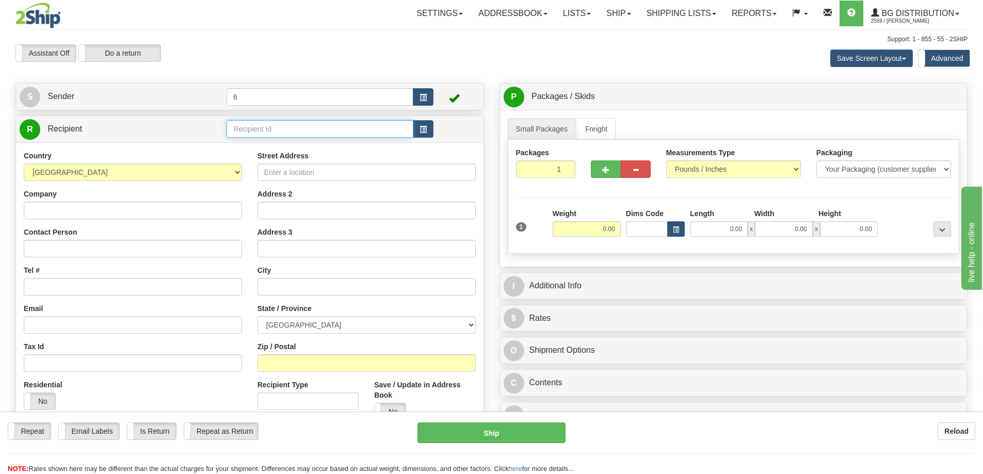
click at [266, 128] on input "text" at bounding box center [320, 129] width 187 height 18
type input "42032"
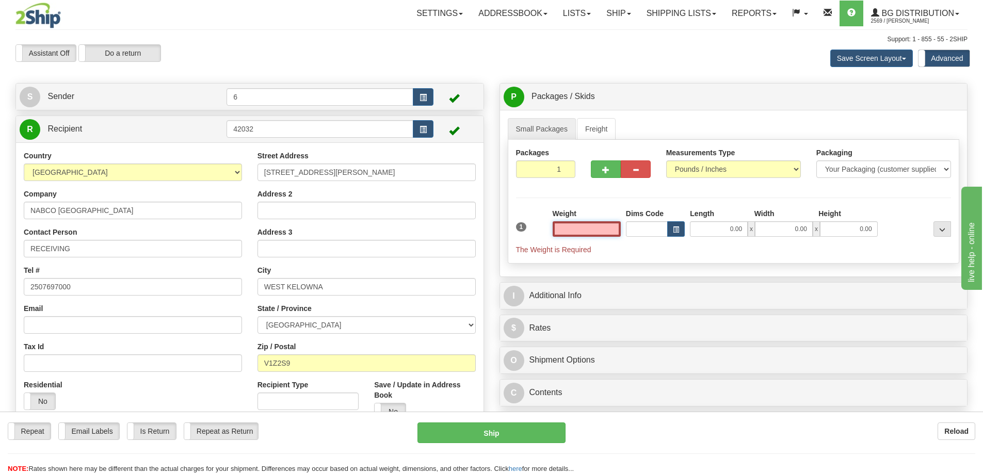
click at [582, 233] on input "text" at bounding box center [587, 228] width 68 height 15
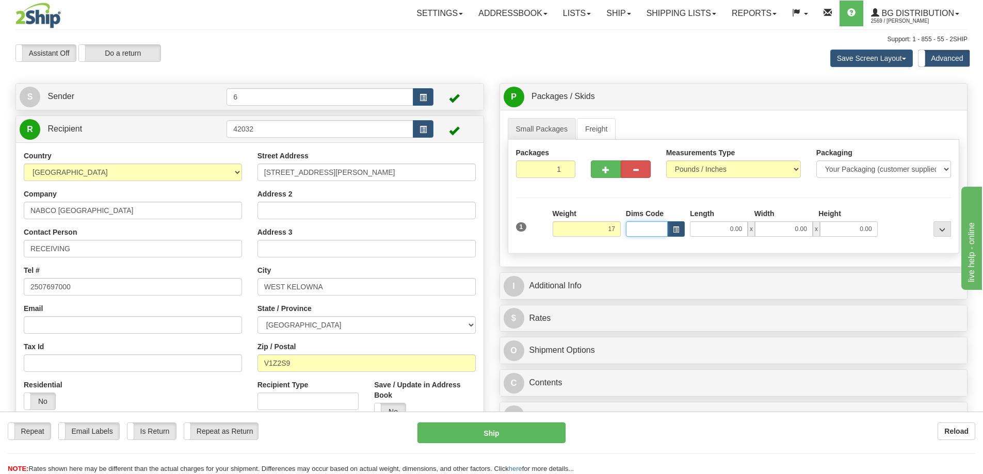
type input "17.00"
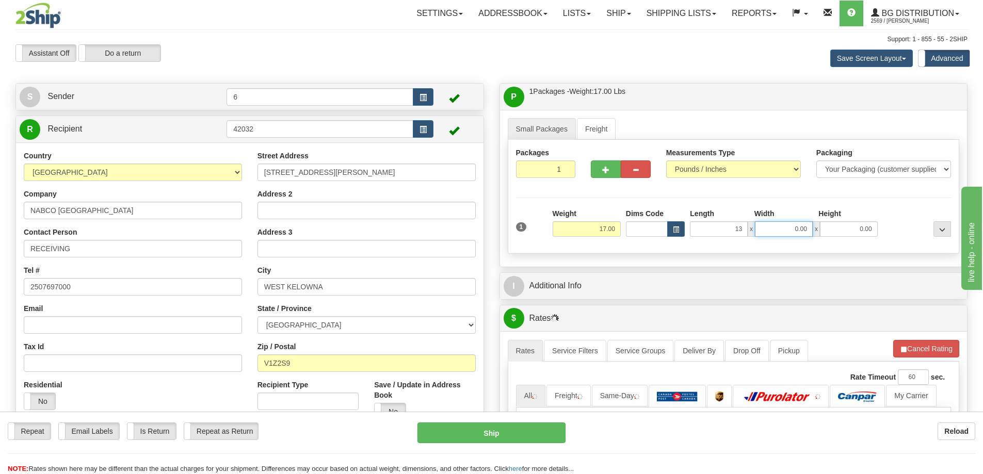
type input "13.00"
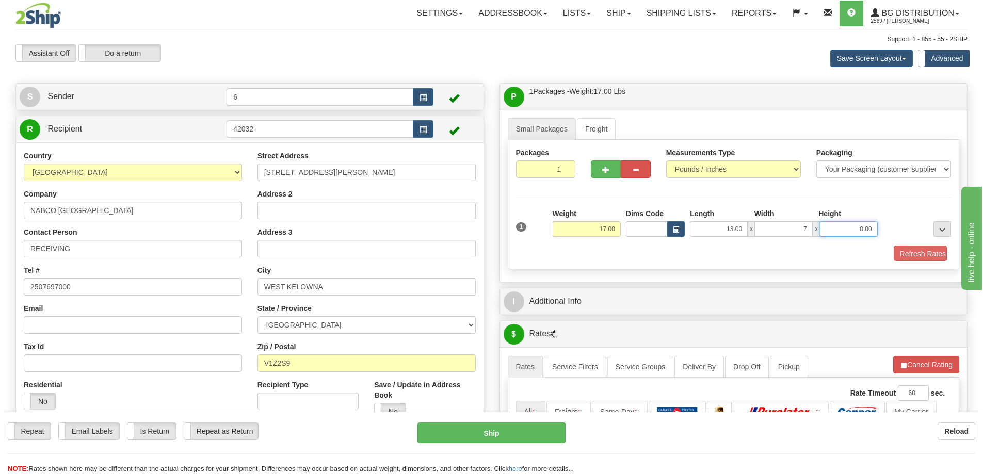
type input "7.00"
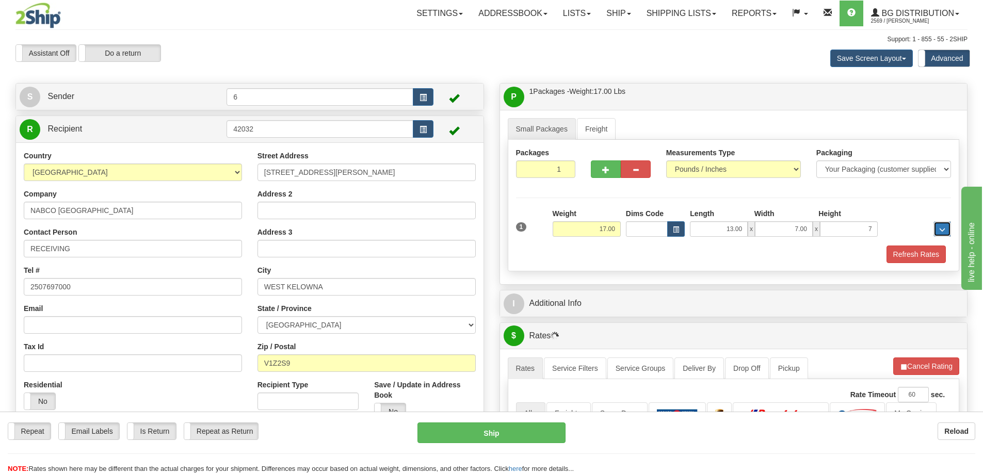
type input "7.00"
click at [915, 258] on button "Refresh Rates" at bounding box center [916, 255] width 59 height 18
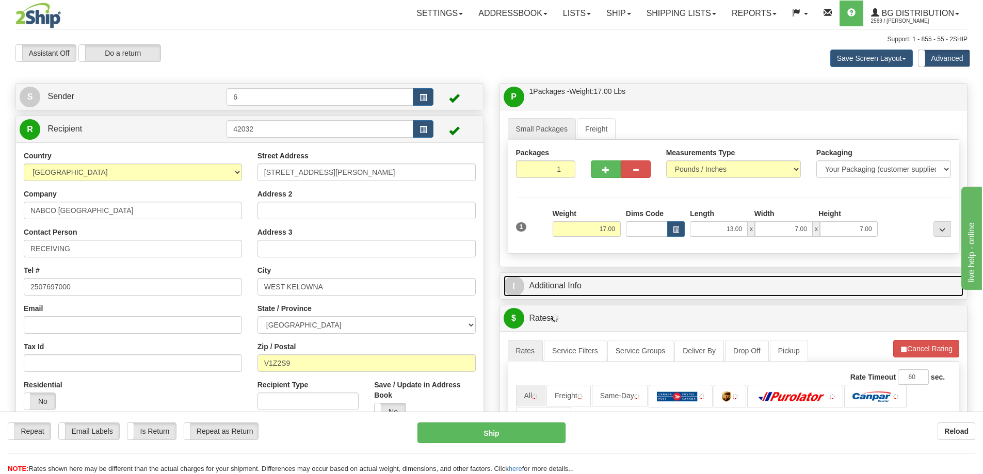
click at [866, 287] on link "I Additional Info" at bounding box center [734, 286] width 460 height 21
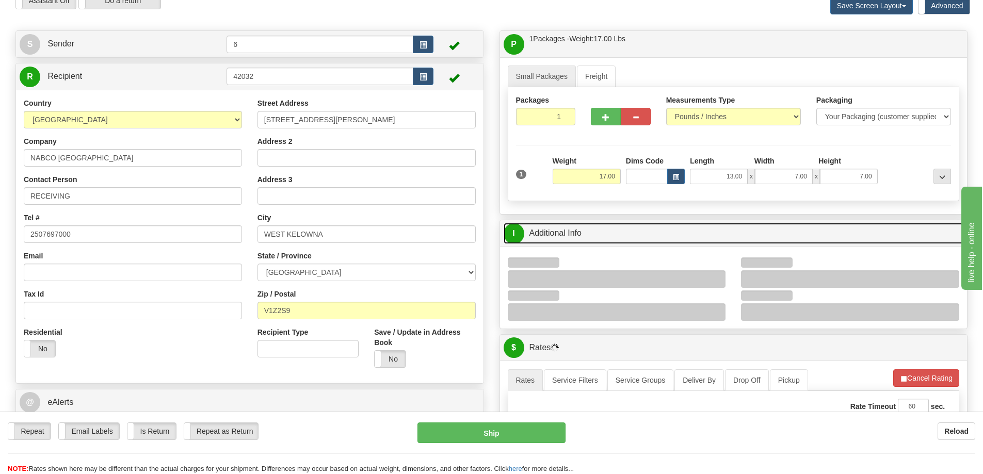
scroll to position [103, 0]
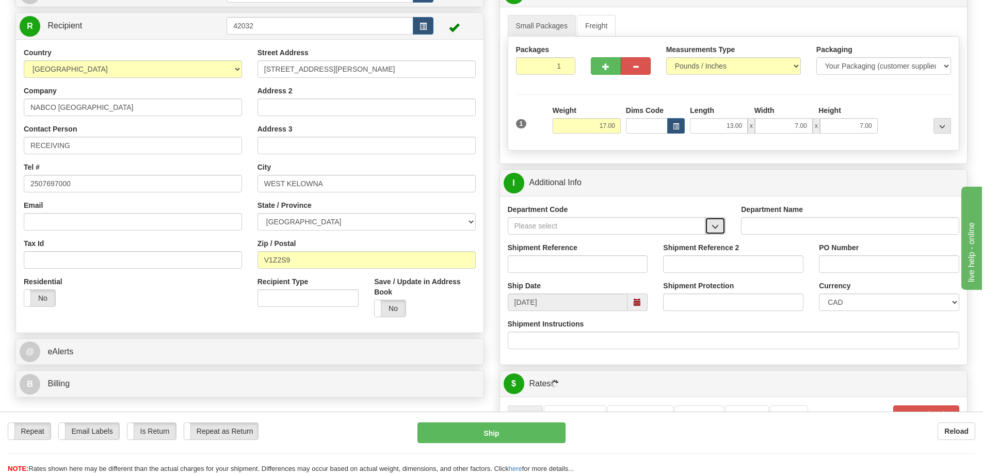
drag, startPoint x: 714, startPoint y: 228, endPoint x: 705, endPoint y: 233, distance: 9.9
click at [713, 229] on span "button" at bounding box center [715, 226] width 7 height 7
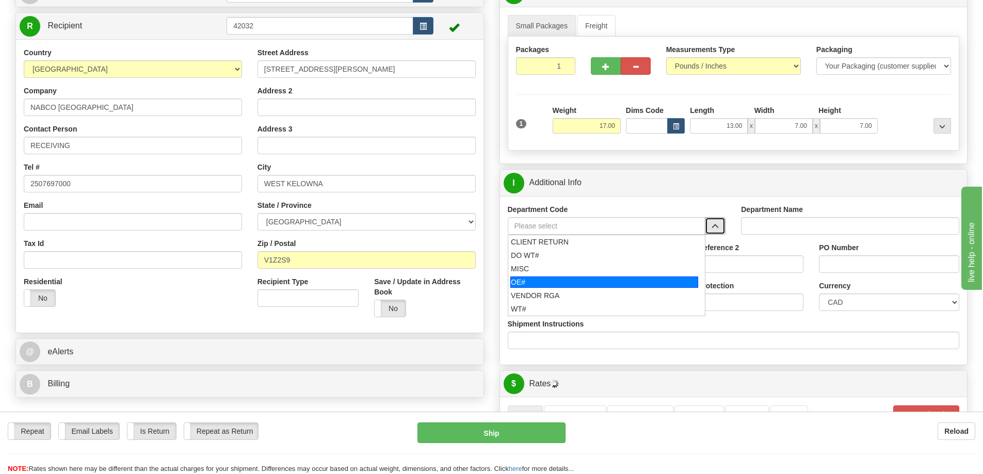
click at [540, 281] on div "OE#" at bounding box center [604, 282] width 188 height 11
type input "OE#"
type input "ORDERS"
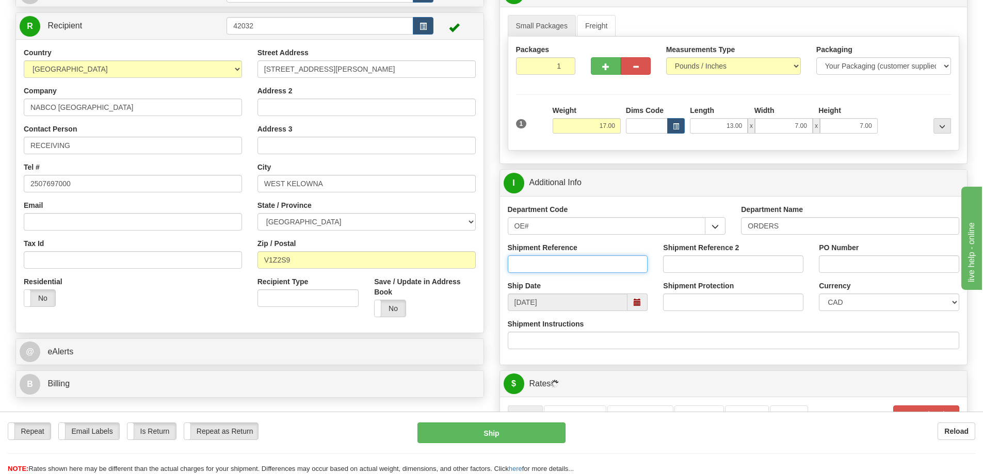
click at [542, 265] on input "Shipment Reference" at bounding box center [578, 264] width 140 height 18
type input "60033745-00"
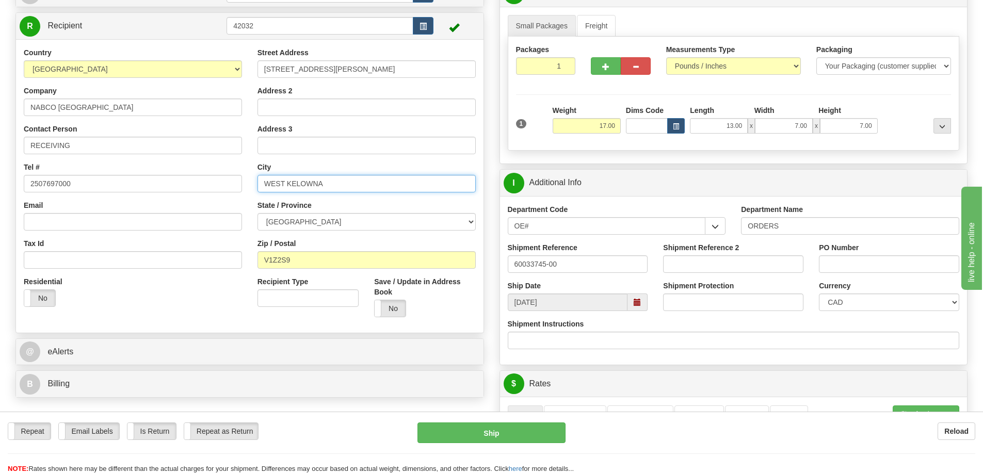
drag, startPoint x: 286, startPoint y: 184, endPoint x: 189, endPoint y: 215, distance: 101.3
click at [210, 205] on div "Country [GEOGRAPHIC_DATA] [GEOGRAPHIC_DATA] [GEOGRAPHIC_DATA] [GEOGRAPHIC_DATA]…" at bounding box center [250, 186] width 468 height 278
type input "KELOWNA"
click at [391, 313] on label "No" at bounding box center [390, 308] width 31 height 17
click at [830, 272] on input "PO Number" at bounding box center [889, 264] width 140 height 18
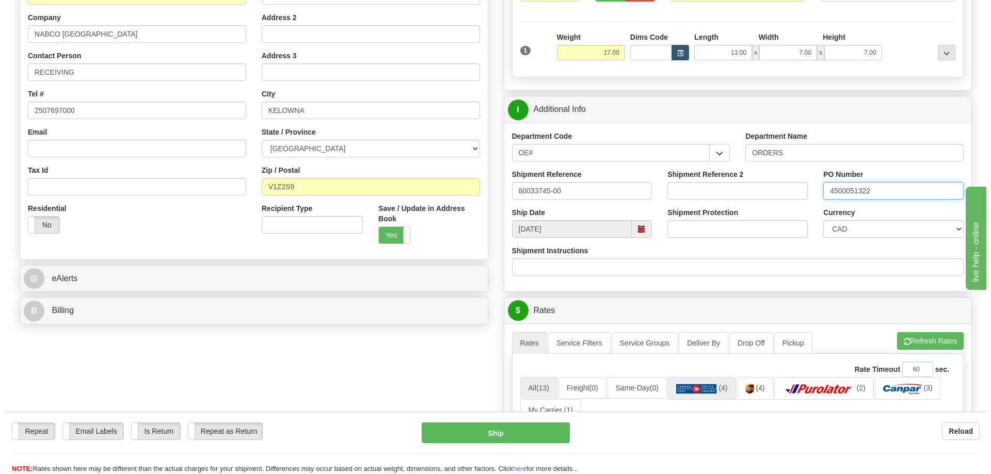
scroll to position [258, 0]
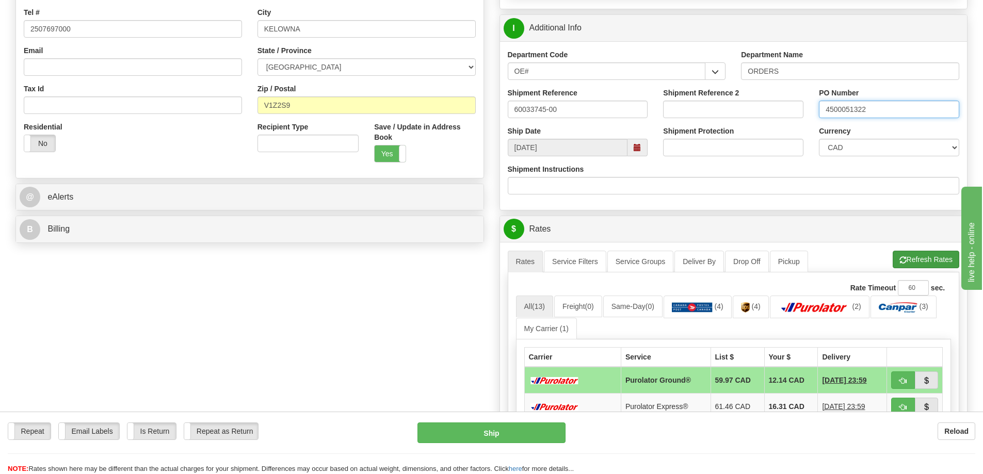
type input "4500051322"
drag, startPoint x: 925, startPoint y: 264, endPoint x: 919, endPoint y: 268, distance: 7.4
click at [924, 264] on button "Refresh Rates" at bounding box center [926, 260] width 67 height 18
click at [905, 384] on span "button" at bounding box center [902, 381] width 7 height 7
type input "260"
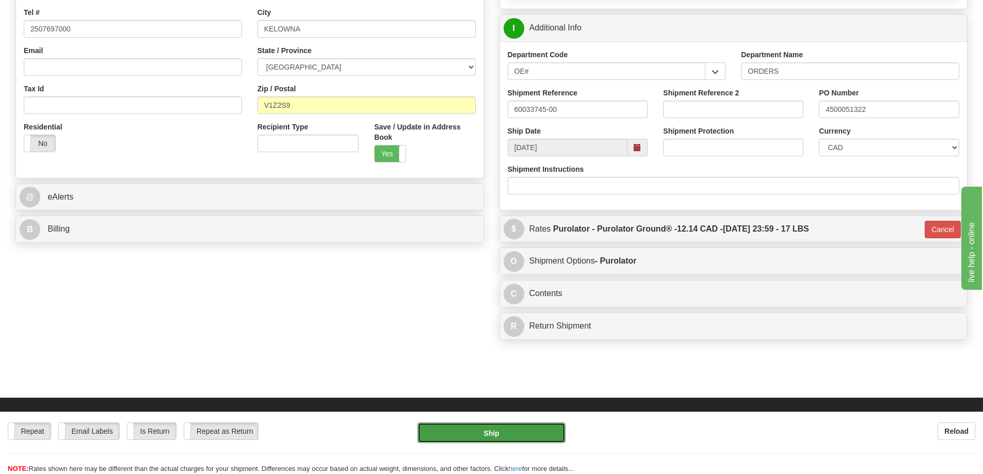
click at [482, 429] on button "Ship" at bounding box center [491, 433] width 148 height 21
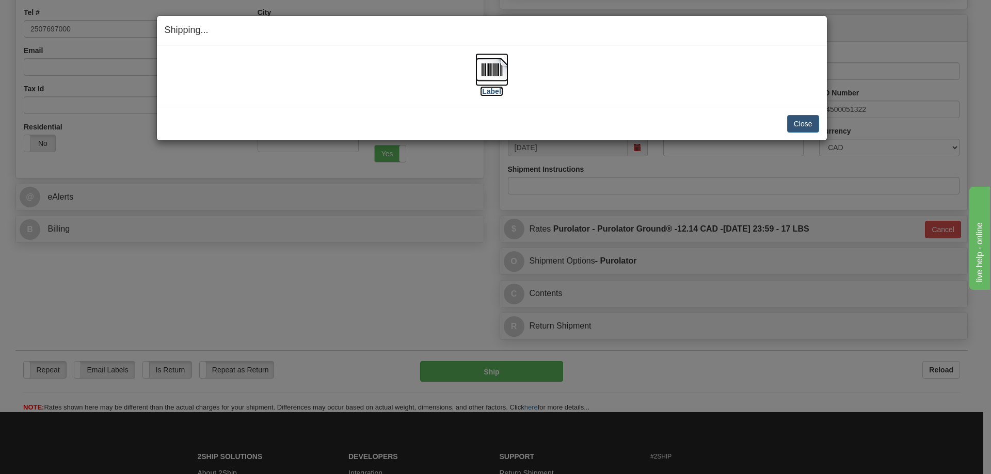
click at [495, 85] on img at bounding box center [491, 69] width 33 height 33
